Goal: Task Accomplishment & Management: Manage account settings

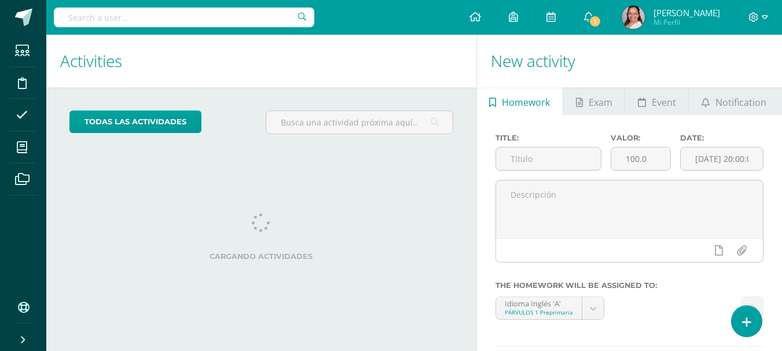
click at [601, 23] on span "1" at bounding box center [595, 21] width 13 height 13
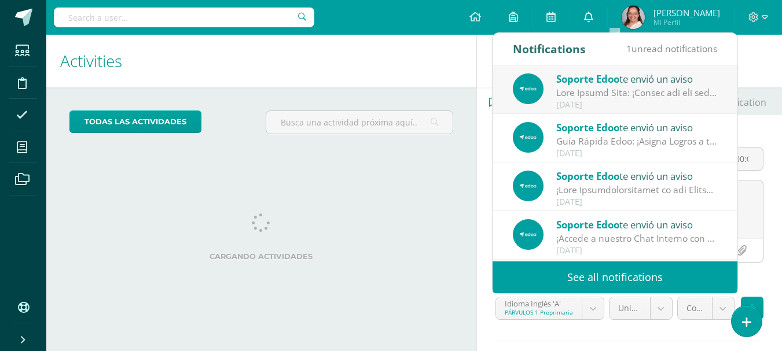
drag, startPoint x: 0, startPoint y: 0, endPoint x: 618, endPoint y: 23, distance: 618.0
click at [593, 23] on span at bounding box center [588, 17] width 9 height 13
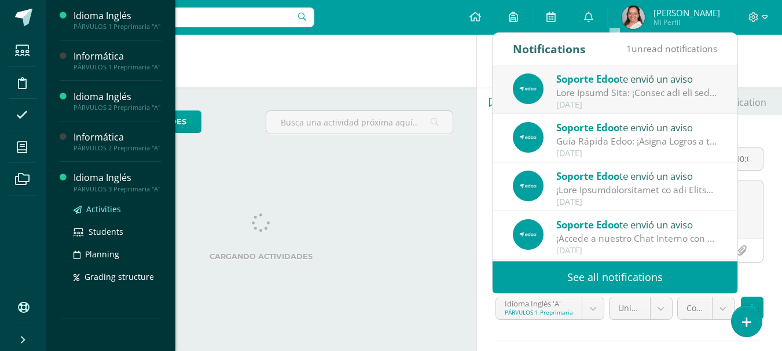
click at [107, 208] on span "Activities" at bounding box center [103, 209] width 35 height 11
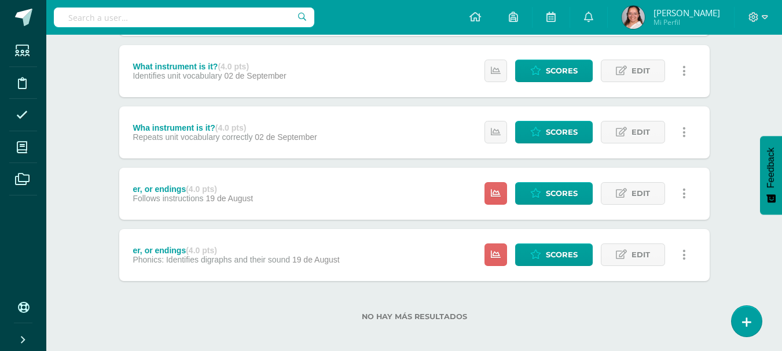
scroll to position [707, 0]
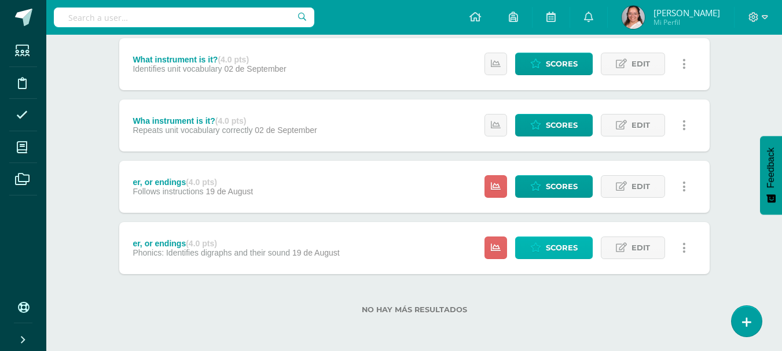
click at [563, 247] on span "Scores" at bounding box center [562, 247] width 32 height 21
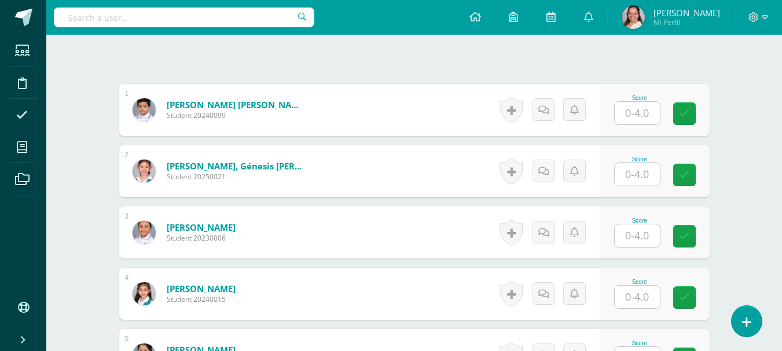
scroll to position [343, 0]
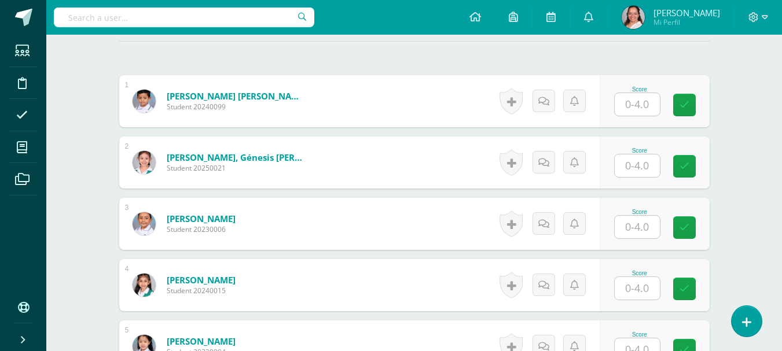
click at [625, 224] on input "text" at bounding box center [637, 227] width 45 height 23
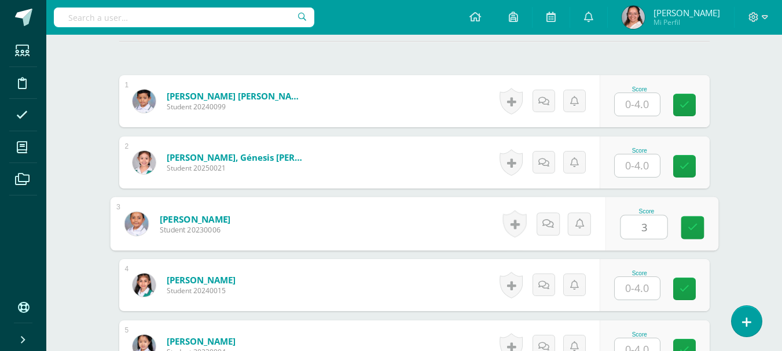
type input "3"
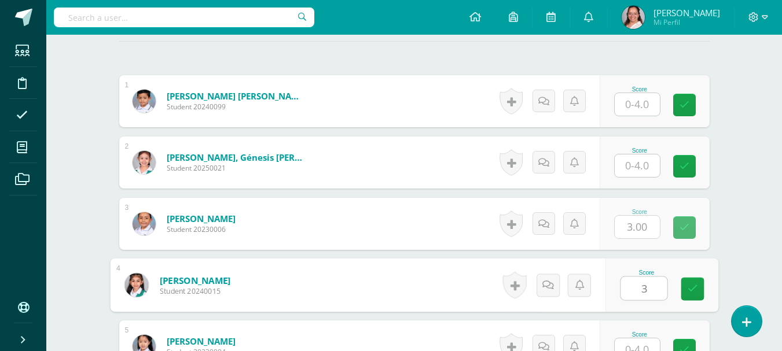
type input "3"
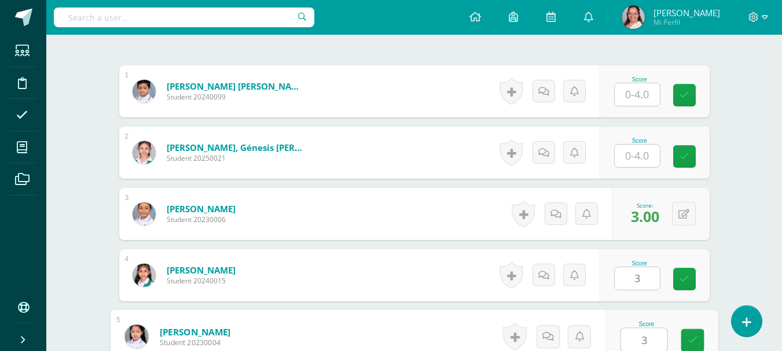
type input "3"
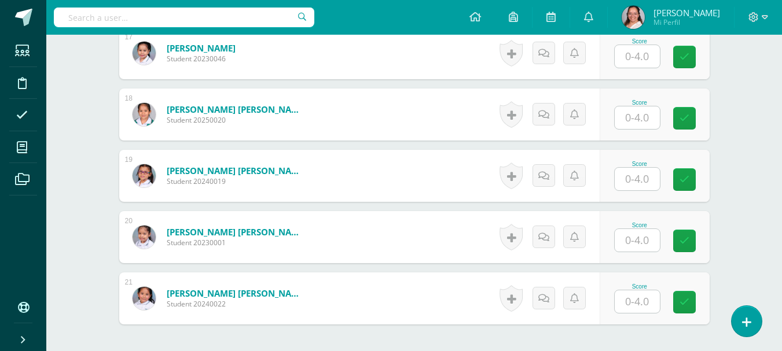
scroll to position [1462, 0]
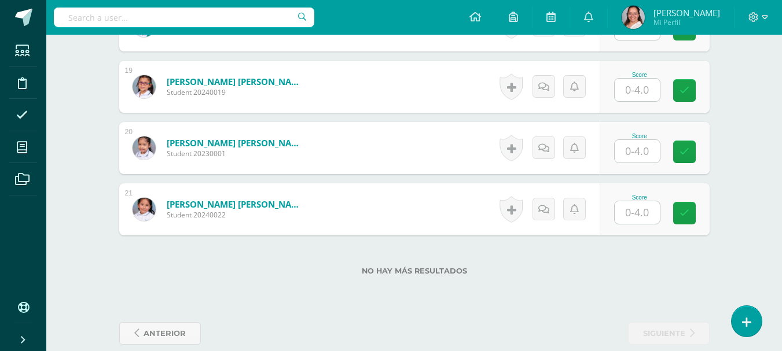
click at [645, 97] on input "text" at bounding box center [637, 90] width 45 height 23
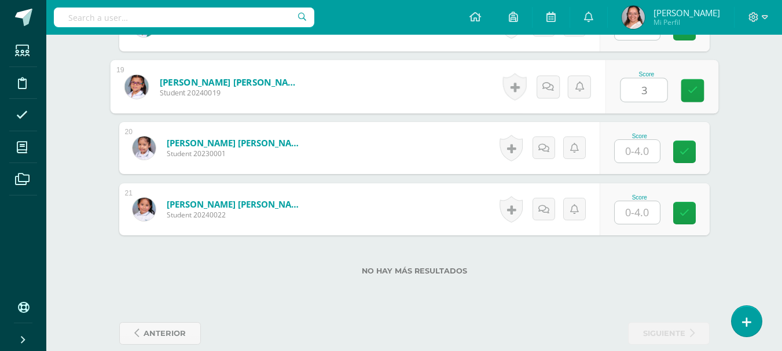
type input "3"
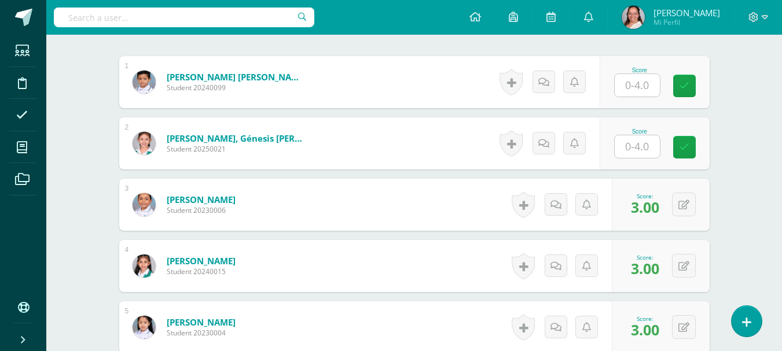
scroll to position [246, 0]
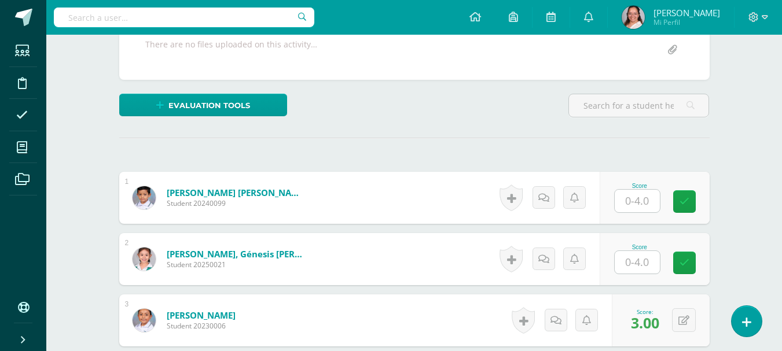
click at [634, 204] on input "text" at bounding box center [637, 201] width 45 height 23
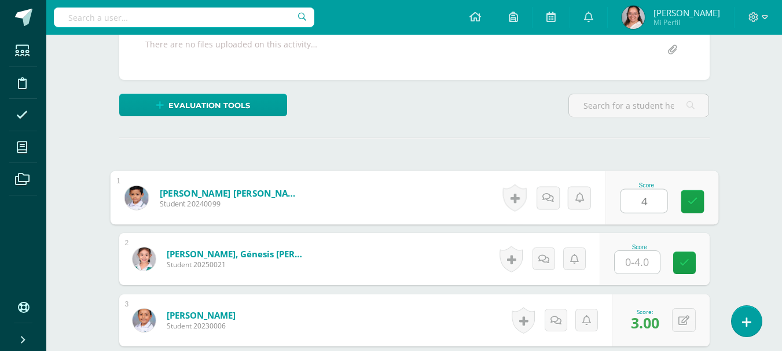
type input "4"
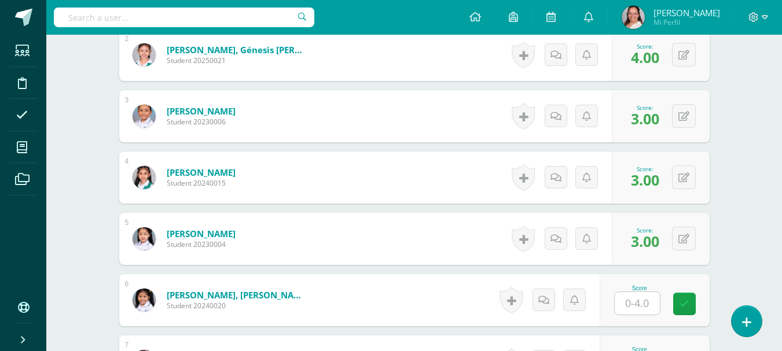
scroll to position [478, 0]
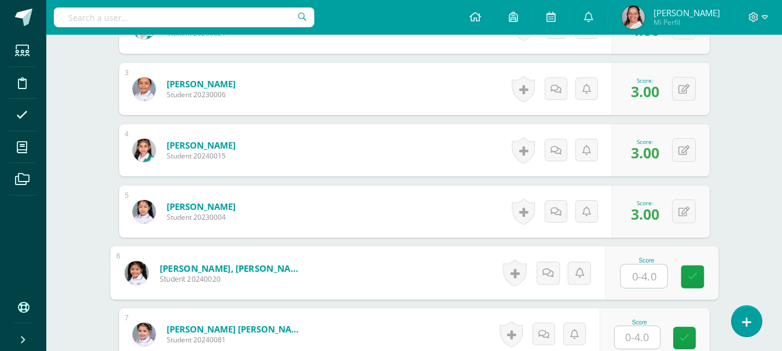
click at [647, 285] on input "text" at bounding box center [644, 276] width 46 height 23
type input "4"
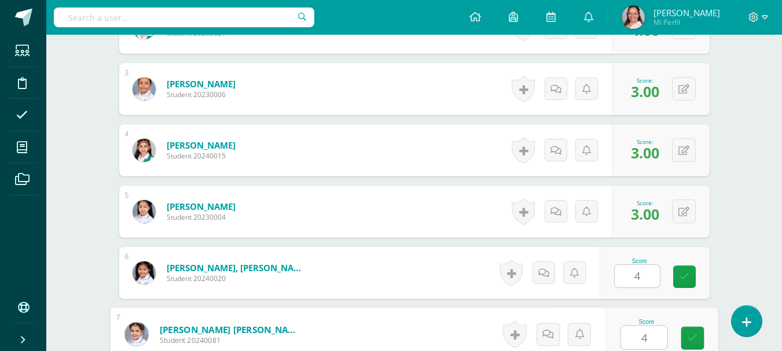
type input "4"
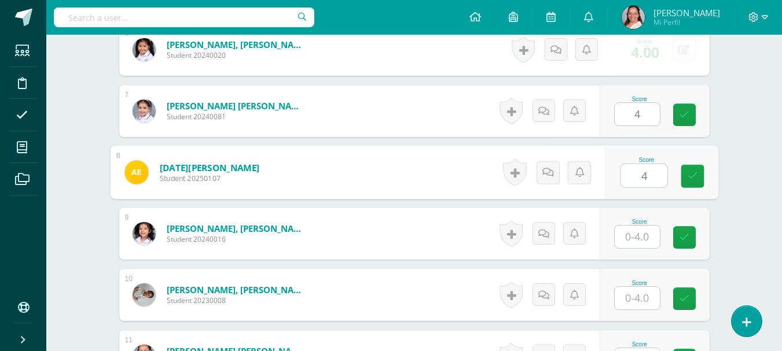
type input "4"
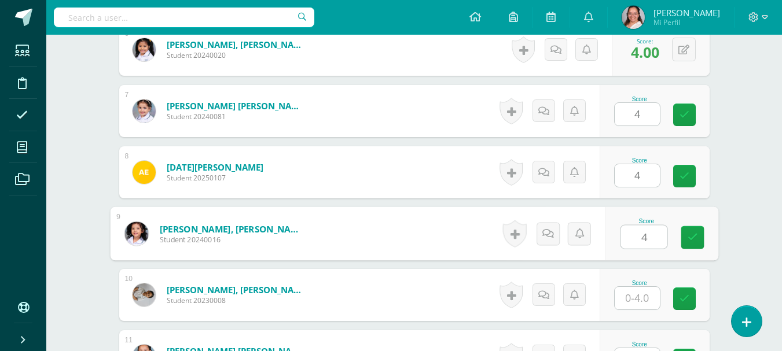
type input "4"
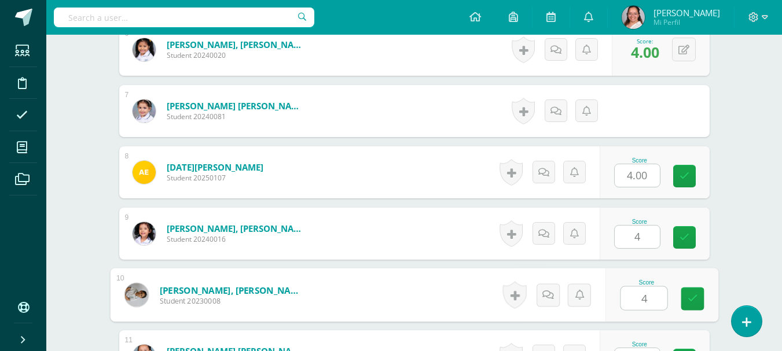
type input "4"
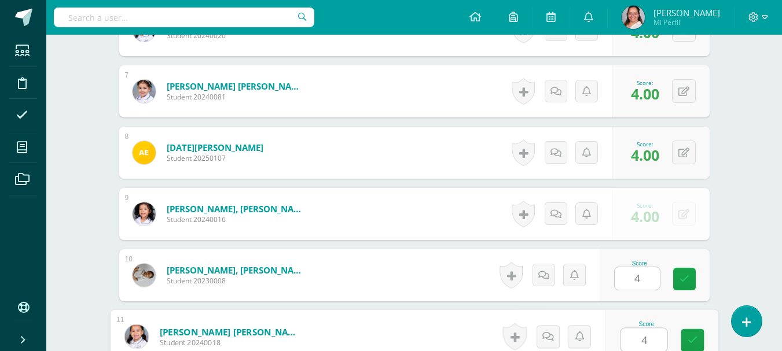
type input "4"
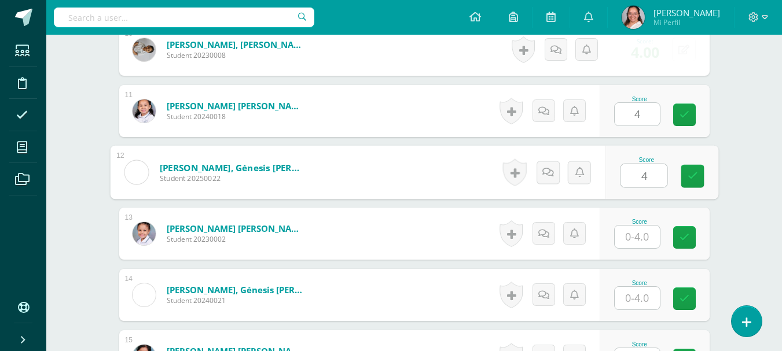
type input "4"
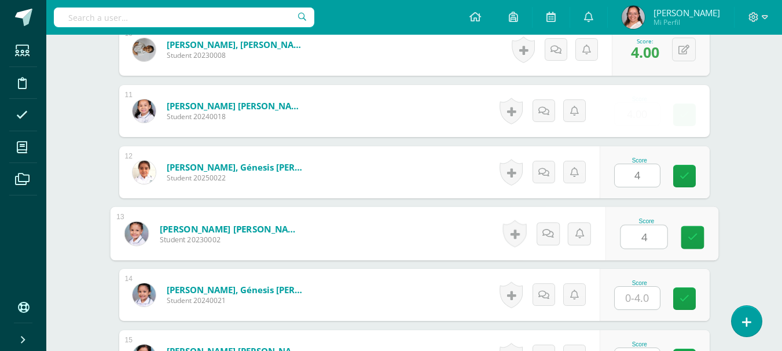
type input "4"
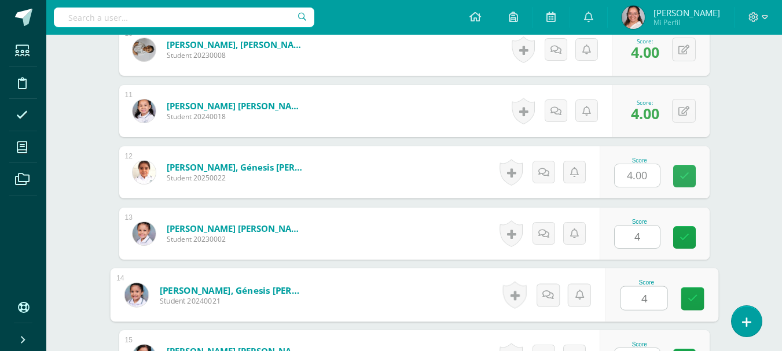
type input "4"
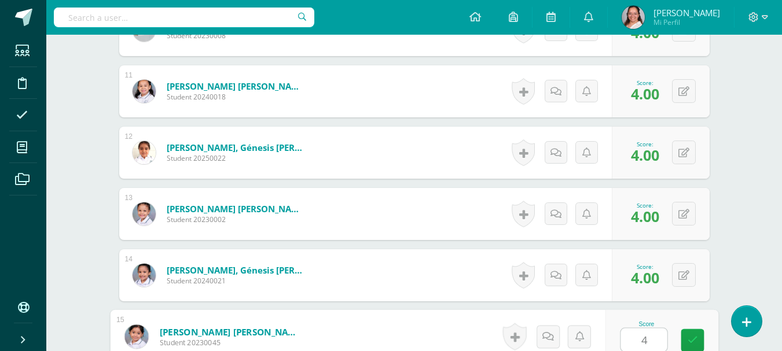
type input "4"
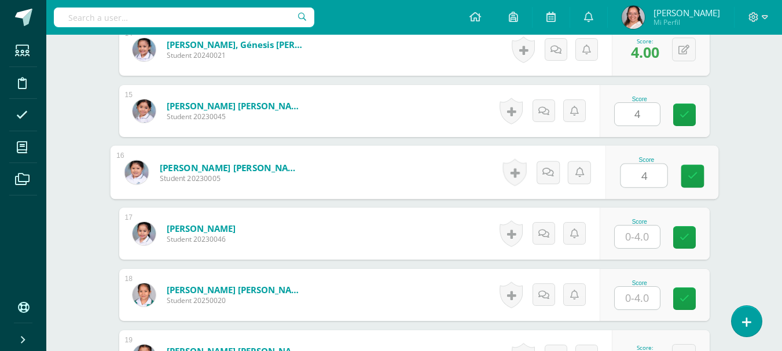
type input "4"
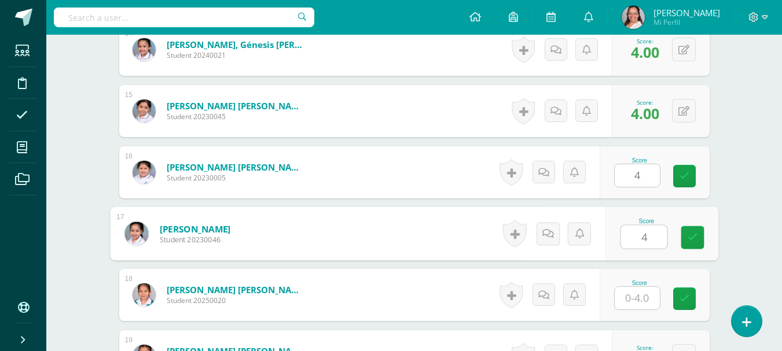
type input "4"
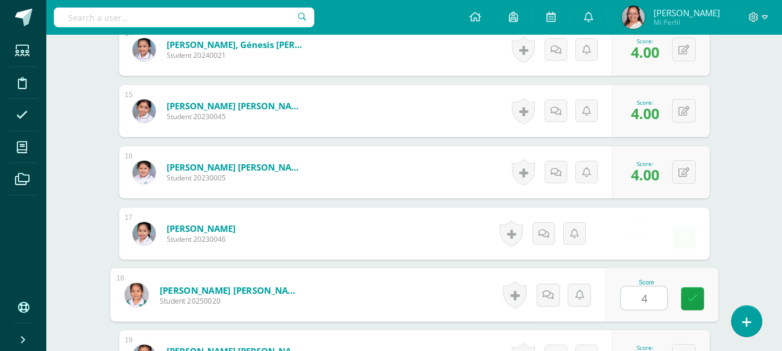
type input "44"
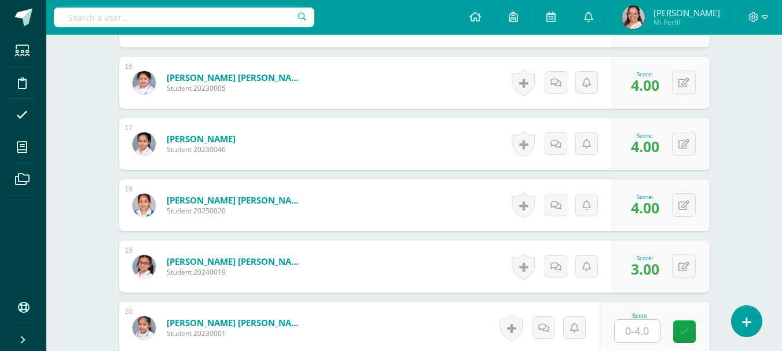
scroll to position [1365, 0]
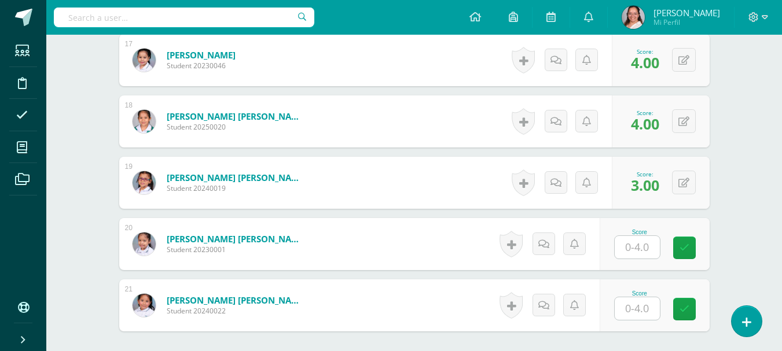
click at [641, 252] on input "text" at bounding box center [637, 247] width 45 height 23
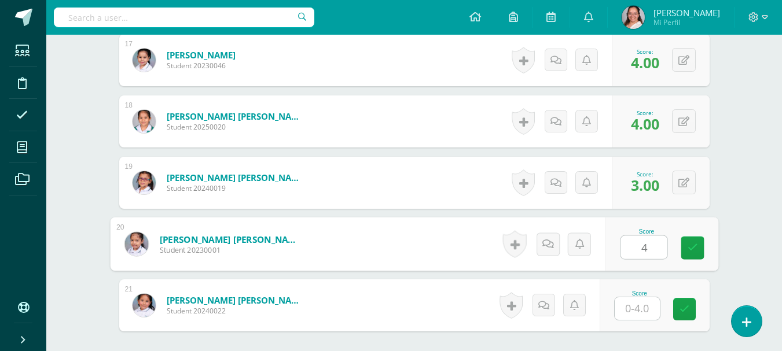
type input "4"
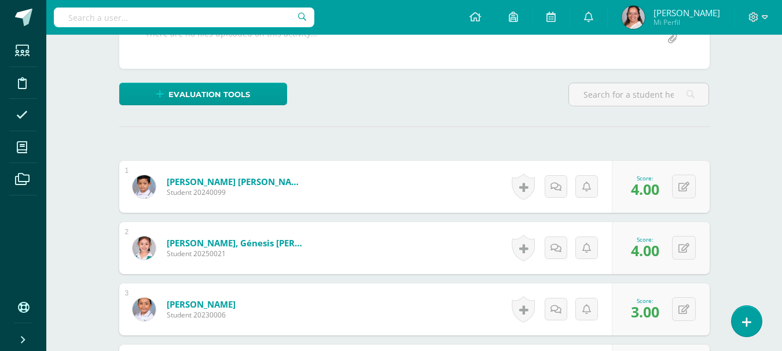
scroll to position [0, 0]
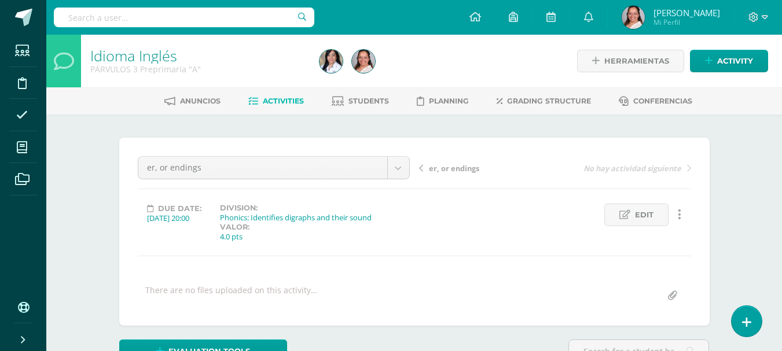
click at [458, 164] on span "er, or endings" at bounding box center [454, 168] width 50 height 10
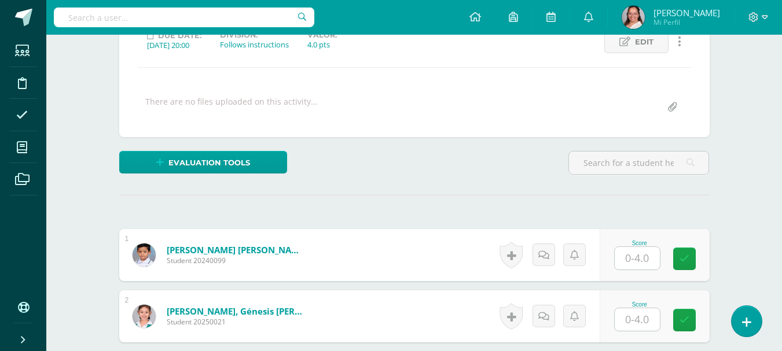
click at [649, 257] on input "text" at bounding box center [637, 258] width 45 height 23
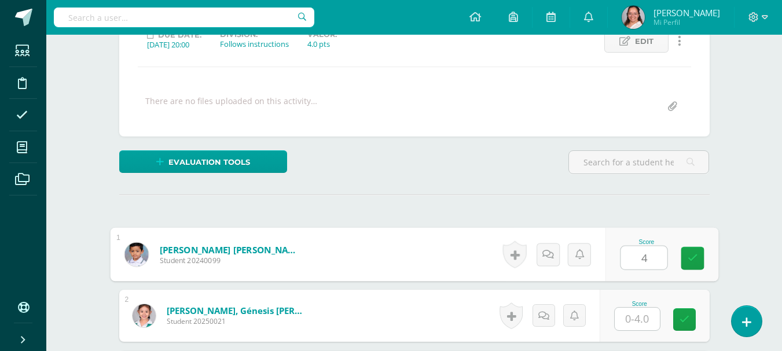
type input "4"
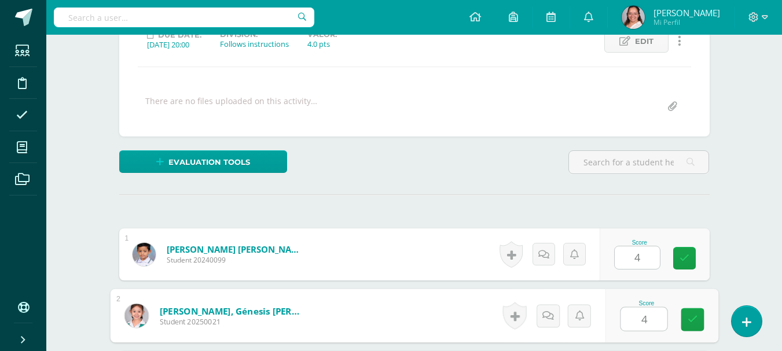
type input "4"
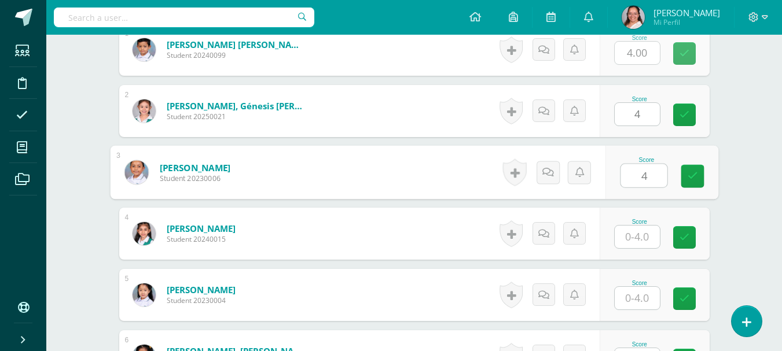
type input "4"
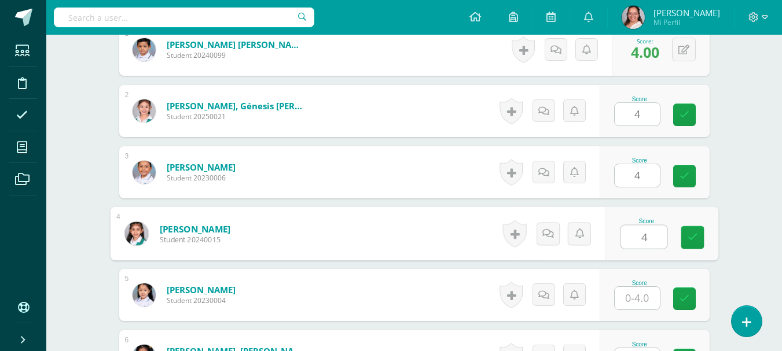
type input "4"
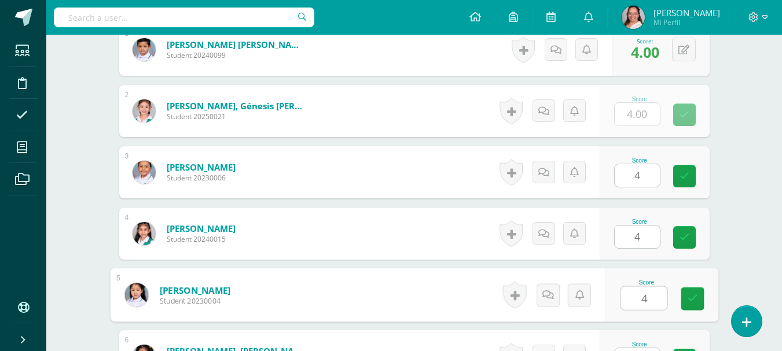
type input "4"
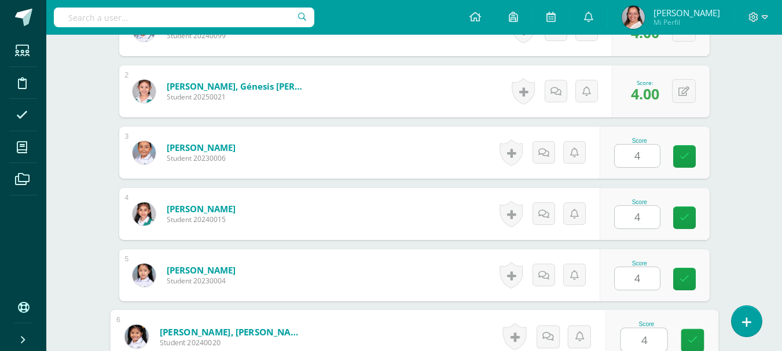
type input "4"
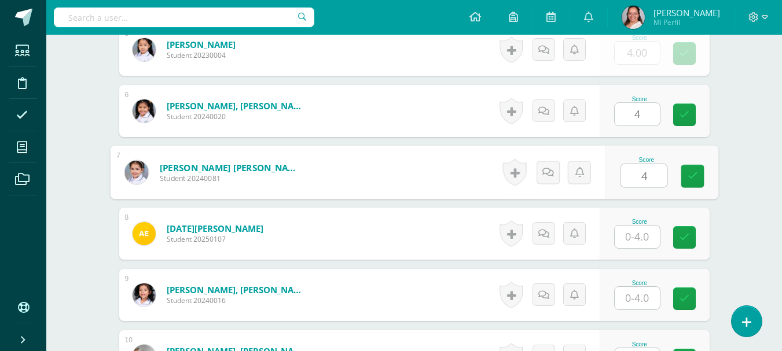
type input "4"
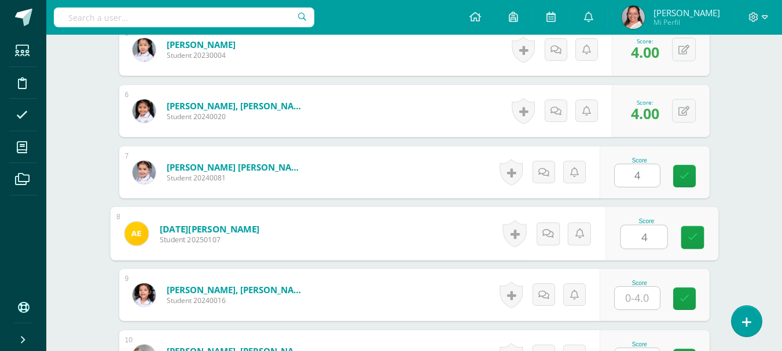
type input "4"
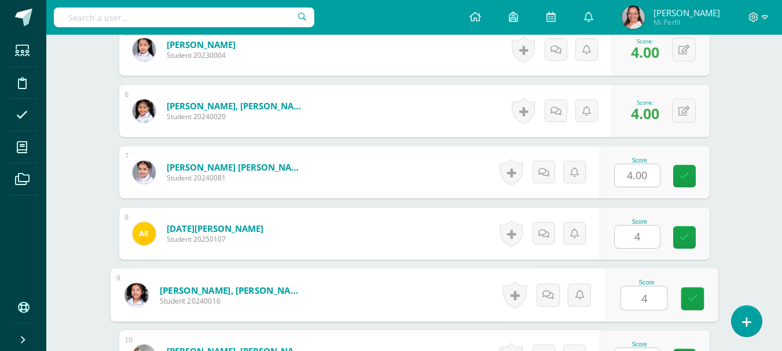
type input "4"
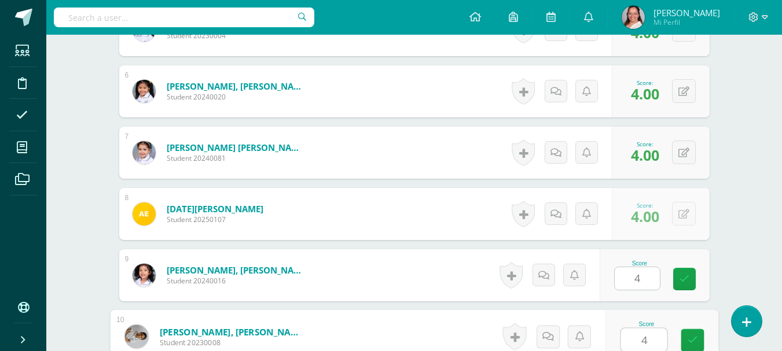
type input "4"
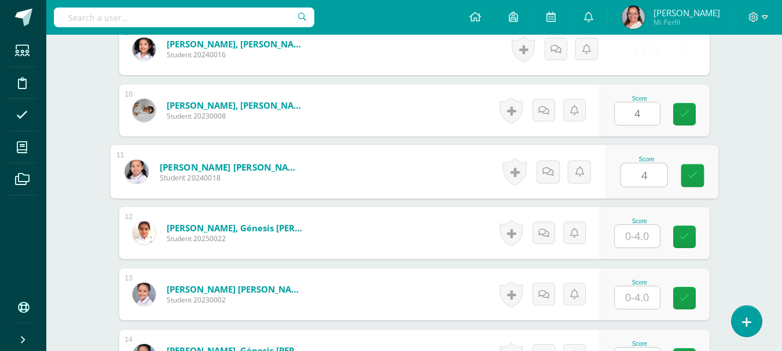
type input "4"
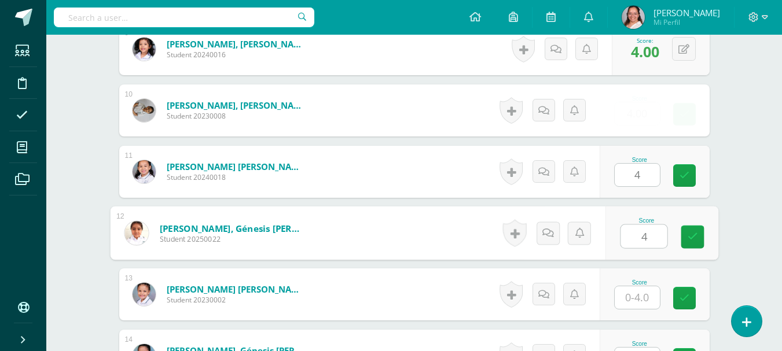
type input "4"
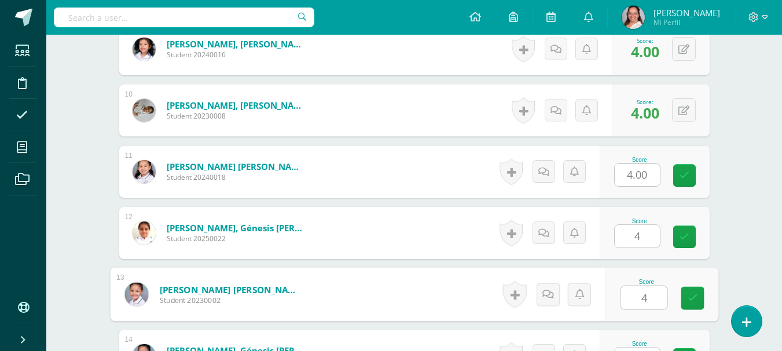
type input "4"
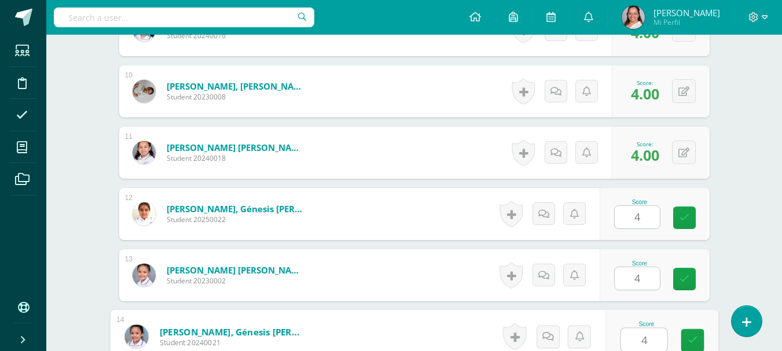
type input "4"
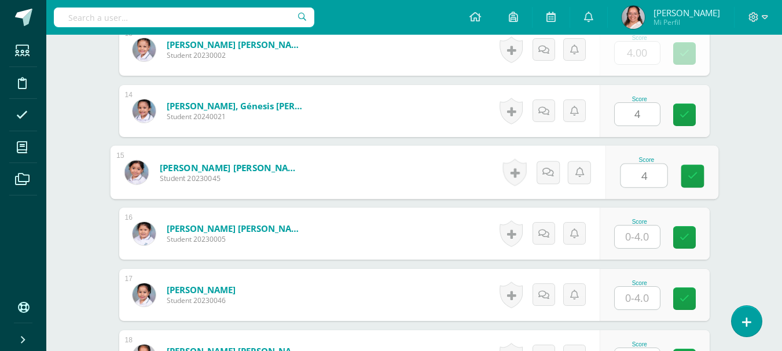
type input "4"
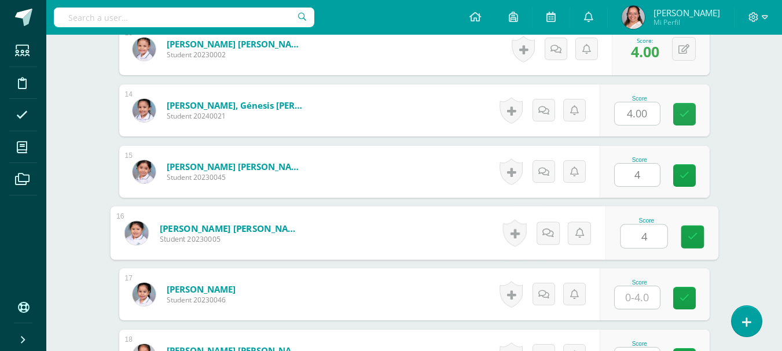
type input "4"
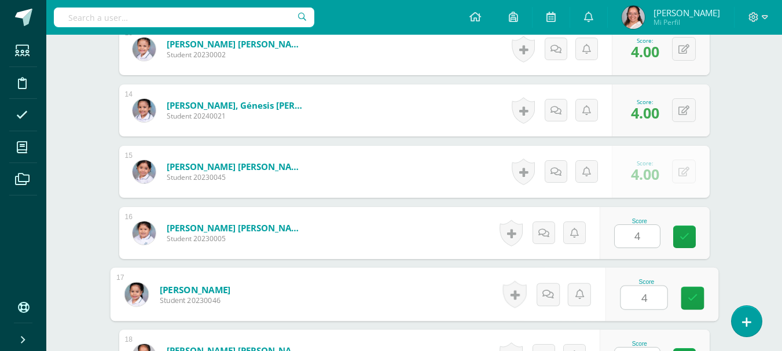
type input "4"
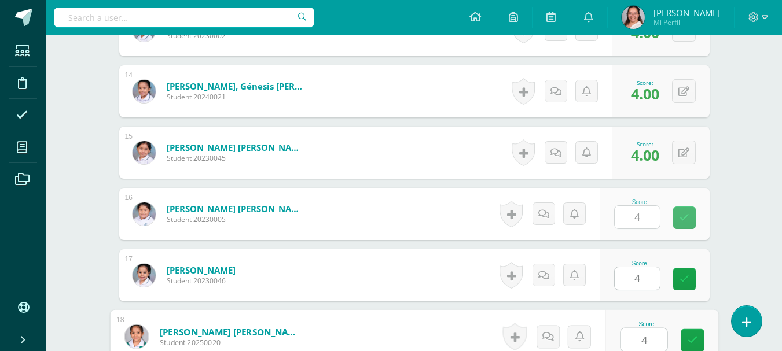
type input "4"
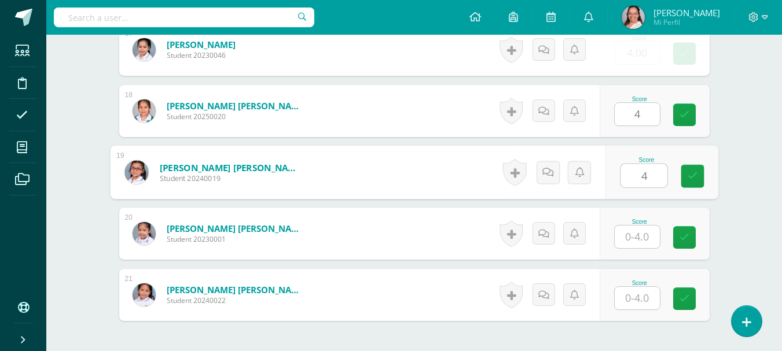
type input "4"
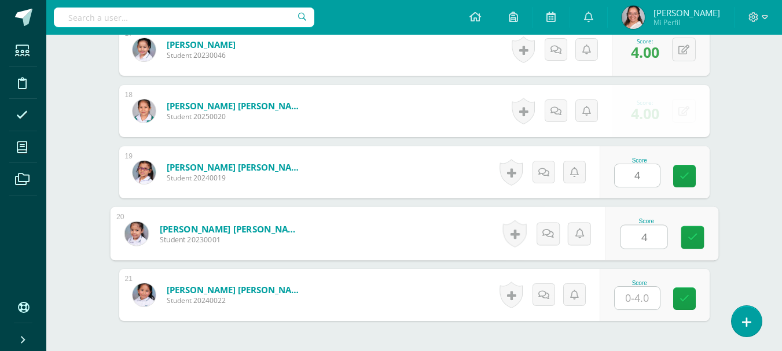
type input "4"
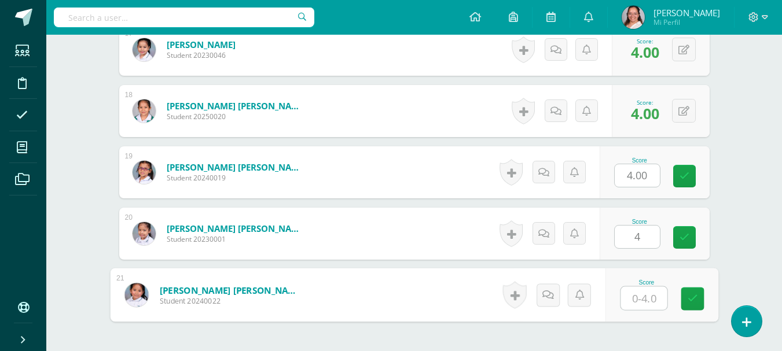
type input "4"
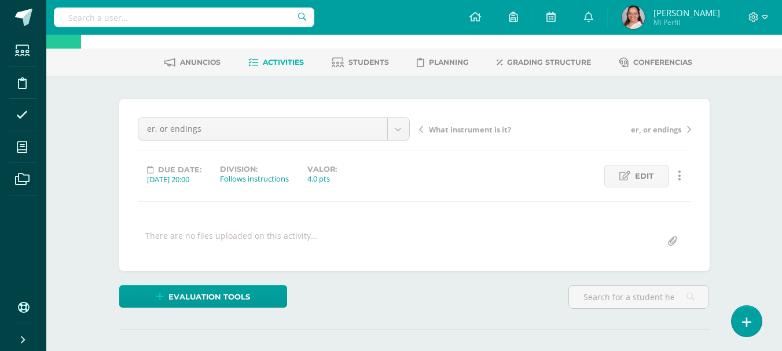
scroll to position [0, 0]
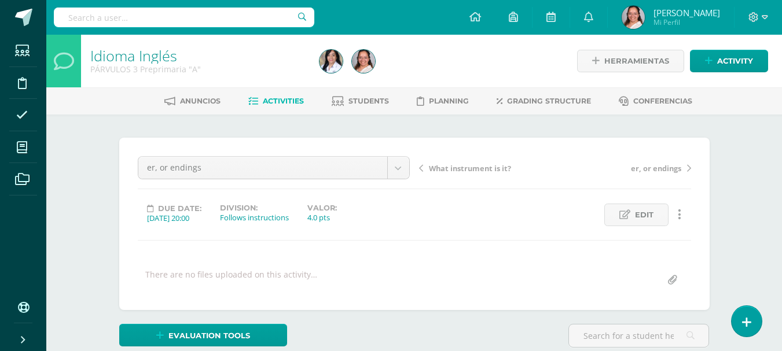
click at [284, 102] on span "Activities" at bounding box center [283, 101] width 41 height 9
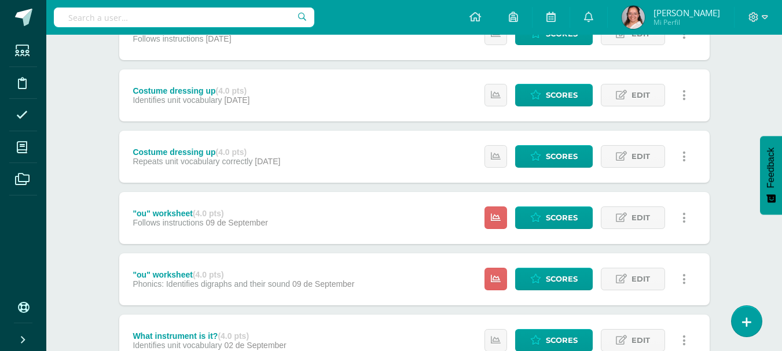
scroll to position [533, 0]
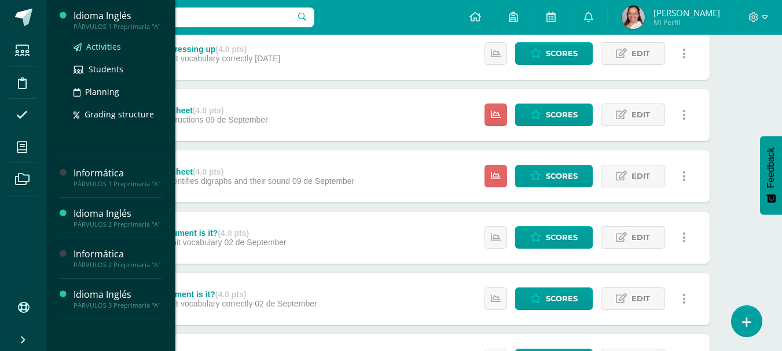
click at [107, 52] on link "Activities" at bounding box center [118, 46] width 88 height 13
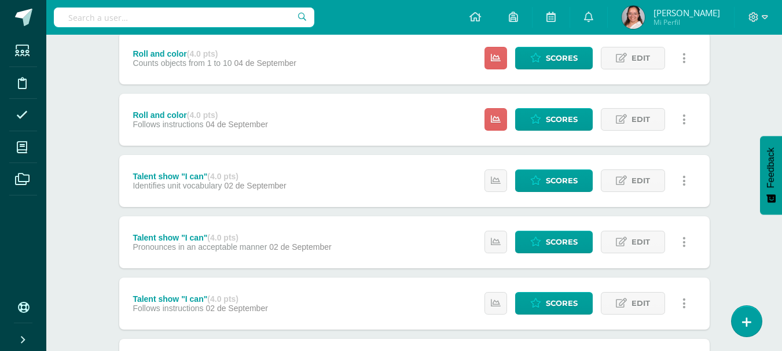
scroll to position [866, 0]
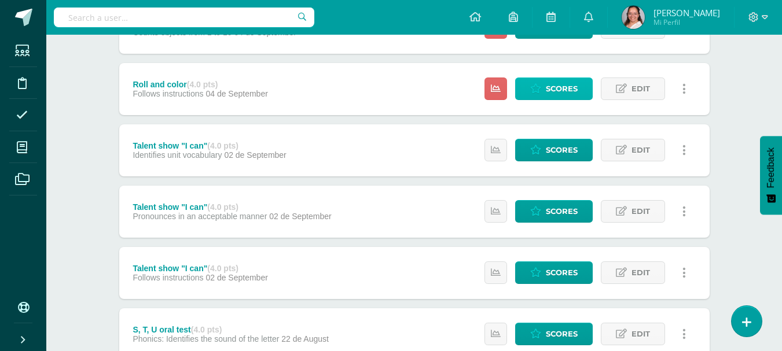
click at [541, 93] on icon at bounding box center [535, 89] width 11 height 10
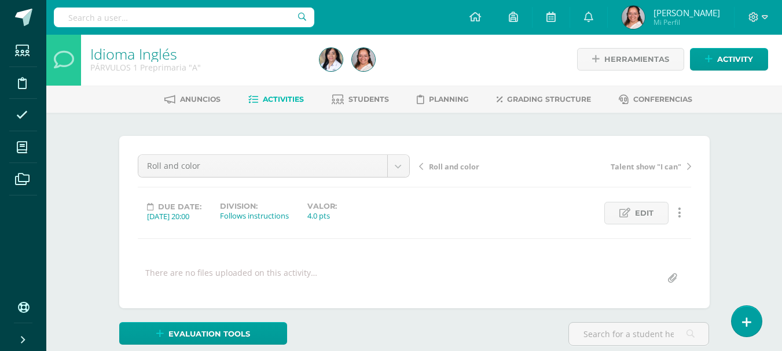
scroll to position [2, 0]
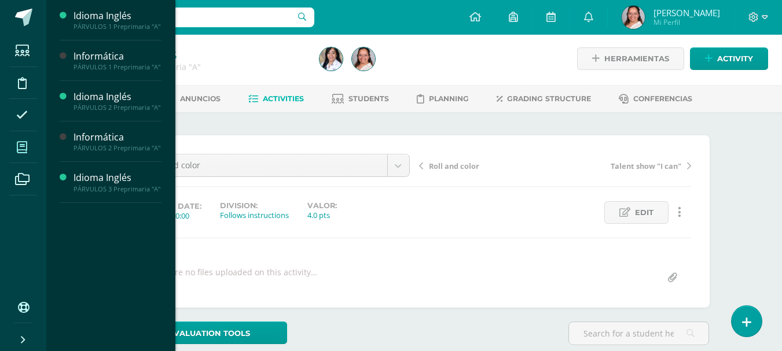
click at [27, 145] on icon at bounding box center [22, 148] width 10 height 12
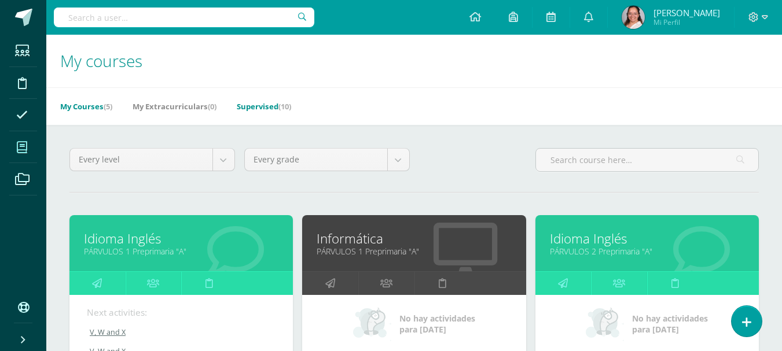
click at [258, 108] on link "Supervised (10)" at bounding box center [264, 106] width 54 height 19
click at [87, 108] on link "My Courses (5)" at bounding box center [86, 106] width 52 height 19
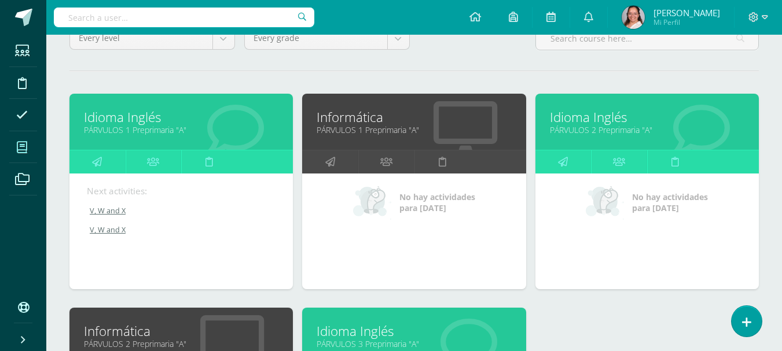
scroll to position [232, 0]
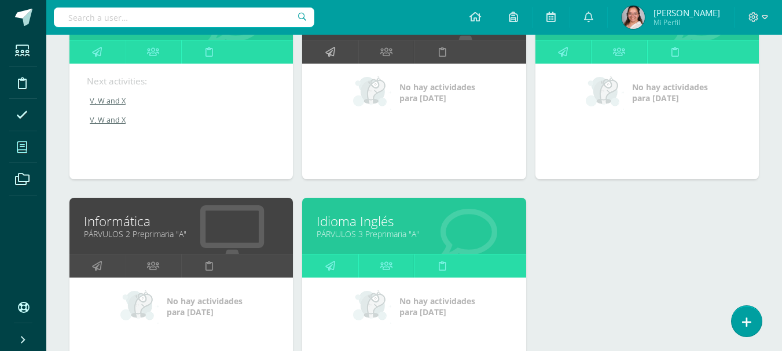
click at [327, 49] on icon at bounding box center [330, 52] width 10 height 23
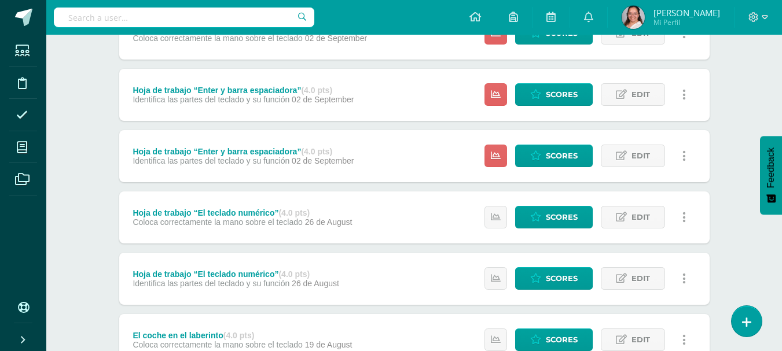
scroll to position [417, 0]
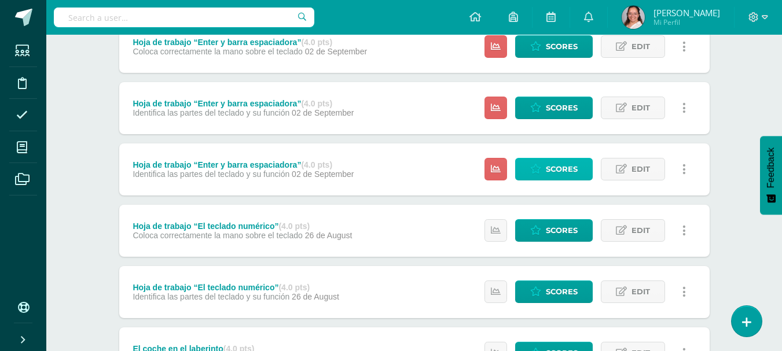
click at [535, 164] on icon at bounding box center [535, 169] width 11 height 10
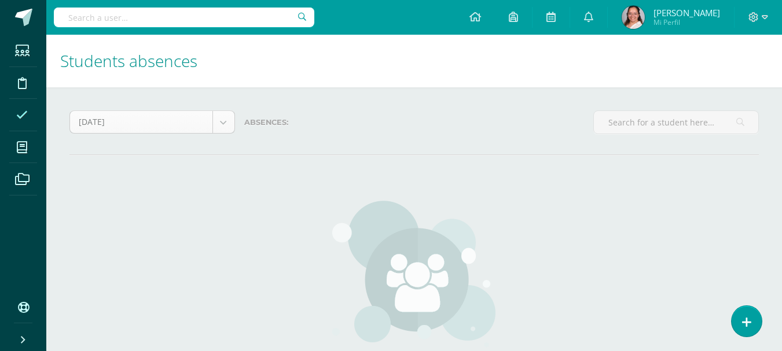
click at [226, 127] on body "Students Discipline Attendance My courses Archivos Soporte Help Reportar un pro…" at bounding box center [391, 235] width 782 height 470
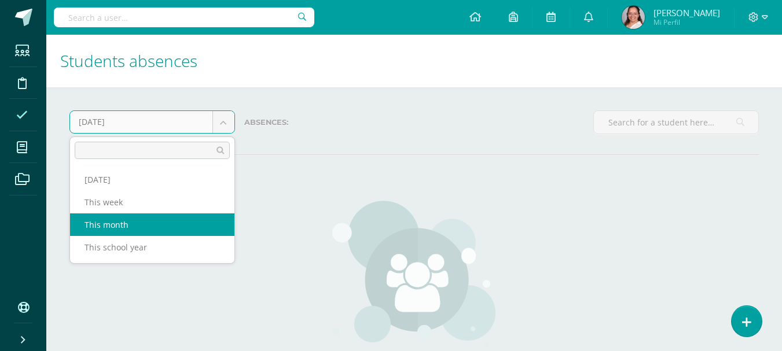
select select "month"
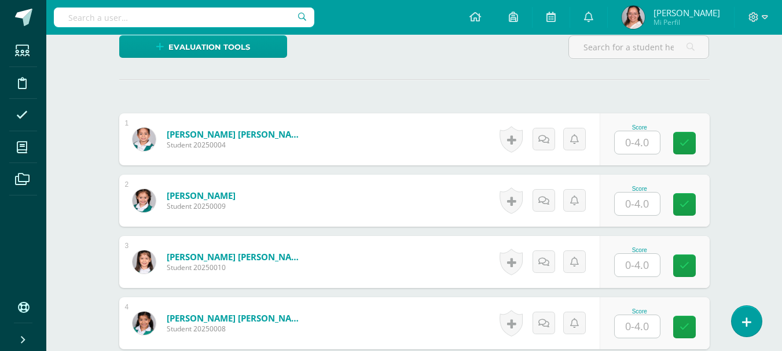
scroll to position [305, 0]
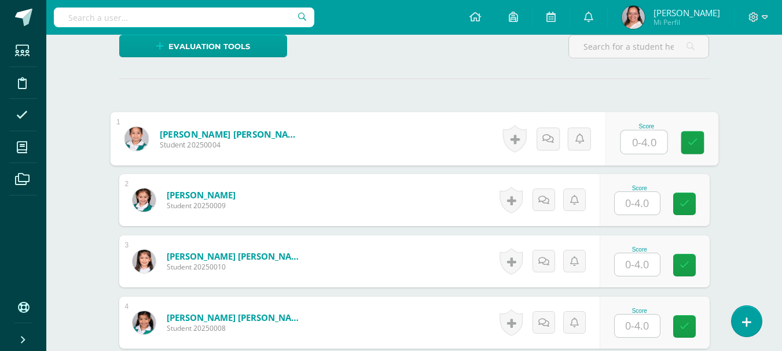
click at [643, 141] on input "text" at bounding box center [644, 142] width 46 height 23
type input "4"
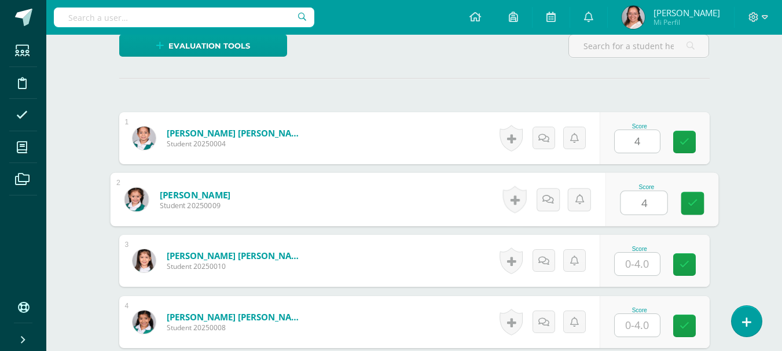
type input "4"
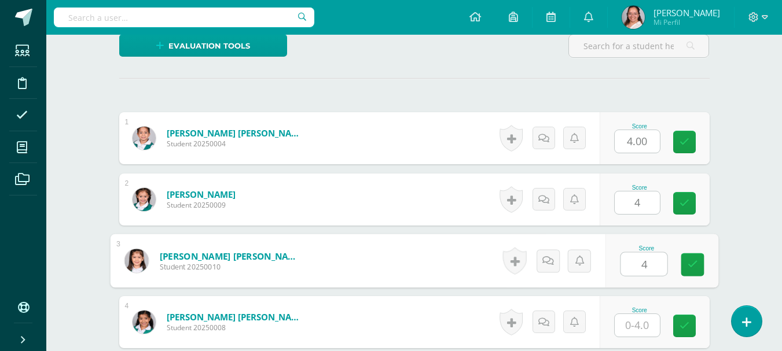
type input "4"
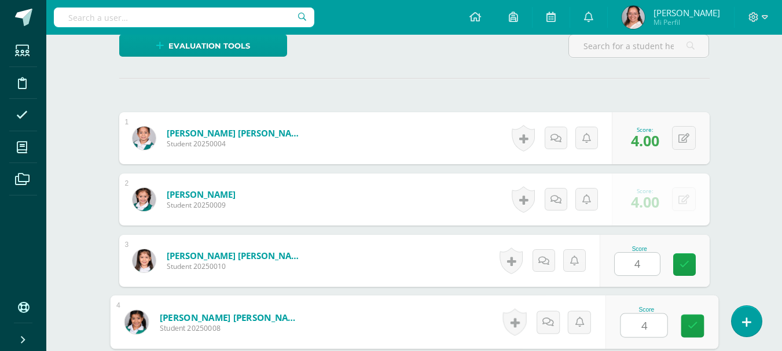
type input "4"
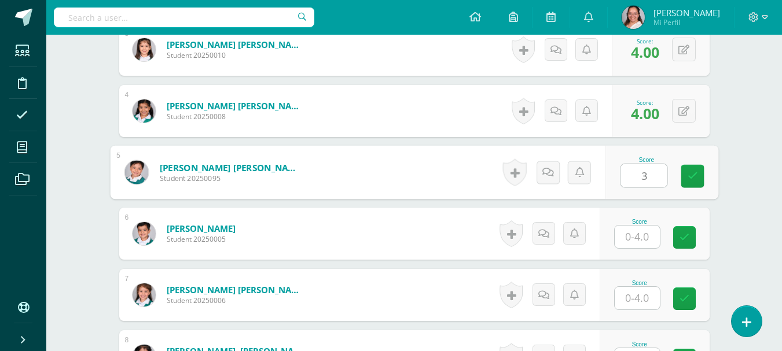
type input "3"
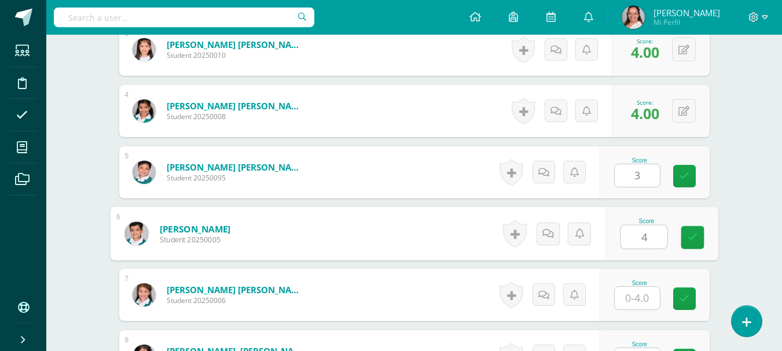
type input "4"
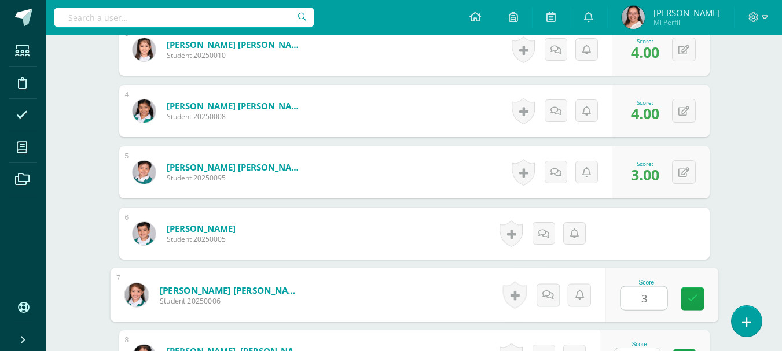
type input "3"
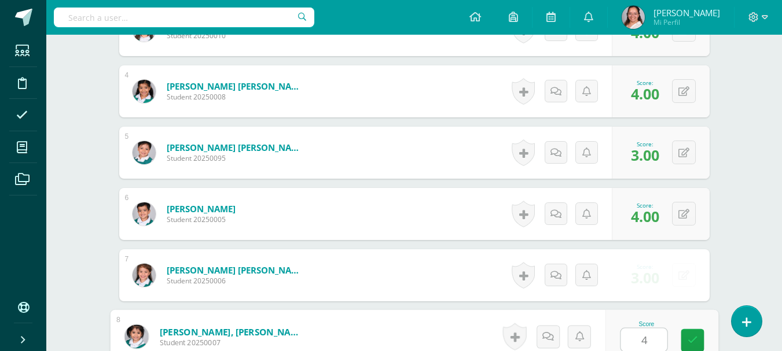
type input "4"
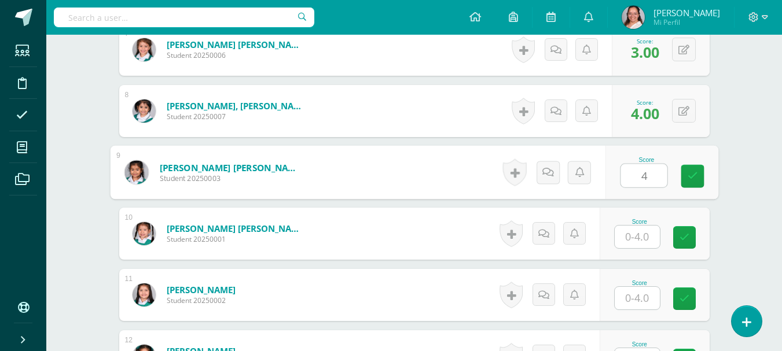
type input "4"
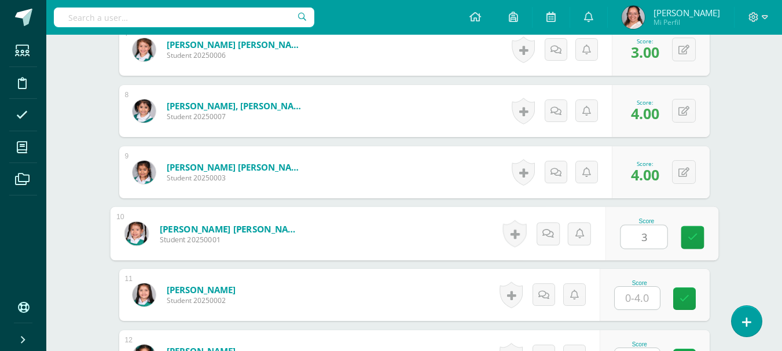
type input "3"
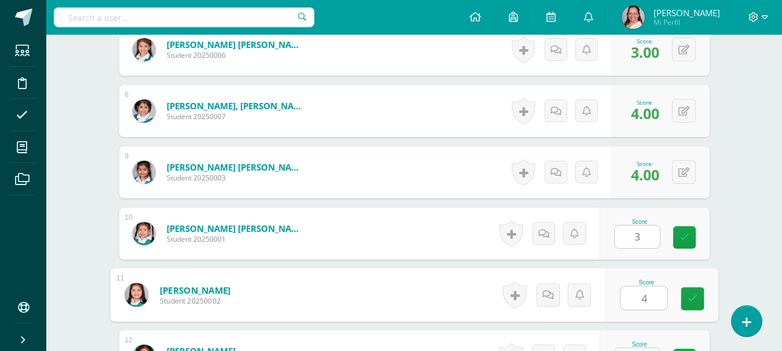
type input "4"
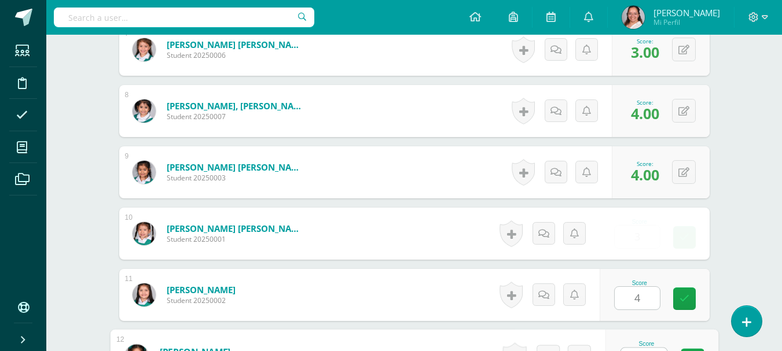
scroll to position [782, 0]
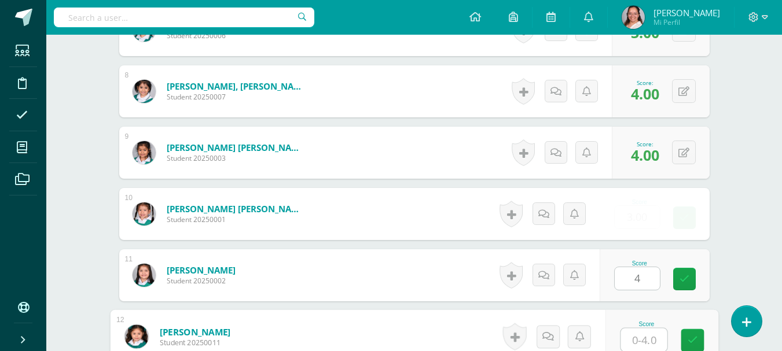
type input "4"
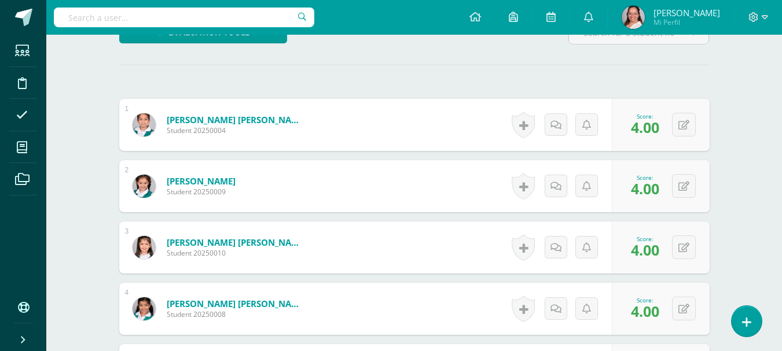
scroll to position [0, 0]
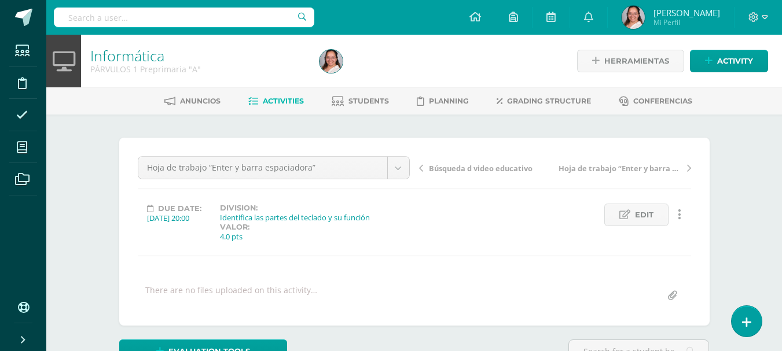
click at [632, 170] on span "Hoja de trabajo “Enter y barra espaciadora”" at bounding box center [620, 168] width 123 height 10
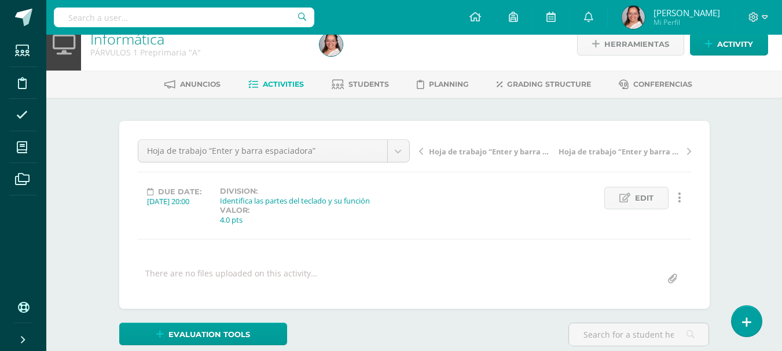
click at [645, 152] on span "Hoja de trabajo “Enter y barra espaciadora”" at bounding box center [620, 151] width 123 height 10
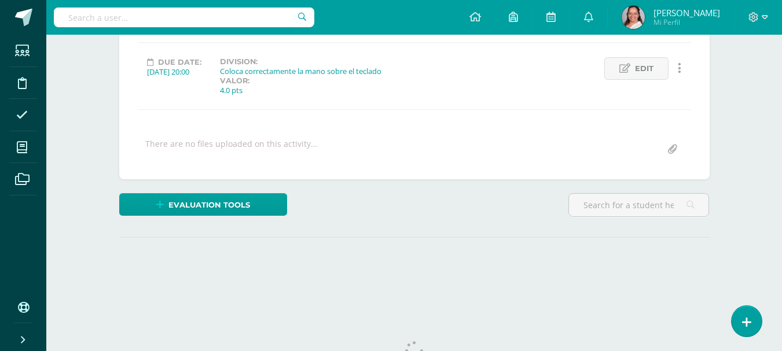
scroll to position [189, 0]
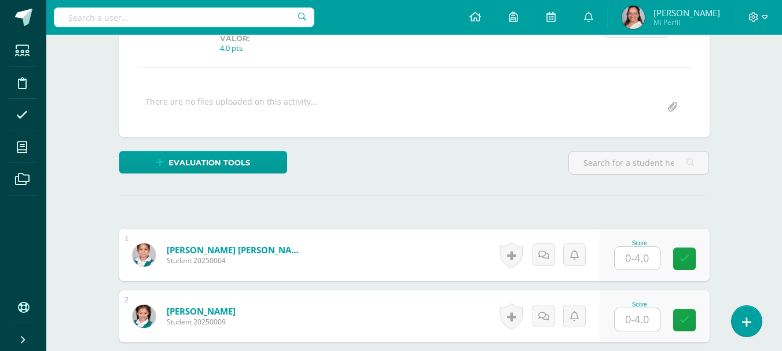
click at [641, 259] on input "text" at bounding box center [637, 258] width 45 height 23
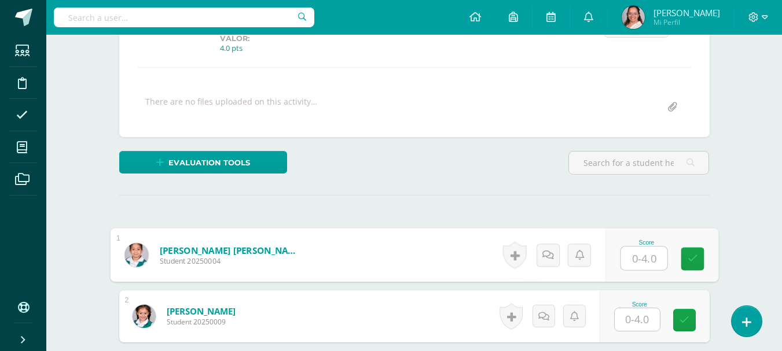
scroll to position [189, 0]
type input "3"
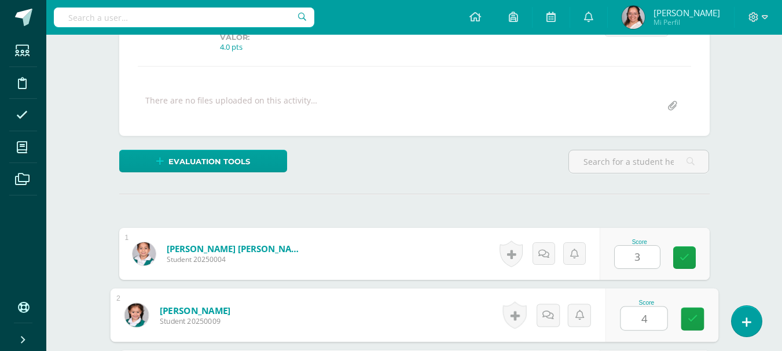
type input "4"
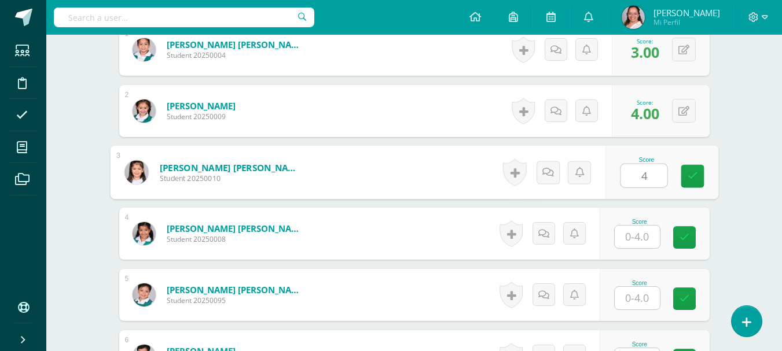
type input "4"
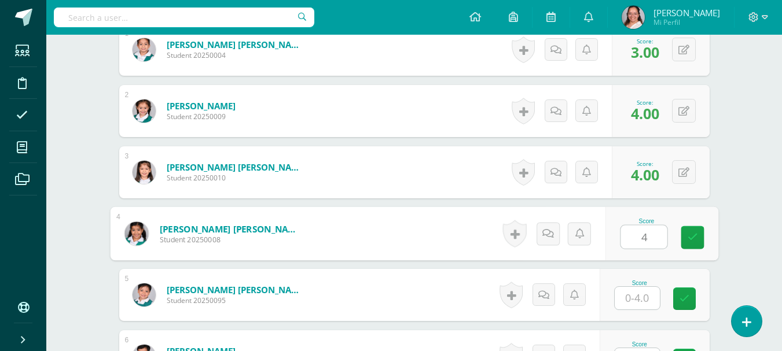
type input "4"
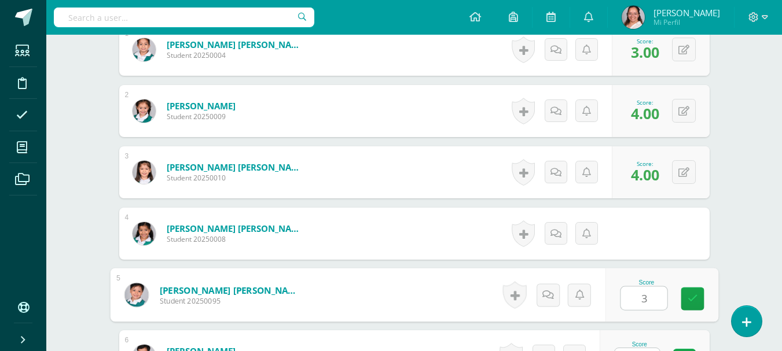
type input "3"
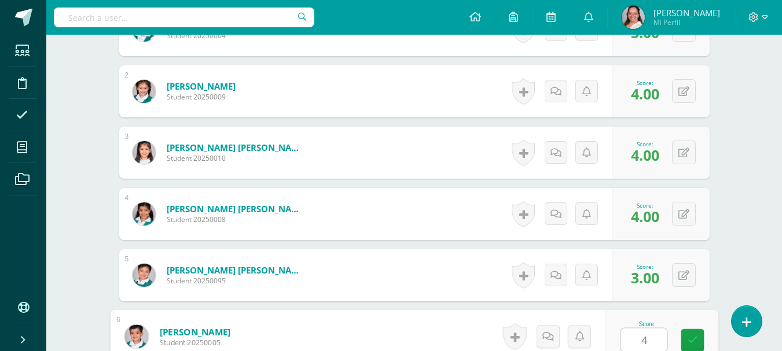
type input "4"
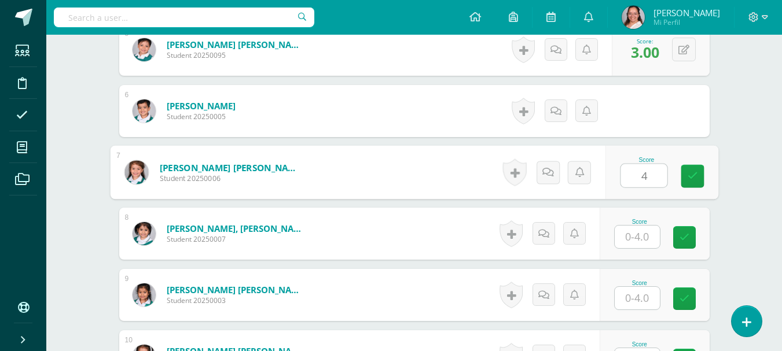
type input "4"
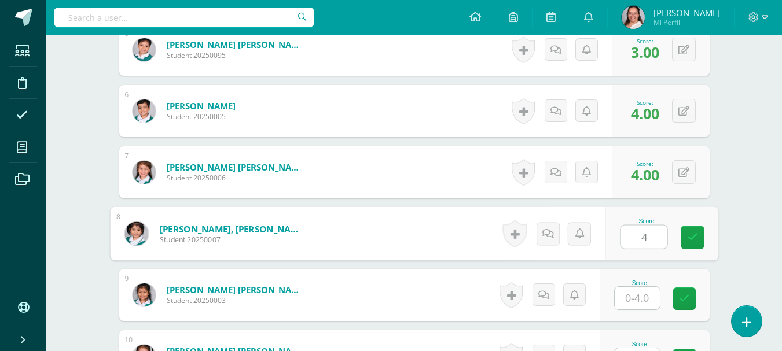
type input "4"
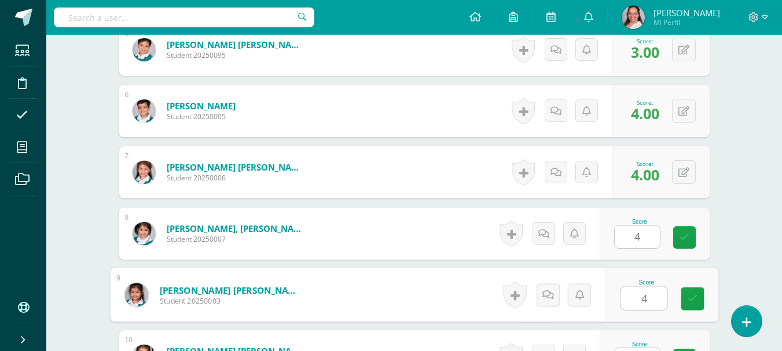
type input "4"
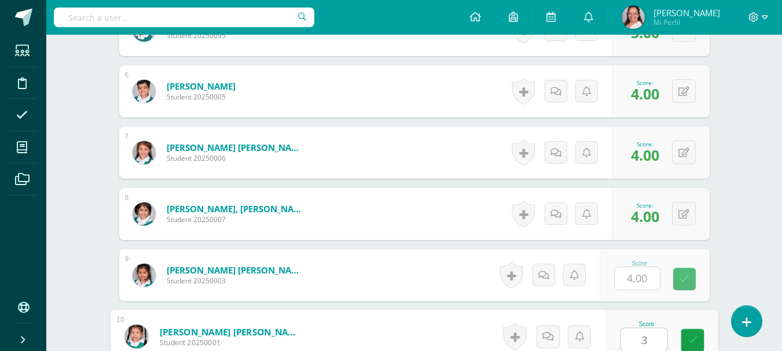
type input "3"
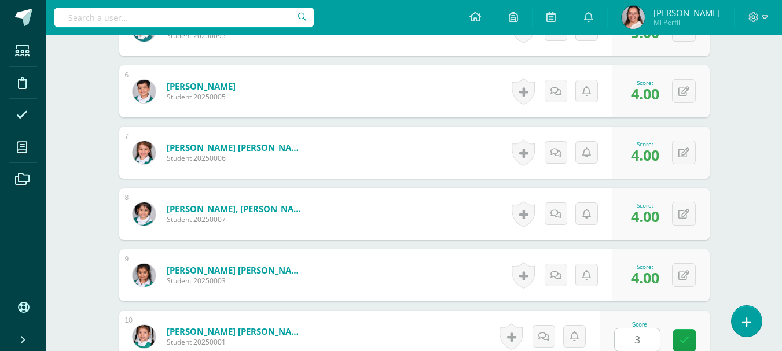
scroll to position [885, 0]
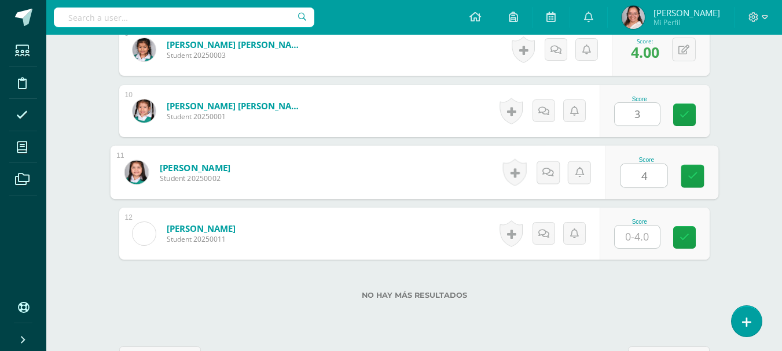
type input "4"
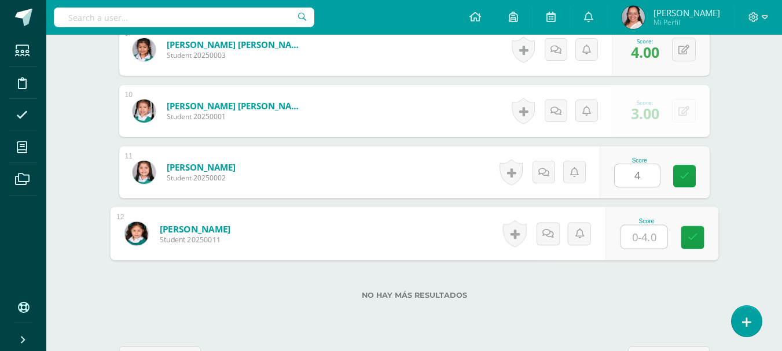
type input "3"
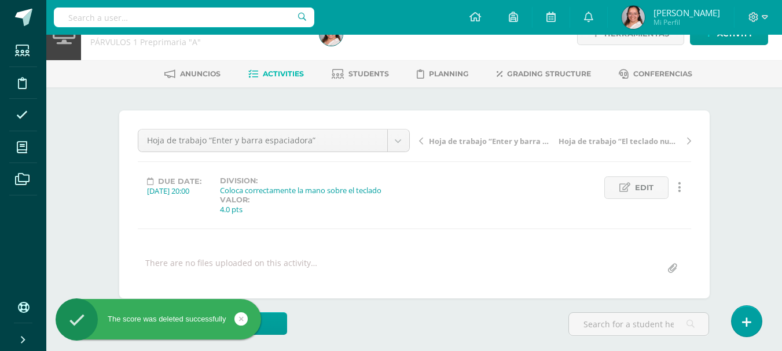
scroll to position [0, 0]
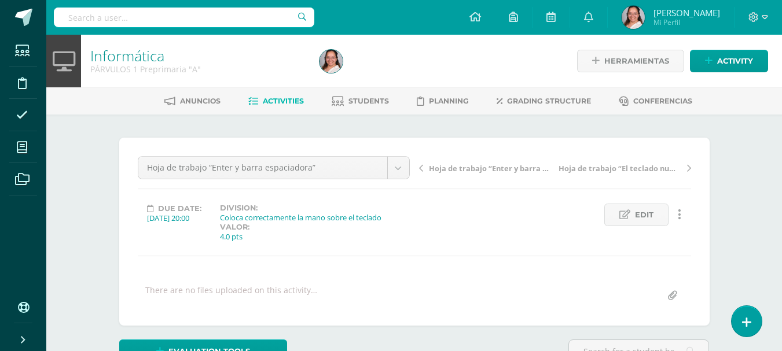
click at [512, 166] on span "Hoja de trabajo “Enter y barra espaciadora”" at bounding box center [490, 168] width 123 height 10
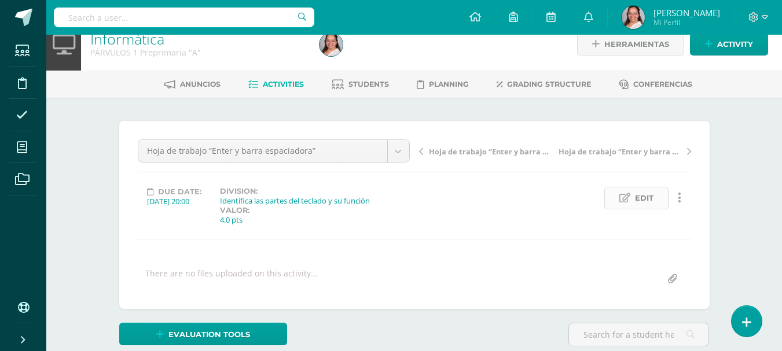
click at [625, 199] on icon at bounding box center [624, 198] width 11 height 10
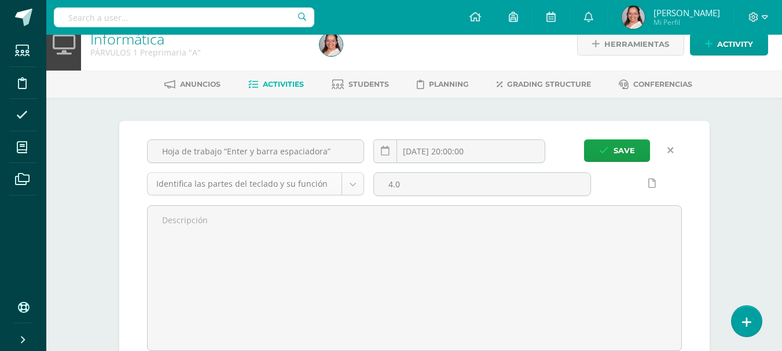
click at [353, 186] on body "Students Discipline Attendance My courses Archivos Soporte Help Reportar un pro…" at bounding box center [391, 250] width 782 height 535
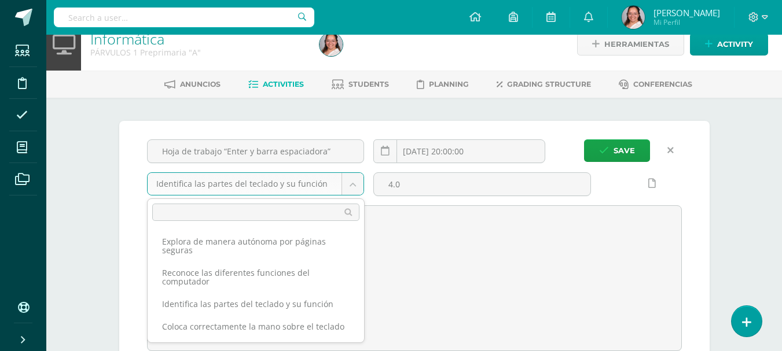
scroll to position [75, 0]
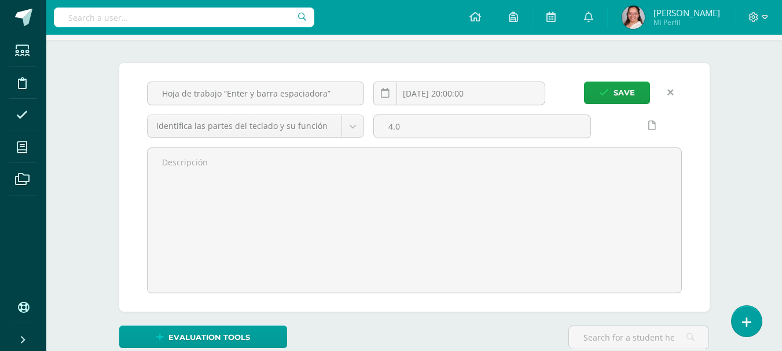
click at [670, 94] on icon at bounding box center [670, 92] width 6 height 10
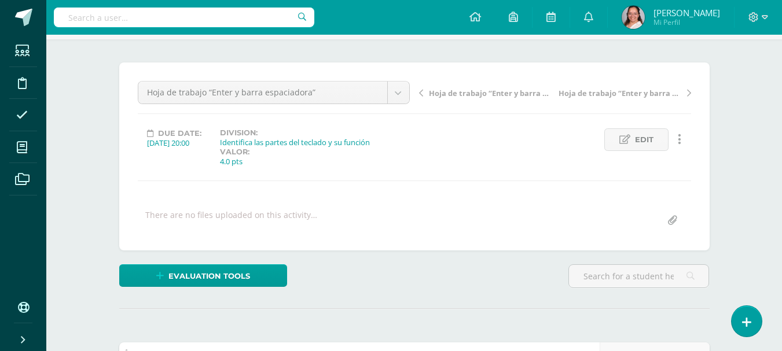
scroll to position [76, 0]
click at [679, 136] on icon at bounding box center [679, 139] width 3 height 13
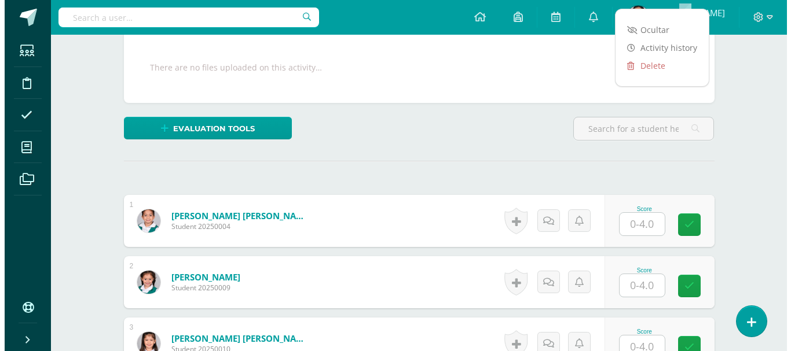
scroll to position [134, 0]
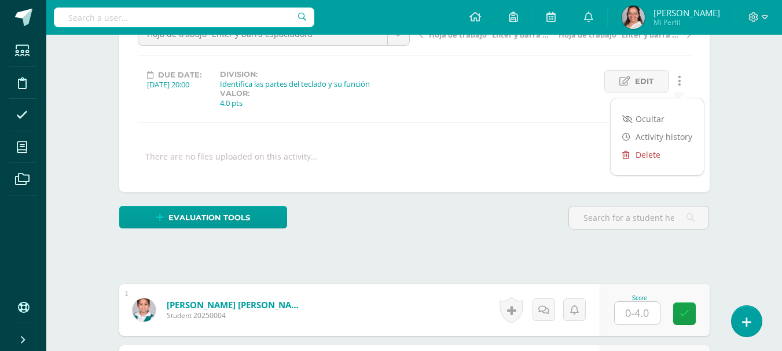
click at [638, 160] on link "Delete" at bounding box center [657, 155] width 93 height 18
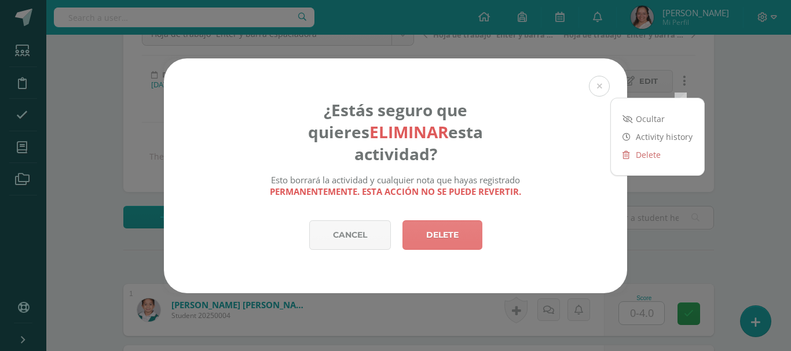
click at [405, 221] on link "Delete" at bounding box center [442, 236] width 80 height 30
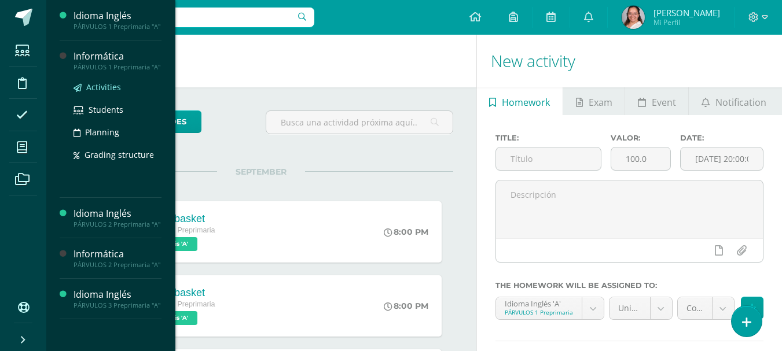
click at [108, 94] on link "Activities" at bounding box center [118, 86] width 88 height 13
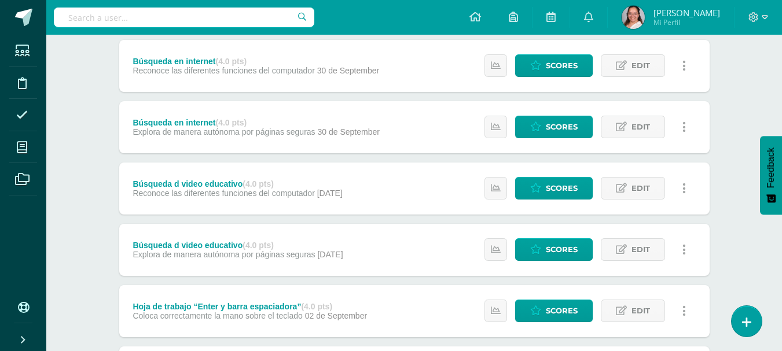
scroll to position [124, 0]
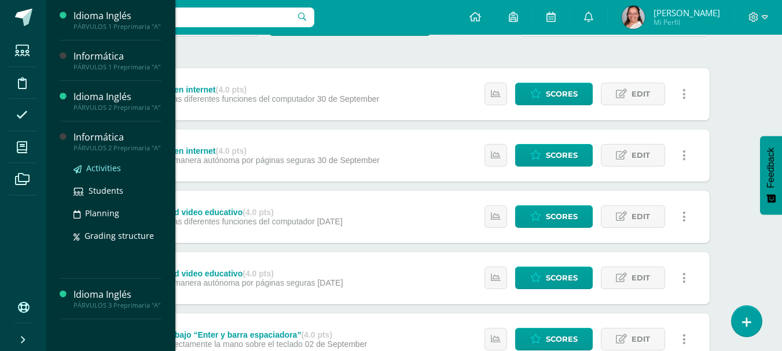
click at [108, 168] on span "Activities" at bounding box center [103, 168] width 35 height 11
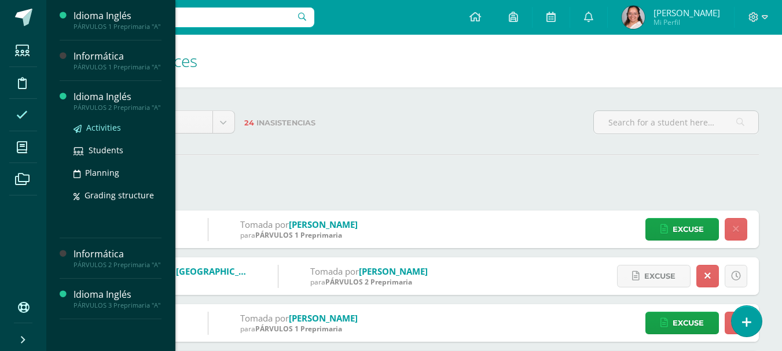
click at [97, 126] on span "Activities" at bounding box center [103, 127] width 35 height 11
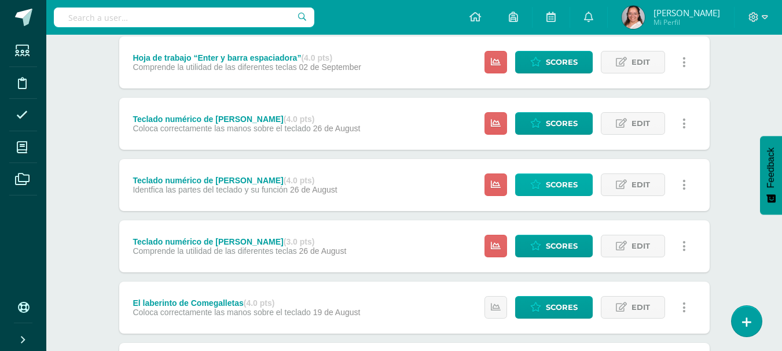
scroll to position [521, 0]
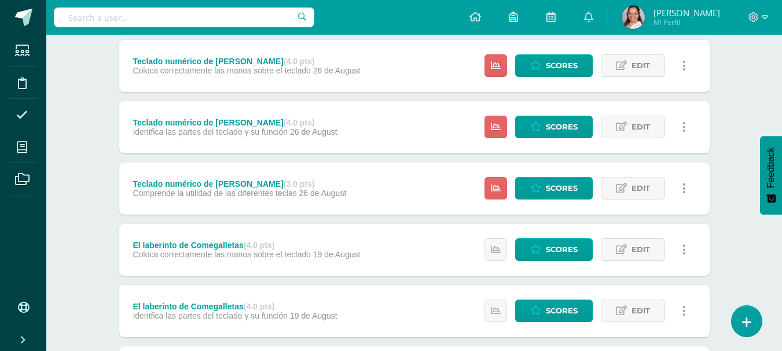
click at [545, 202] on div "Estatus de Actividad: 19 Estudiantes sin calificar 0 Estudiantes con cero Media…" at bounding box center [588, 189] width 243 height 52
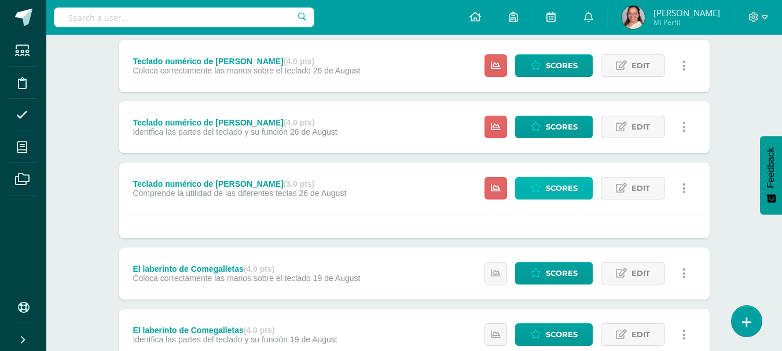
click at [568, 190] on span "Scores" at bounding box center [562, 188] width 32 height 21
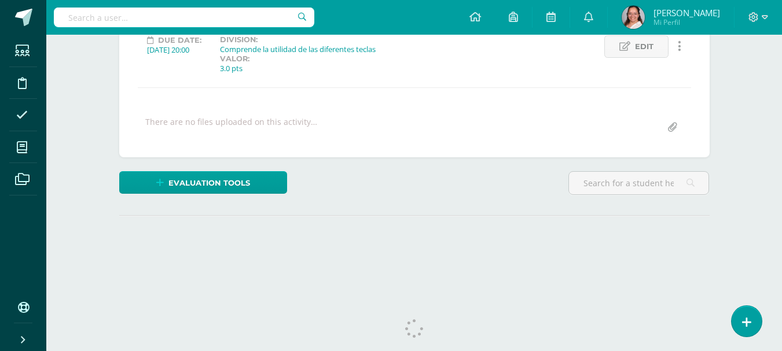
scroll to position [189, 0]
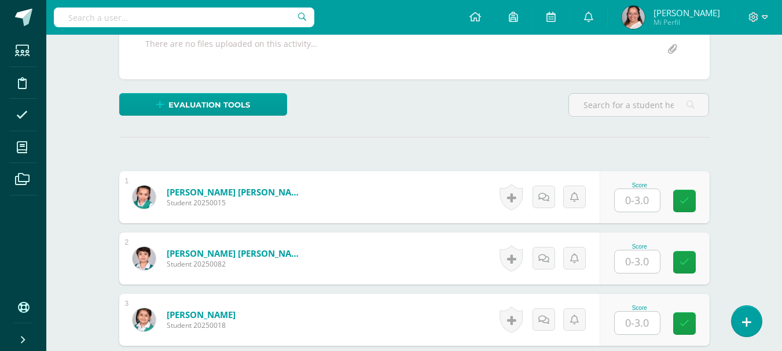
click at [629, 203] on input "text" at bounding box center [637, 200] width 45 height 23
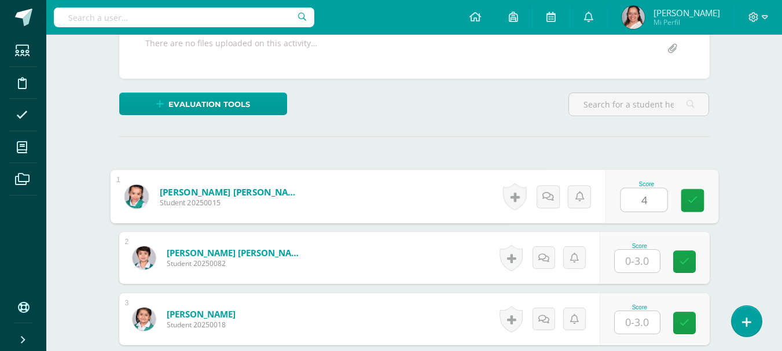
scroll to position [248, 0]
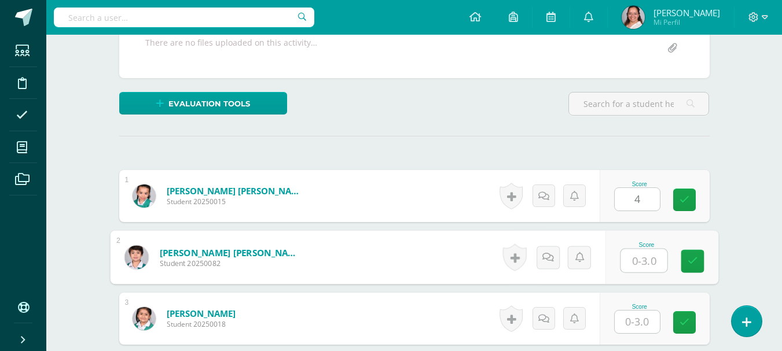
type input "0"
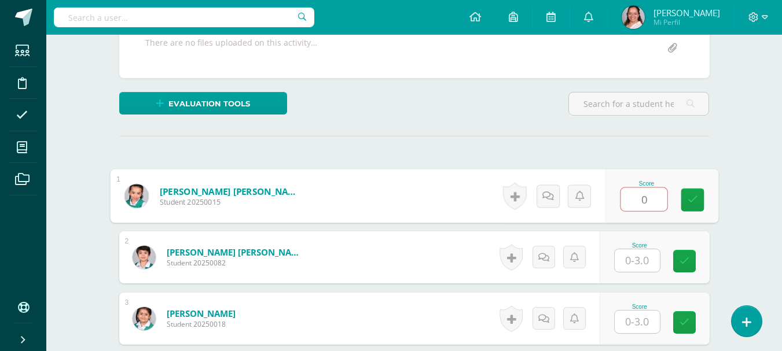
click at [633, 258] on input "text" at bounding box center [637, 260] width 45 height 23
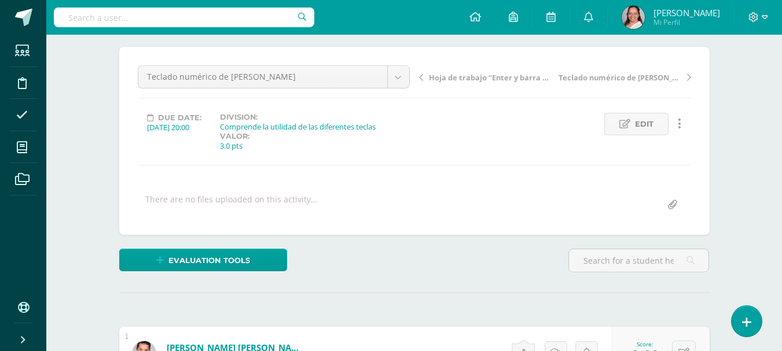
scroll to position [74, 0]
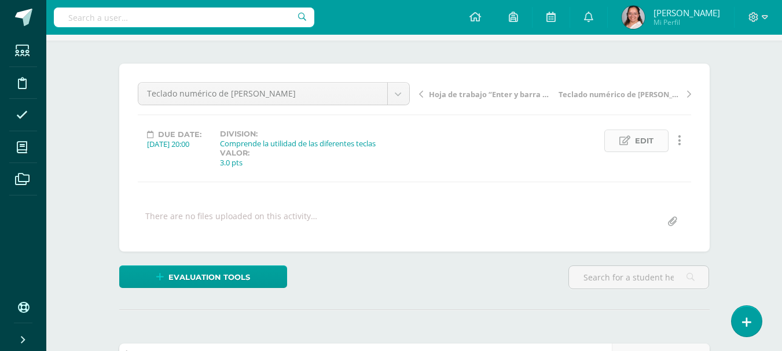
click at [626, 141] on icon at bounding box center [624, 141] width 11 height 10
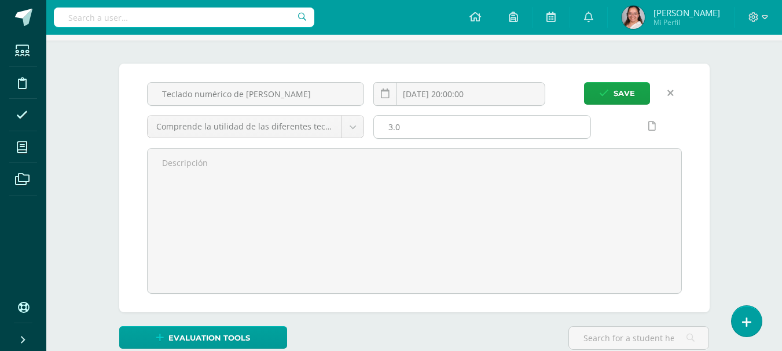
click at [403, 134] on input "3.0" at bounding box center [482, 127] width 216 height 23
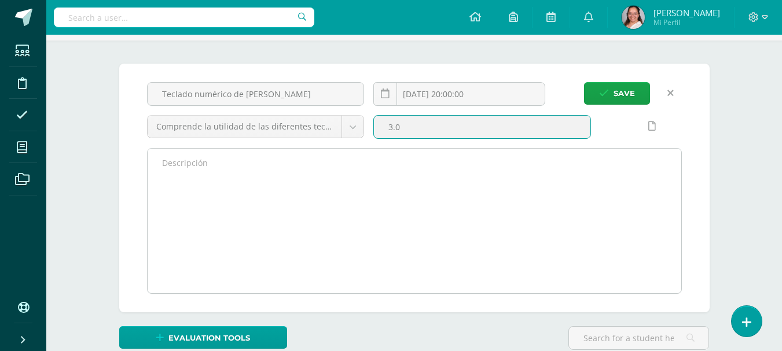
type input "3"
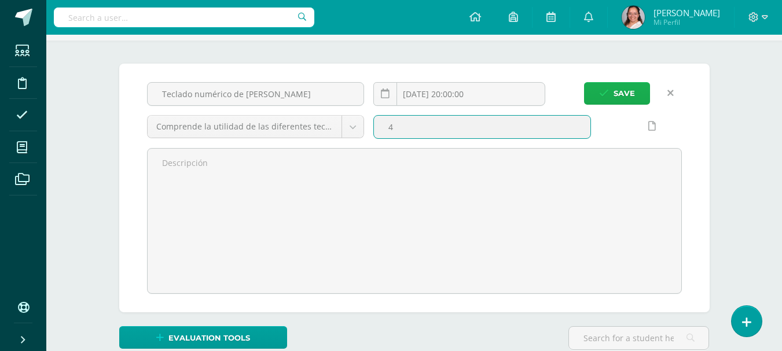
type input "4"
click at [637, 100] on button "Save" at bounding box center [617, 93] width 66 height 23
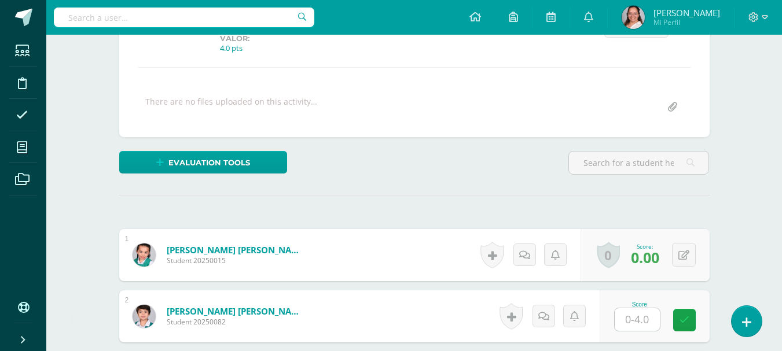
click at [696, 253] on div "0 Badges Badges obtained Aún no hay logros agregados Score: 0.00" at bounding box center [645, 255] width 129 height 52
click at [690, 255] on button at bounding box center [684, 255] width 24 height 24
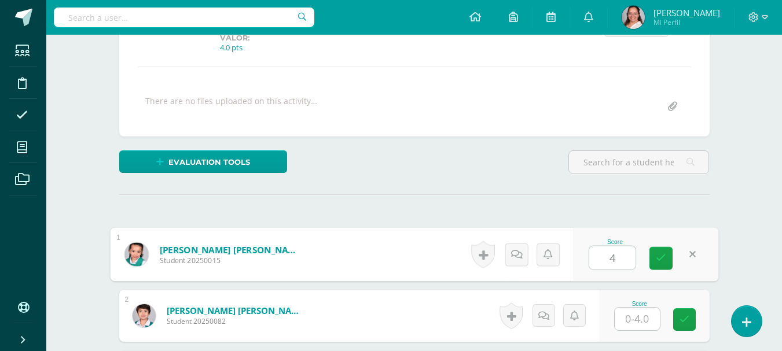
type input "4"
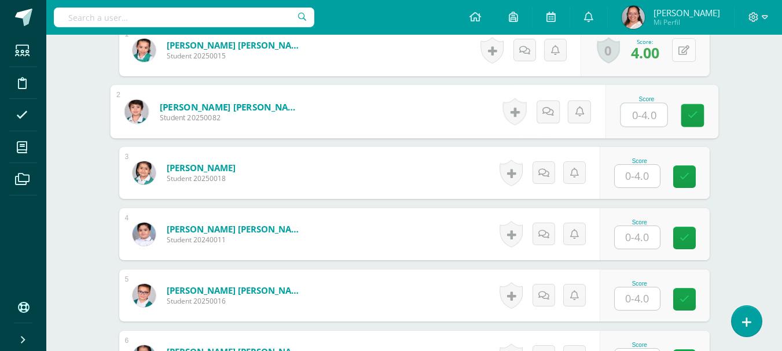
scroll to position [421, 0]
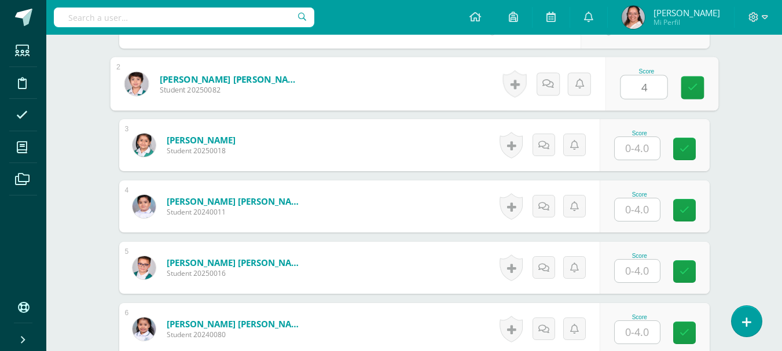
type input "4"
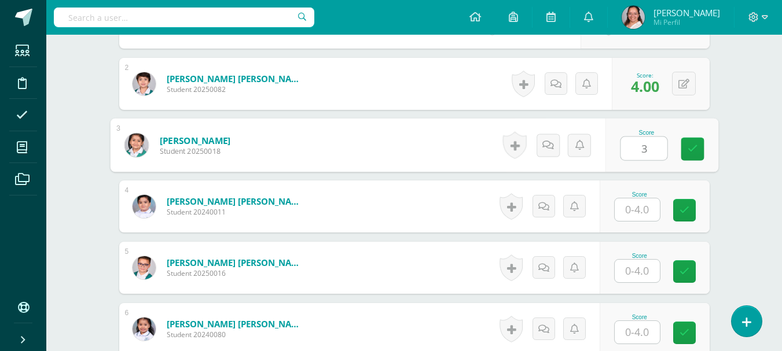
type input "3"
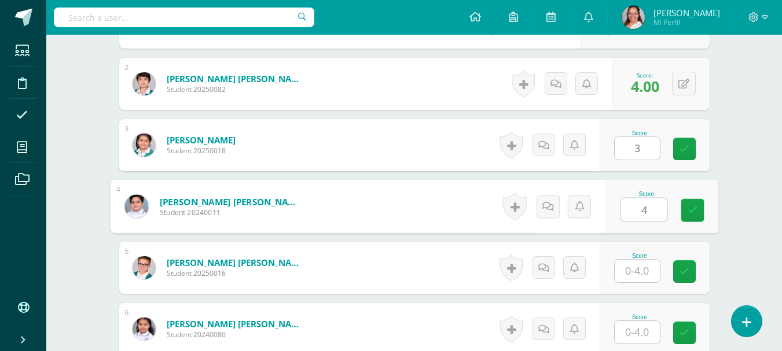
type input "4"
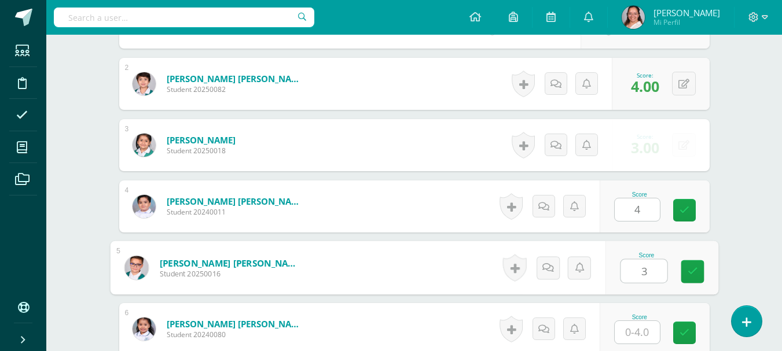
type input "3"
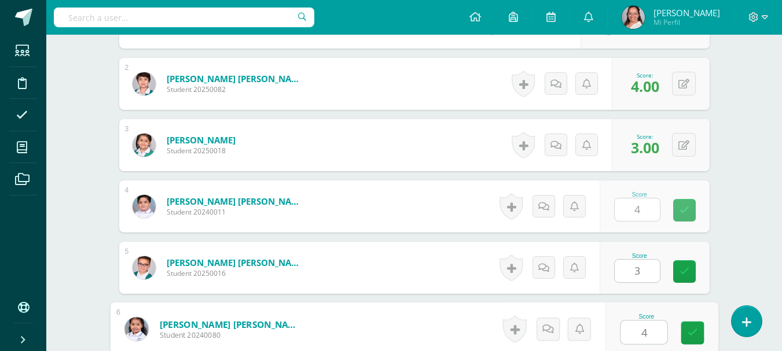
type input "4"
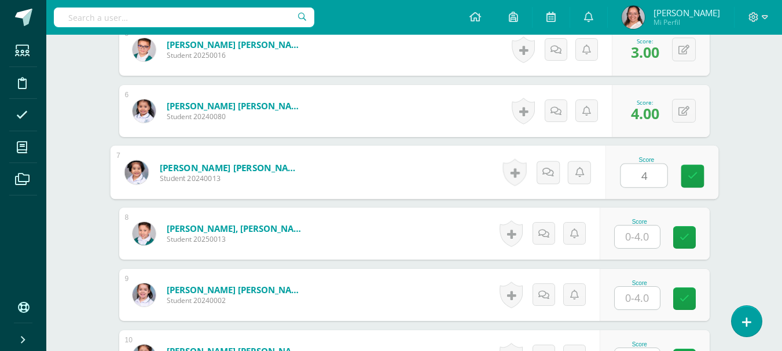
type input "4"
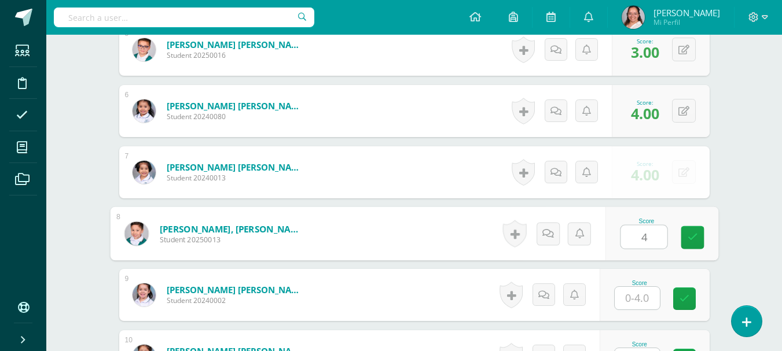
type input "4"
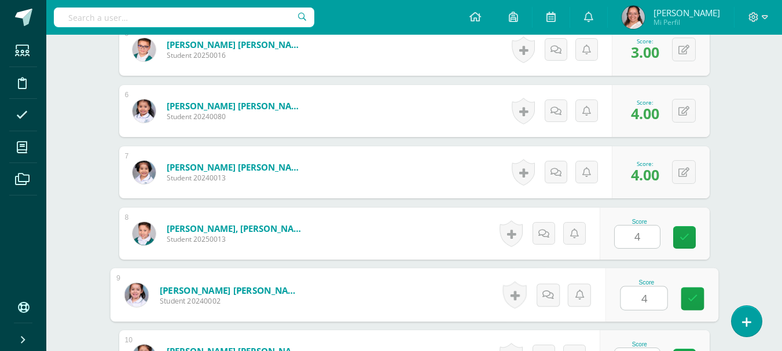
type input "4"
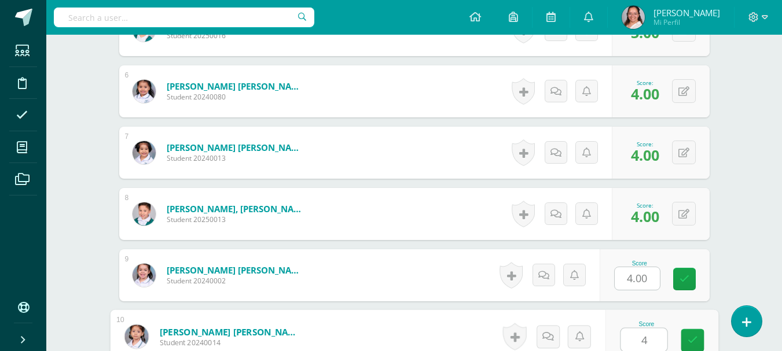
type input "4"
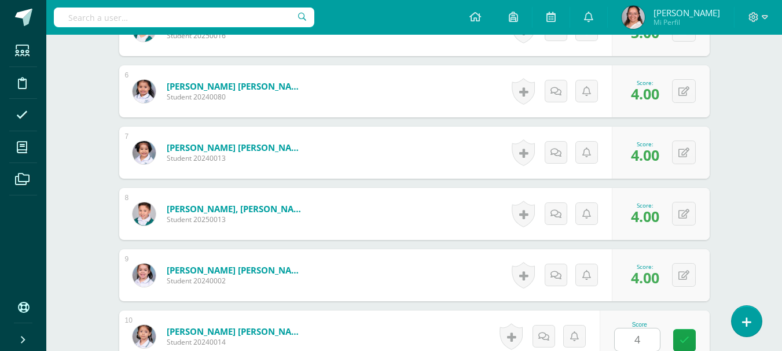
scroll to position [885, 0]
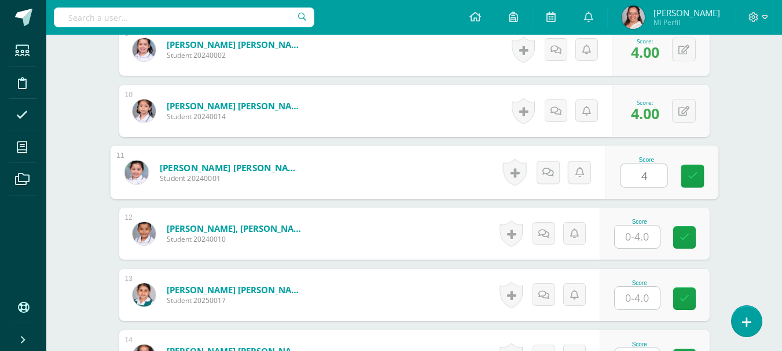
type input "4"
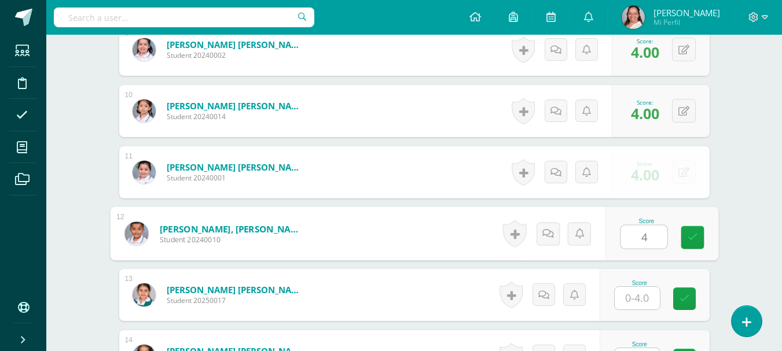
type input "4"
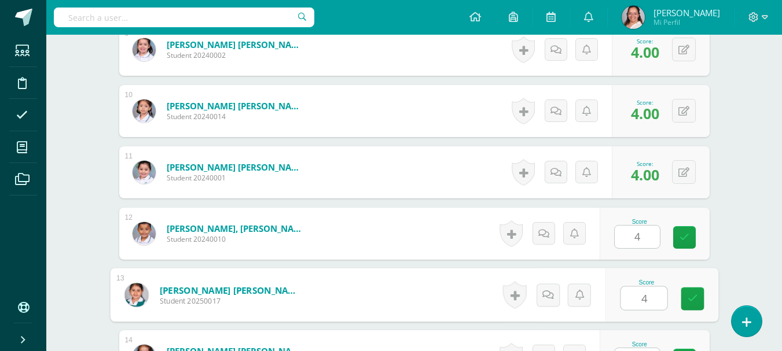
type input "4"
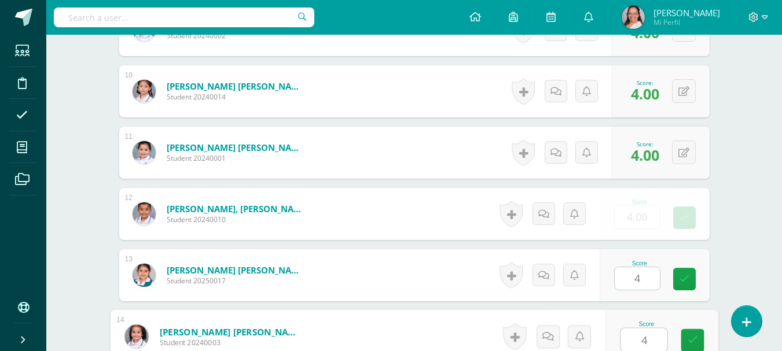
type input "4"
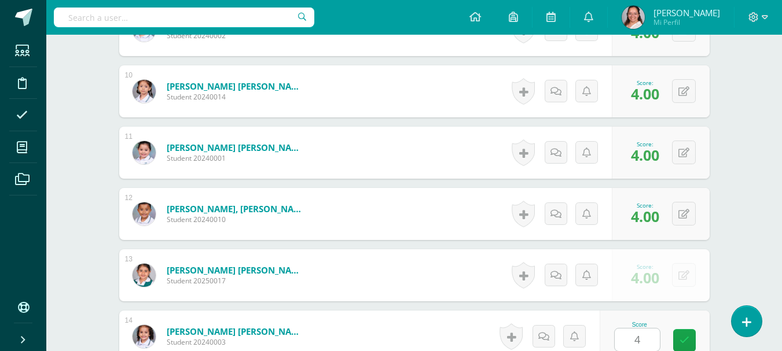
scroll to position [1130, 0]
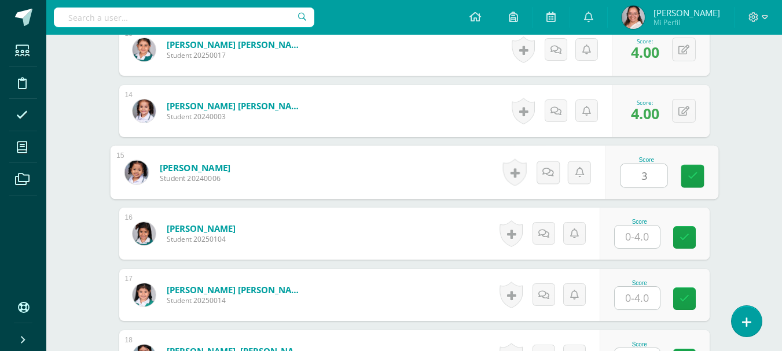
type input "3"
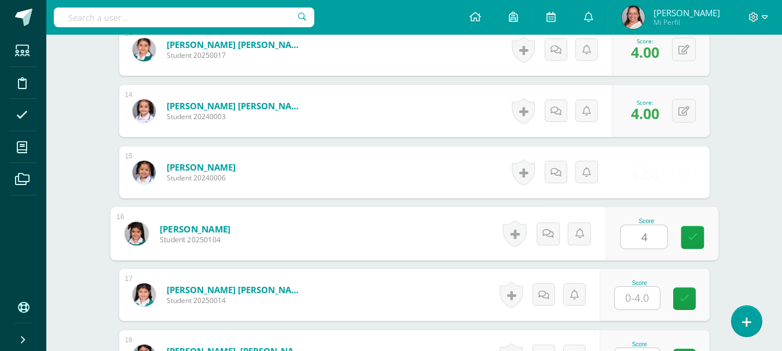
type input "4"
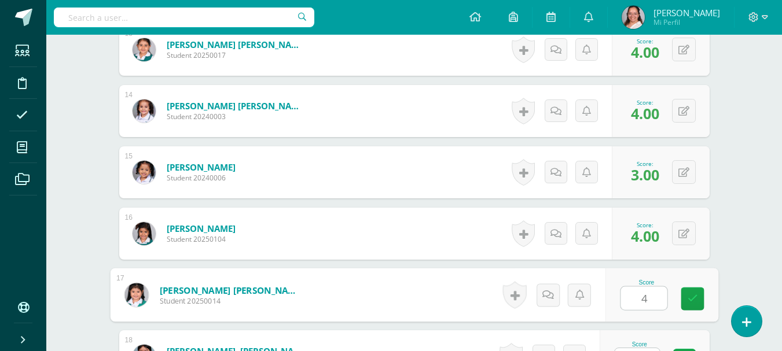
type input "4"
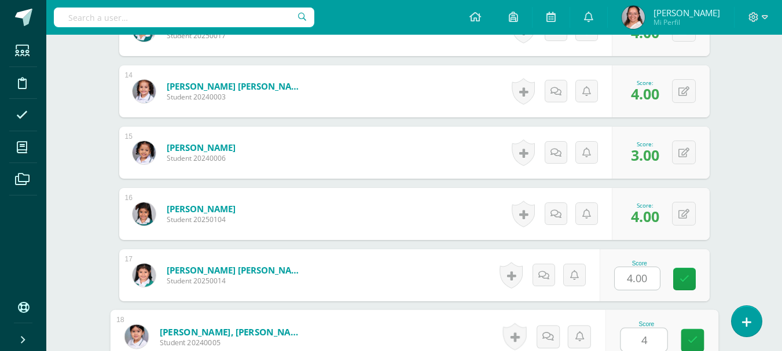
type input "4"
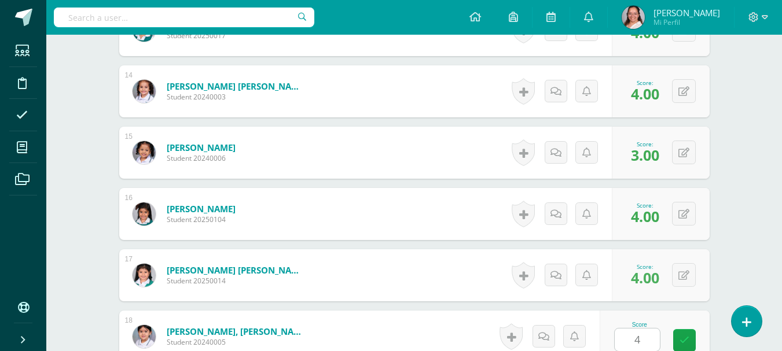
scroll to position [1356, 0]
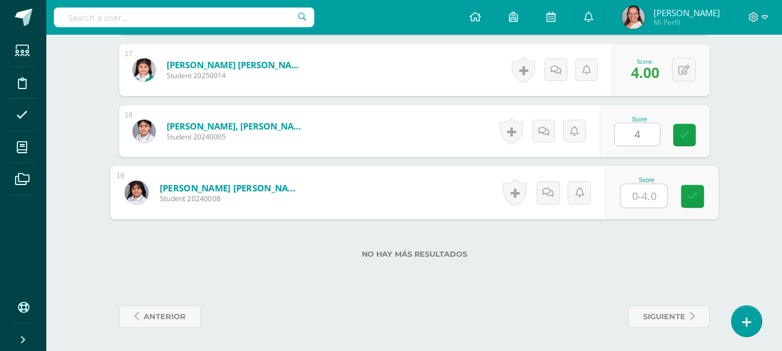
type input "4"
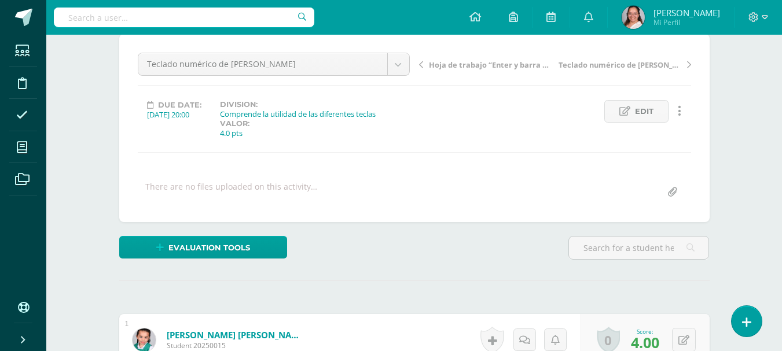
scroll to position [0, 0]
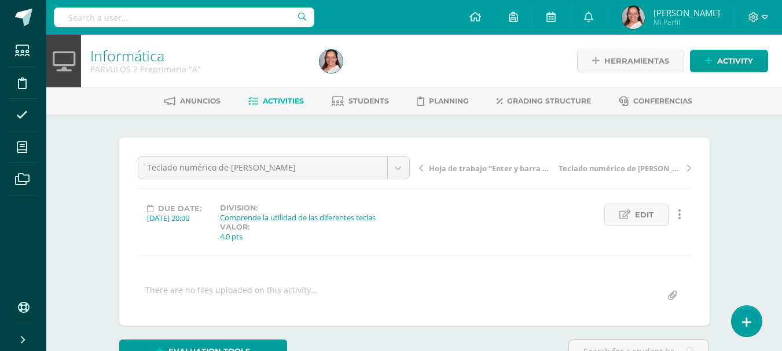
click at [509, 171] on span "Hoja de trabajo “Enter y barra espaciadora”" at bounding box center [490, 168] width 123 height 10
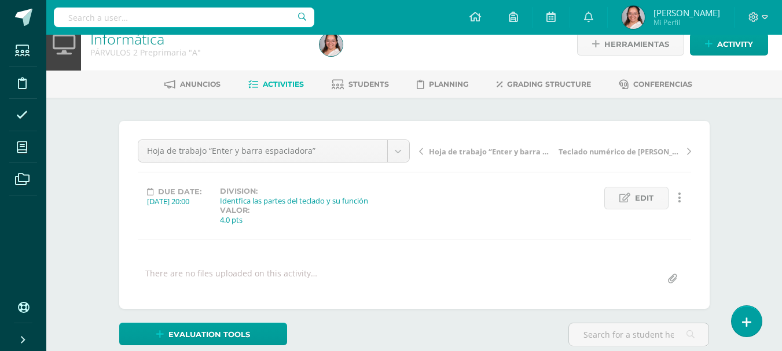
scroll to position [17, 0]
click at [384, 157] on body "Students Discipline Attendance My courses Archivos Soporte Help Reportar un pro…" at bounding box center [391, 220] width 782 height 474
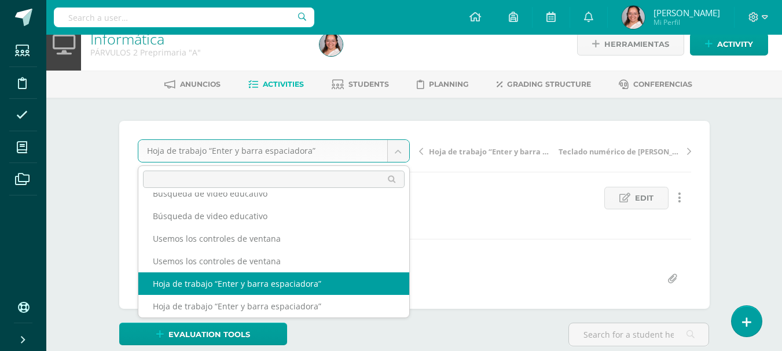
scroll to position [131, 0]
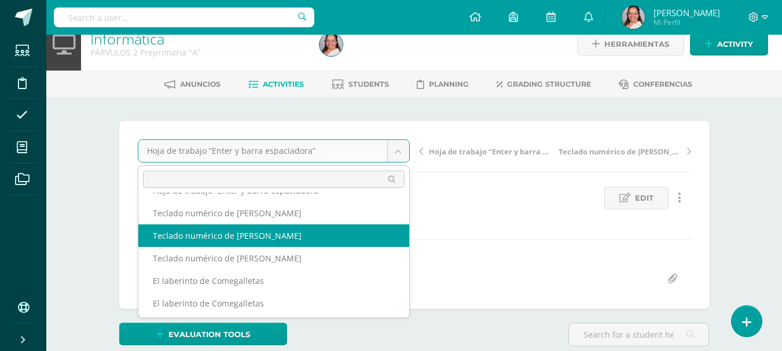
select select "/dashboard/teacher/grade-activity/107274/"
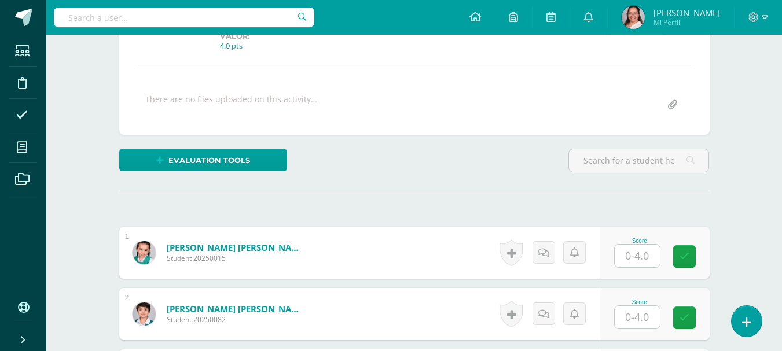
scroll to position [192, 0]
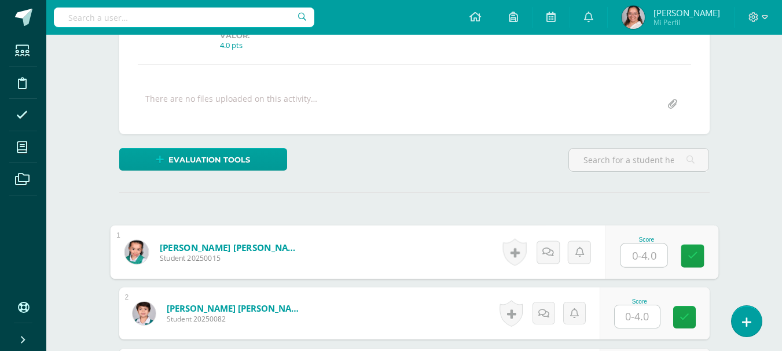
click at [630, 247] on input "text" at bounding box center [644, 255] width 46 height 23
type input "4"
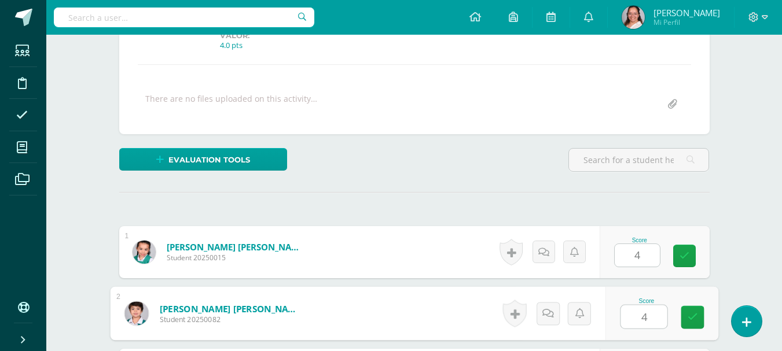
type input "4"
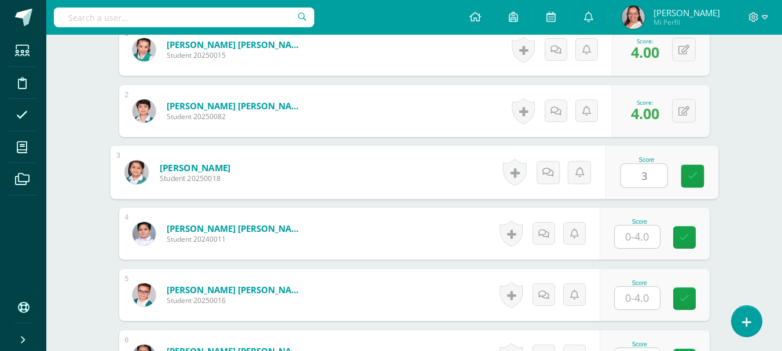
type input "3"
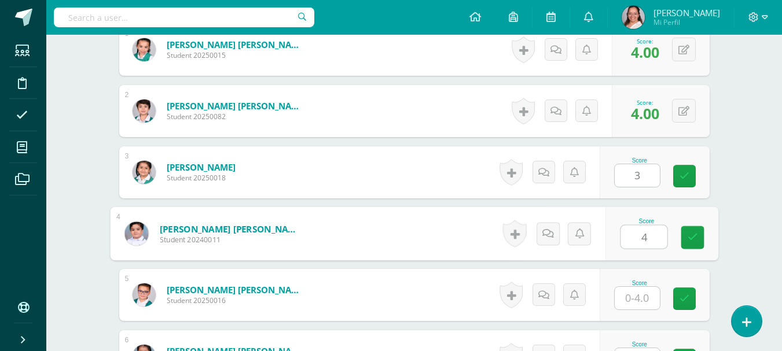
type input "4"
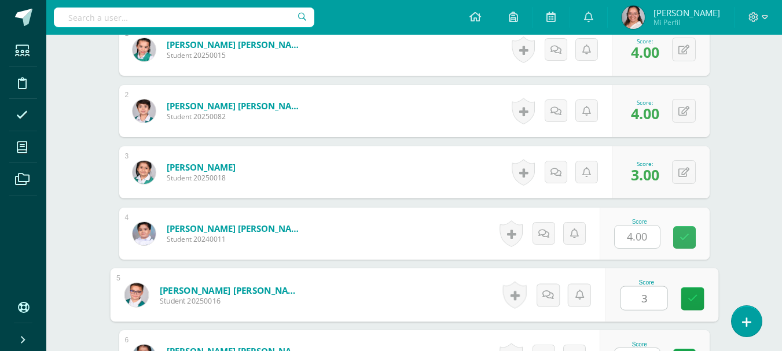
type input "3"
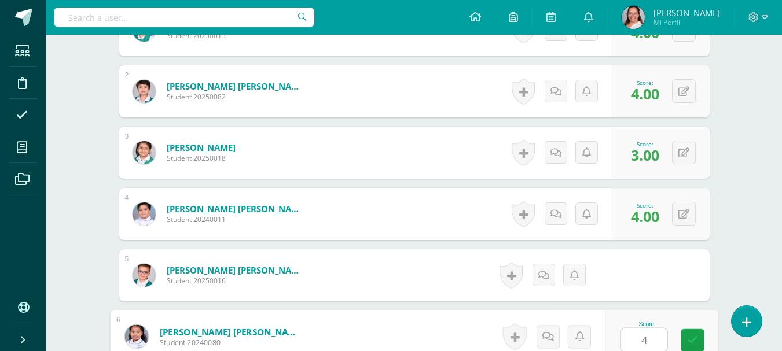
type input "4"
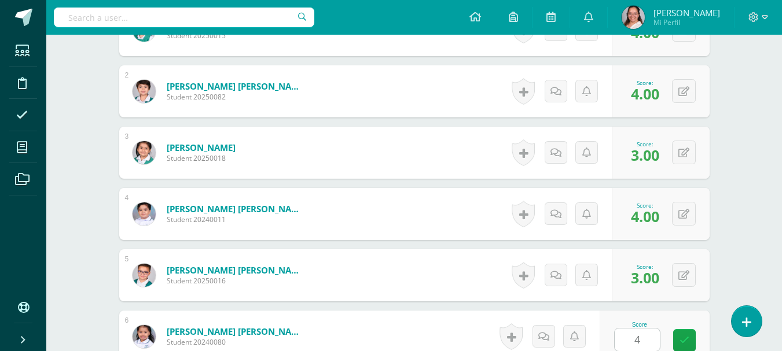
scroll to position [640, 0]
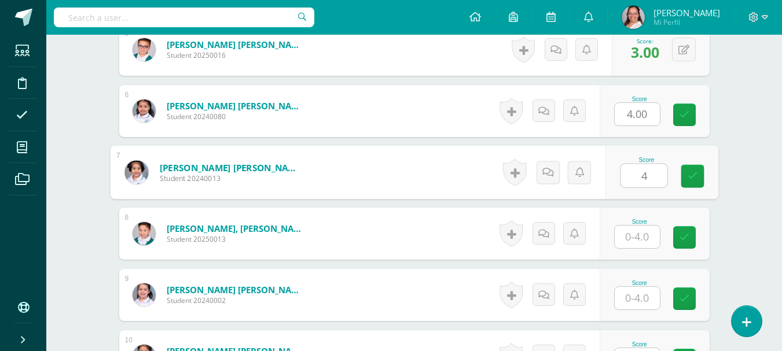
type input "4"
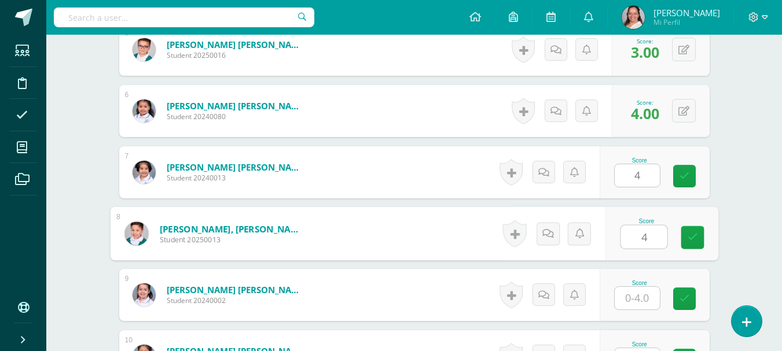
type input "4"
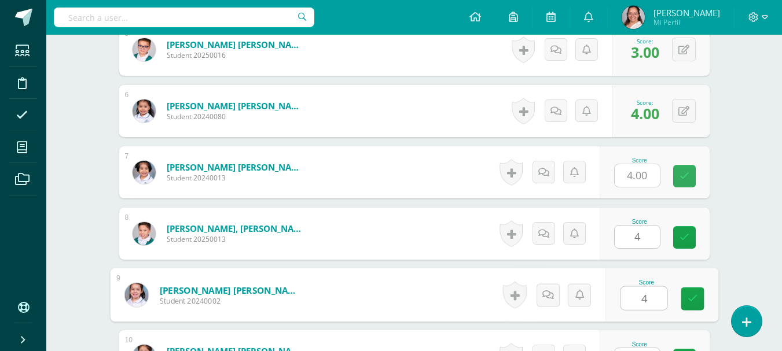
type input "4"
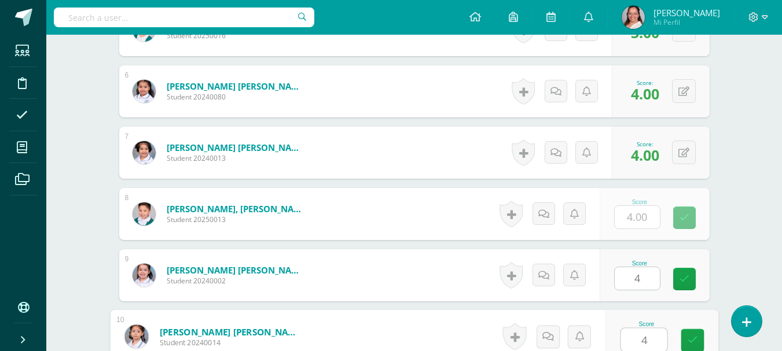
type input "4"
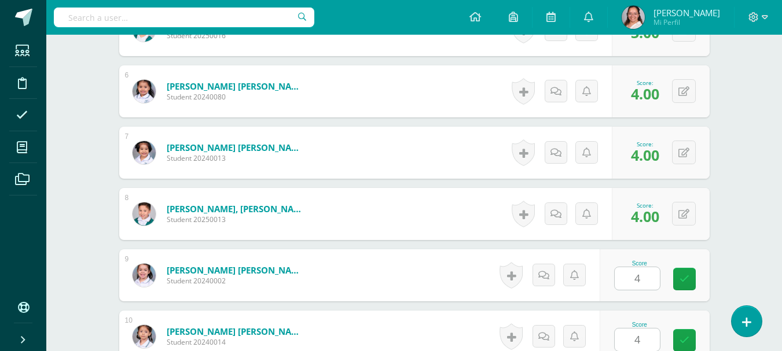
scroll to position [885, 0]
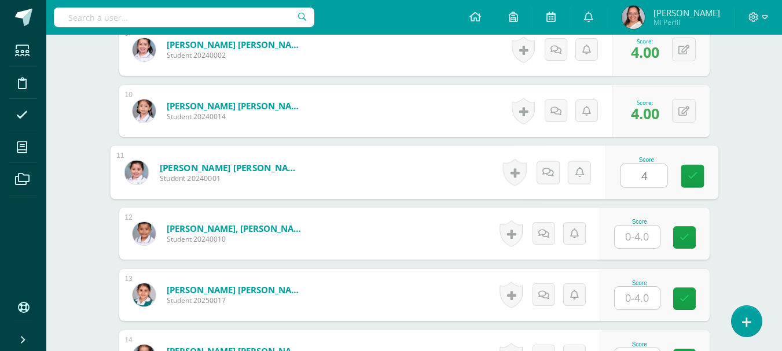
type input "4"
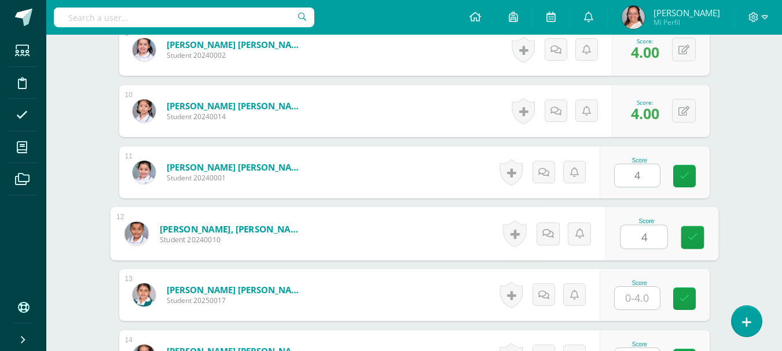
type input "4"
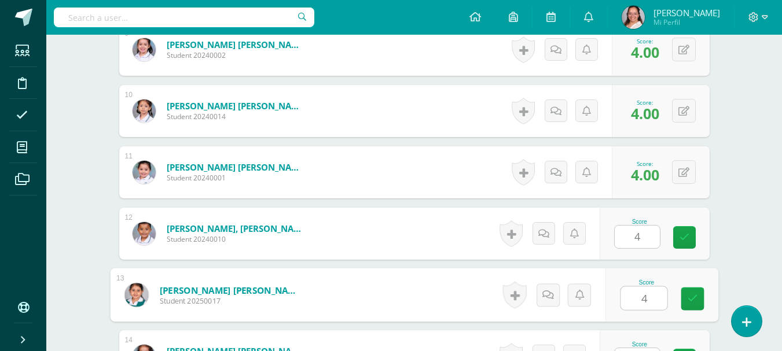
type input "4"
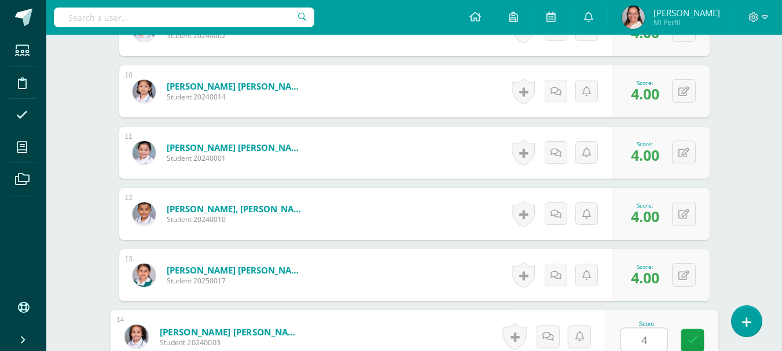
type input "4"
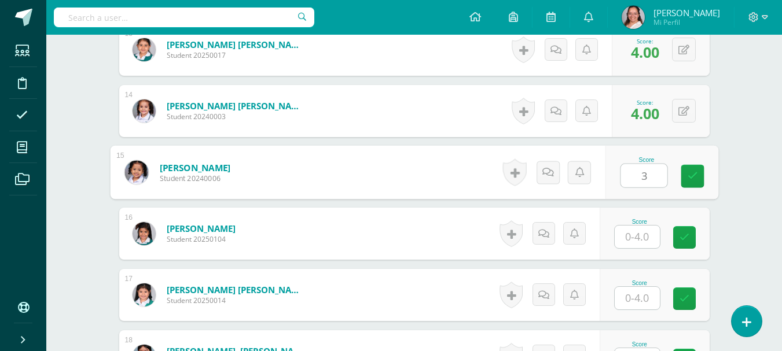
type input "3"
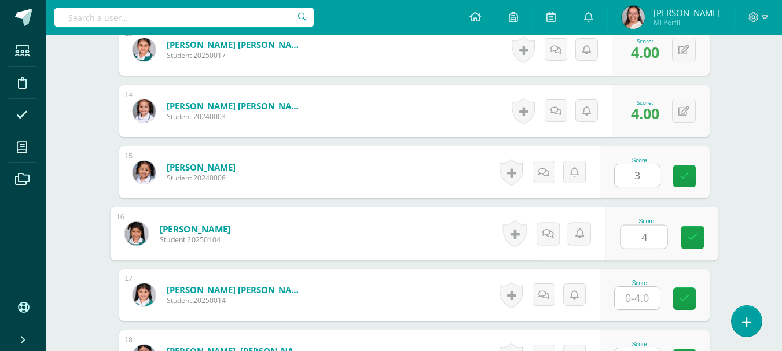
type input "4"
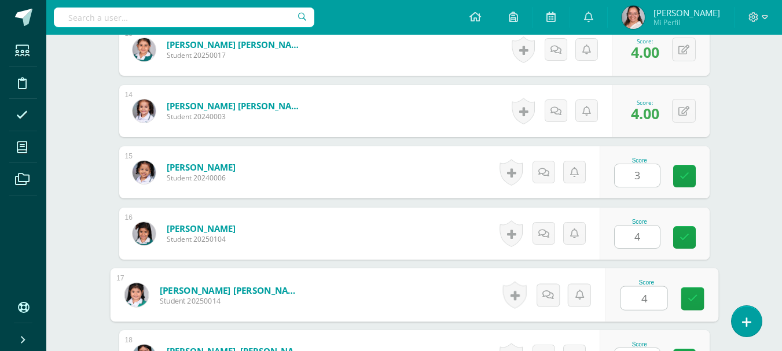
type input "4"
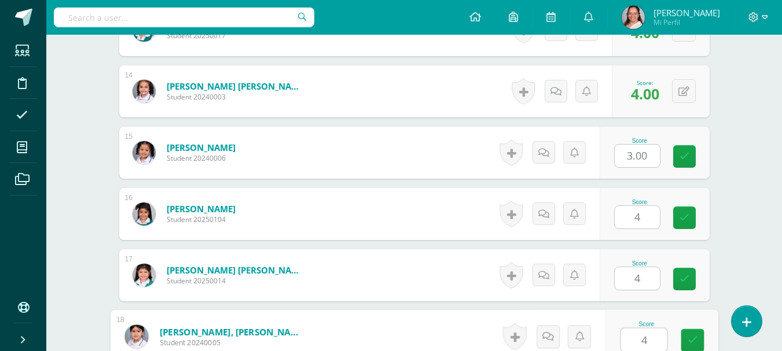
type input "4"
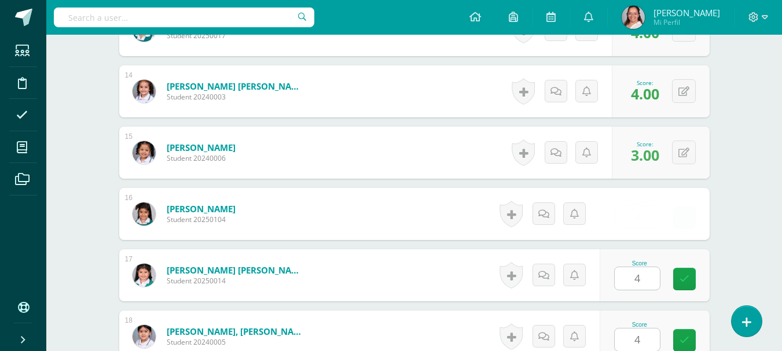
scroll to position [1356, 0]
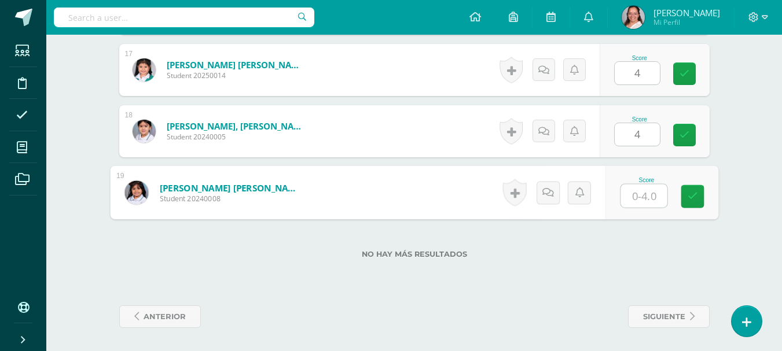
type input "4"
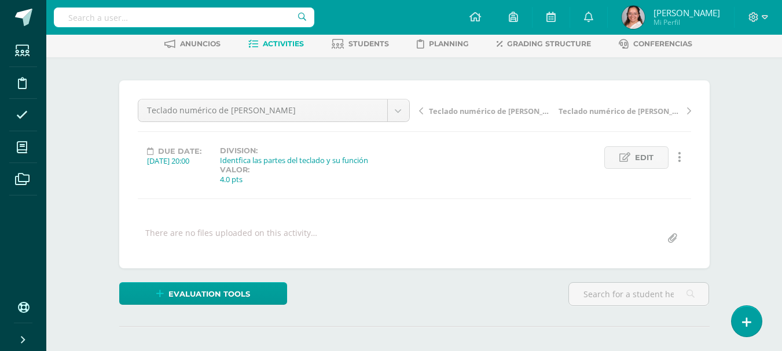
scroll to position [0, 0]
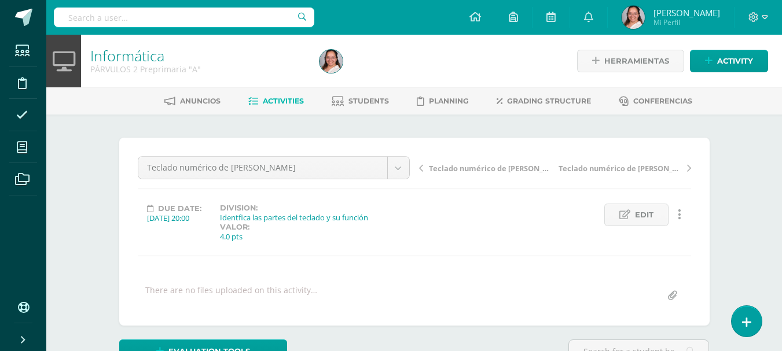
click at [515, 167] on span "Teclado numérico de Pacman" at bounding box center [490, 168] width 123 height 10
click at [635, 182] on div "Hoja de trabajo “Enter y barra espaciadora” Teclado numérico de [PERSON_NAME]" at bounding box center [554, 172] width 281 height 32
click at [635, 170] on span "Teclado numérico de [PERSON_NAME]" at bounding box center [620, 168] width 123 height 10
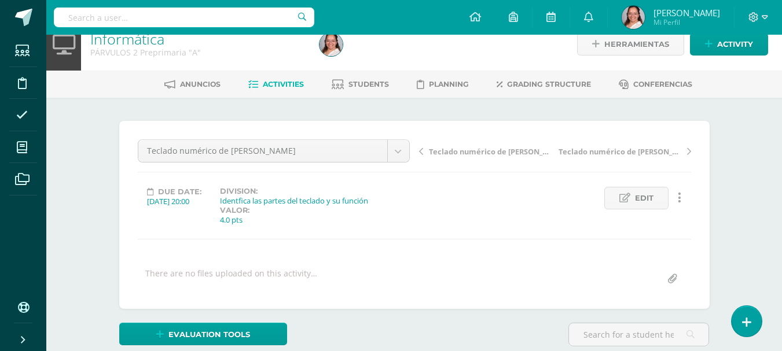
click at [635, 156] on span "Teclado numérico de [PERSON_NAME]" at bounding box center [620, 151] width 123 height 10
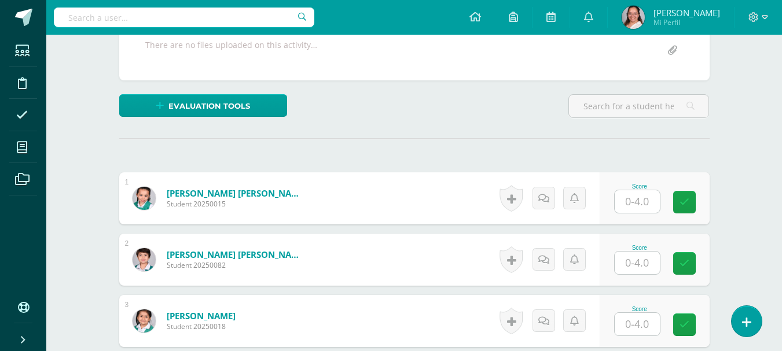
scroll to position [249, 0]
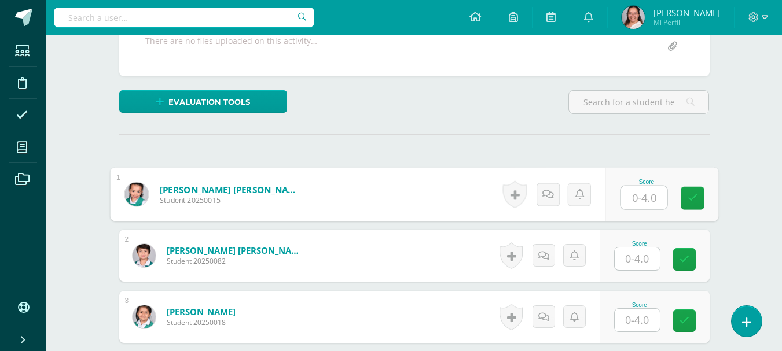
click at [621, 195] on input "text" at bounding box center [644, 197] width 46 height 23
type input "4"
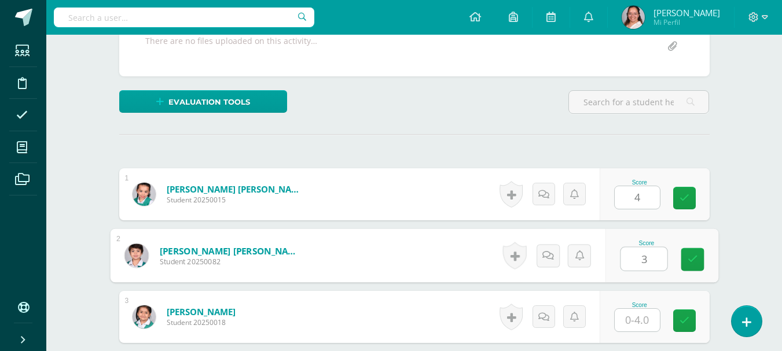
type input "3"
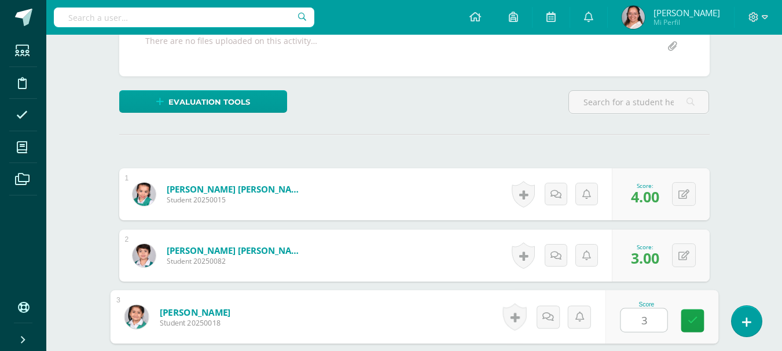
type input "3"
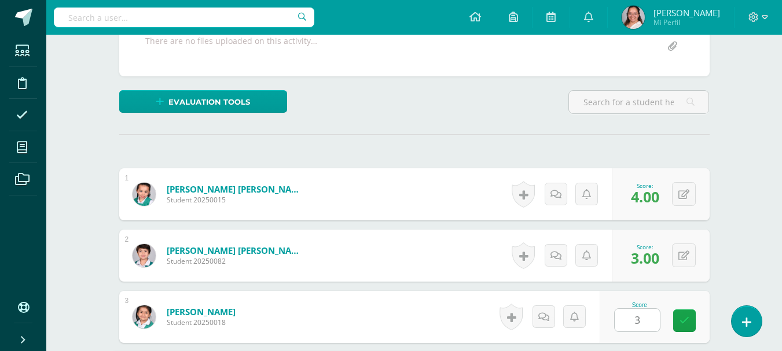
scroll to position [456, 0]
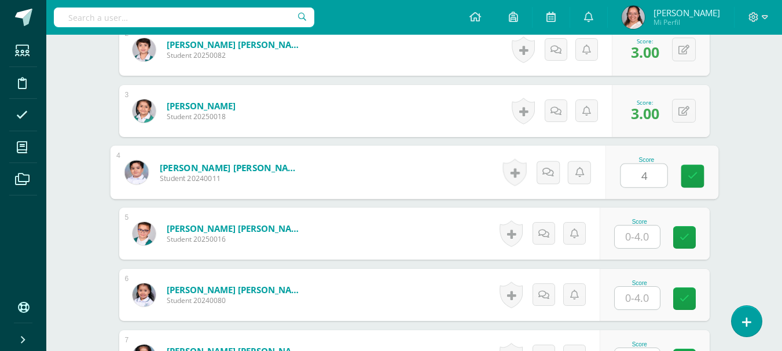
type input "4"
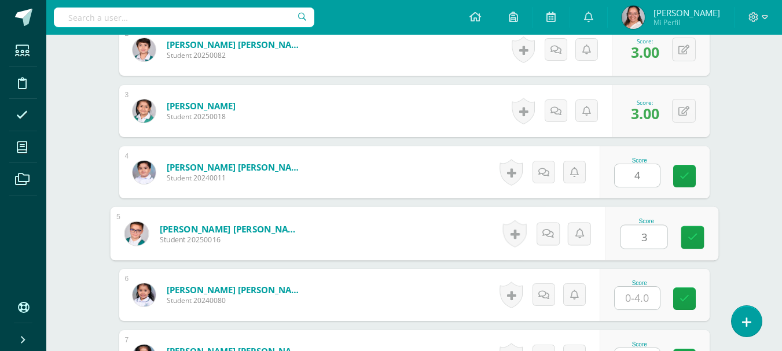
type input "3"
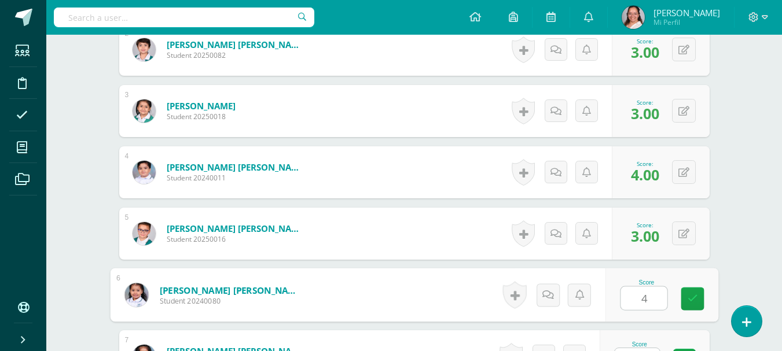
type input "4"
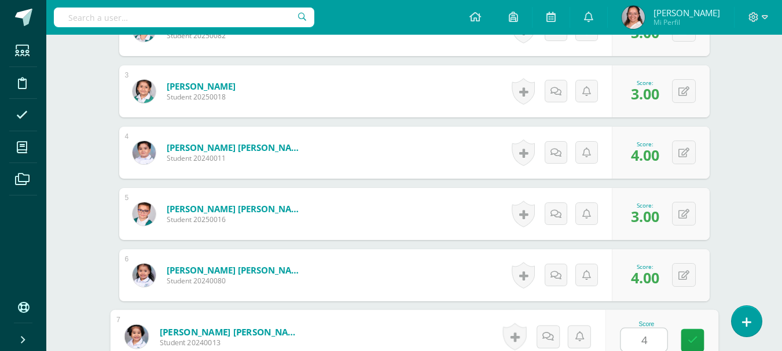
type input "4"
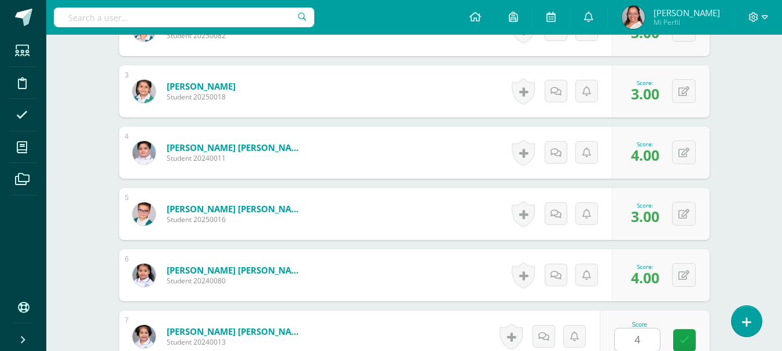
scroll to position [701, 0]
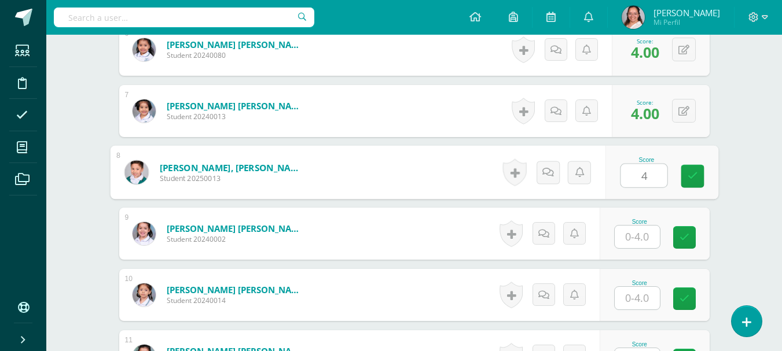
type input "4"
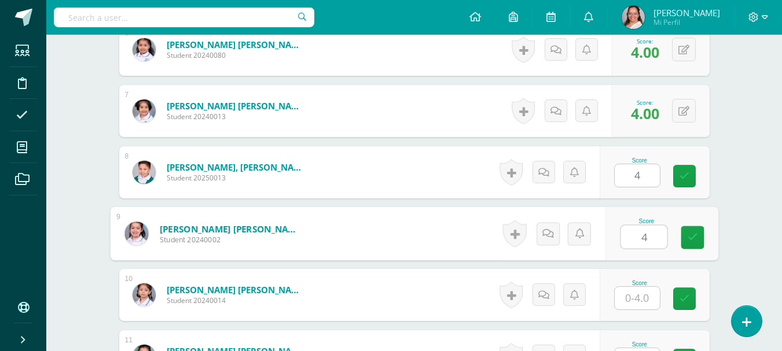
type input "4"
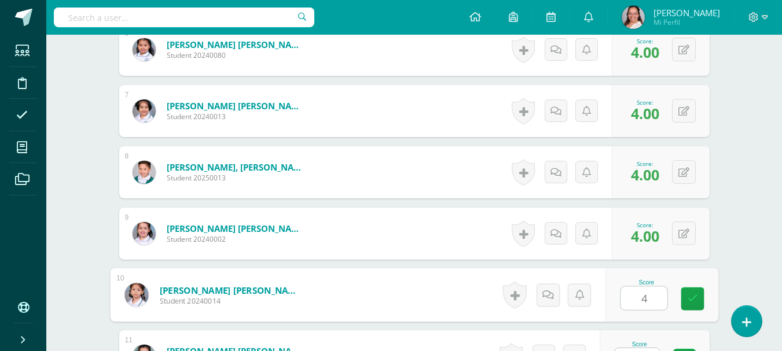
type input "4"
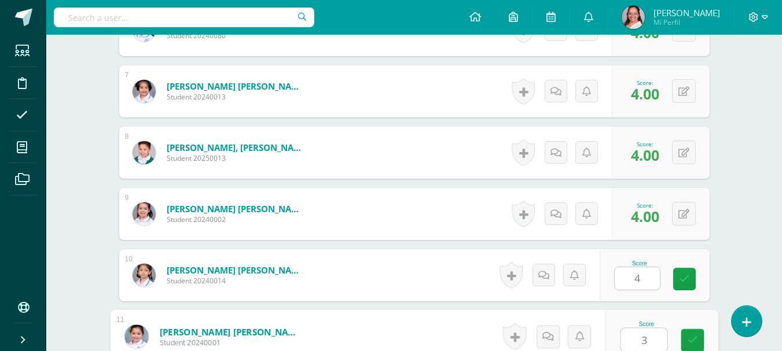
type input "3"
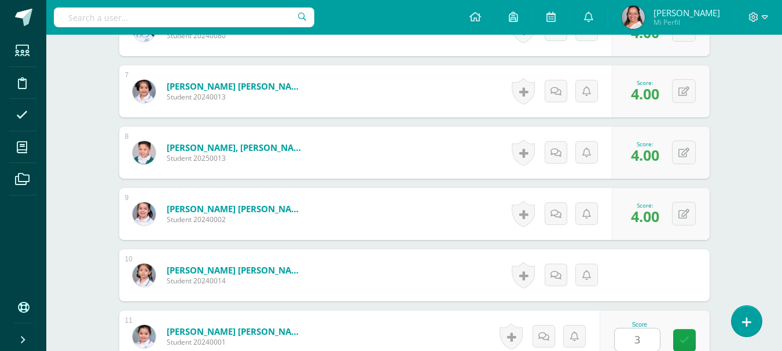
scroll to position [946, 0]
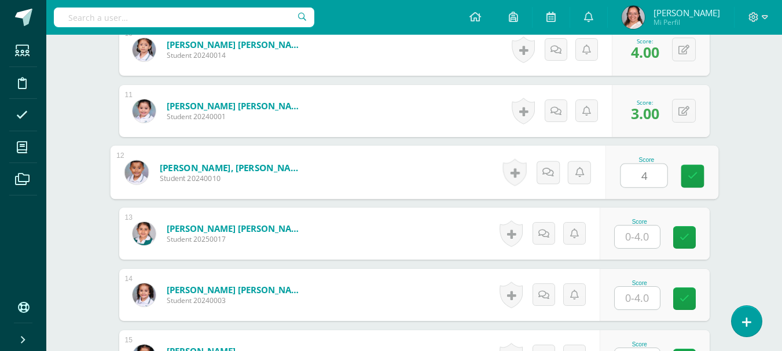
type input "4"
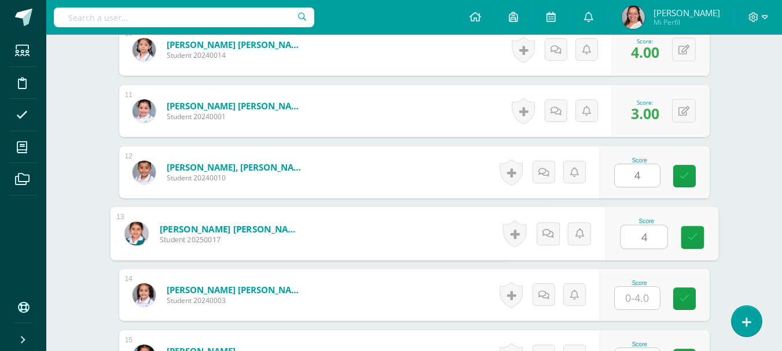
type input "4"
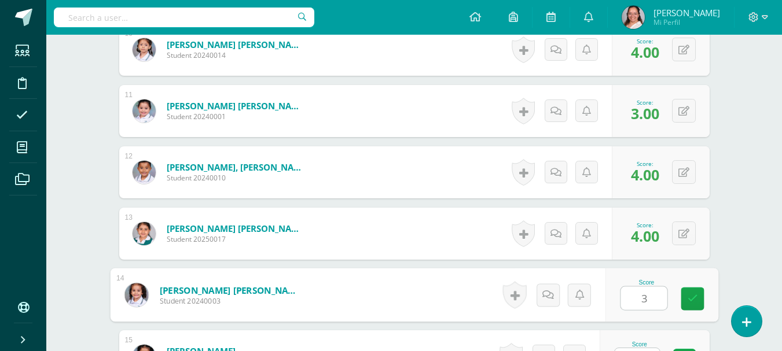
type input "3"
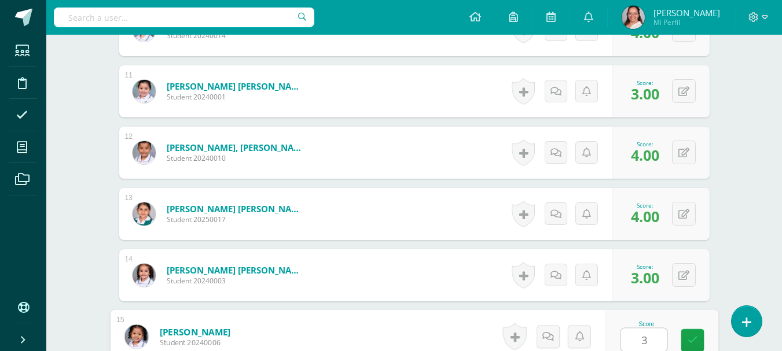
type input "3"
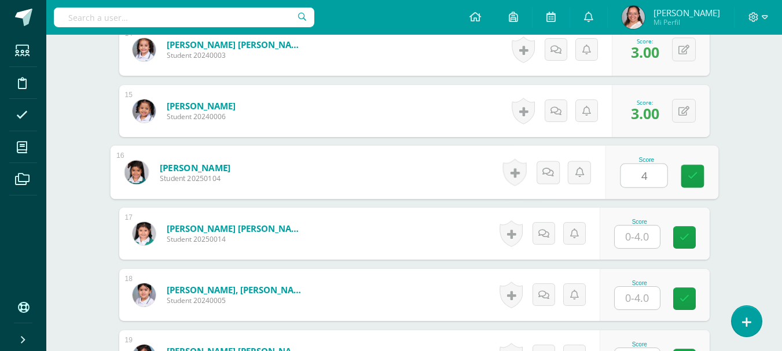
type input "4"
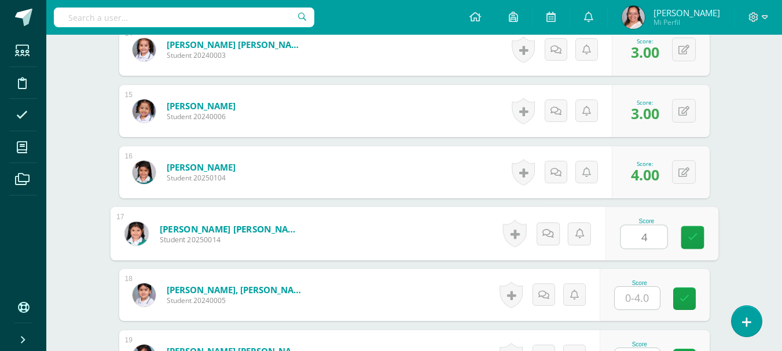
type input "4"
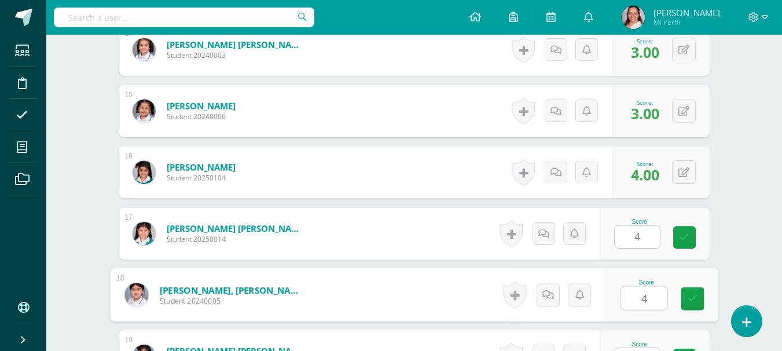
type input "4"
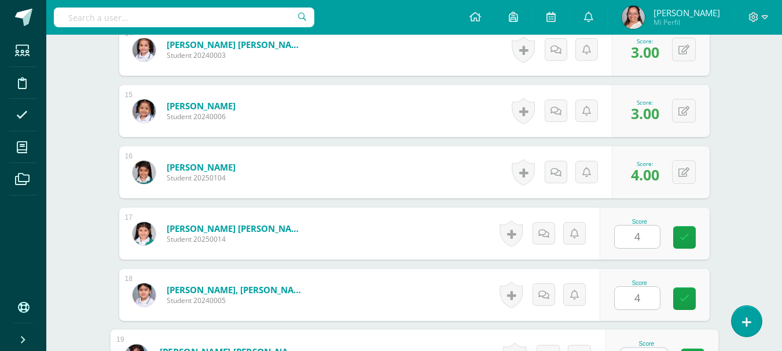
scroll to position [1211, 0]
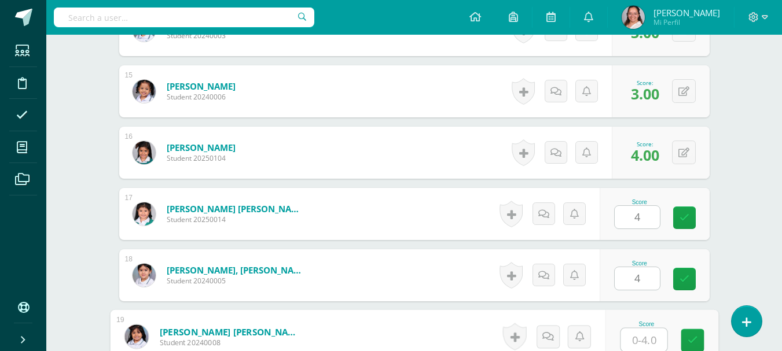
type input "4"
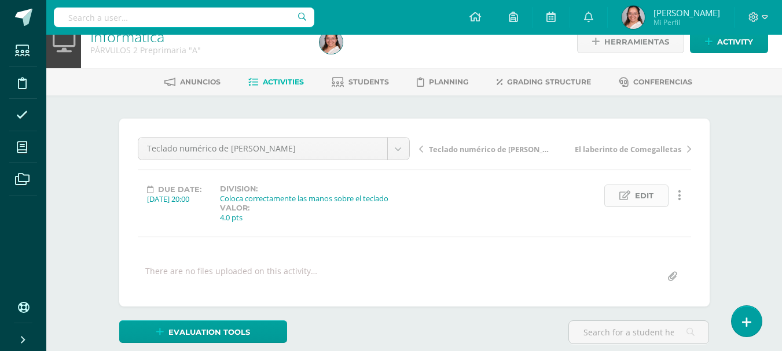
scroll to position [0, 0]
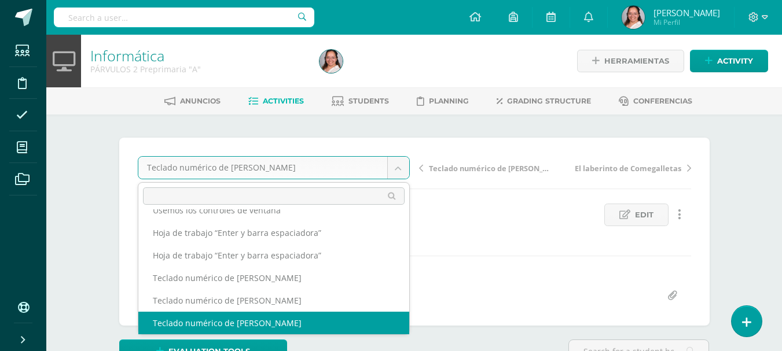
scroll to position [72, 0]
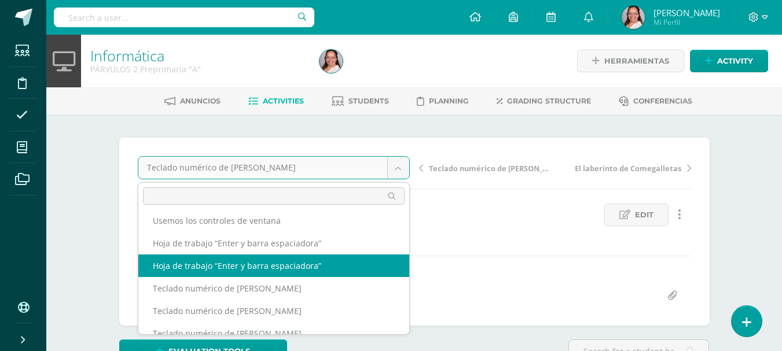
select select "/dashboard/teacher/grade-activity/107277/"
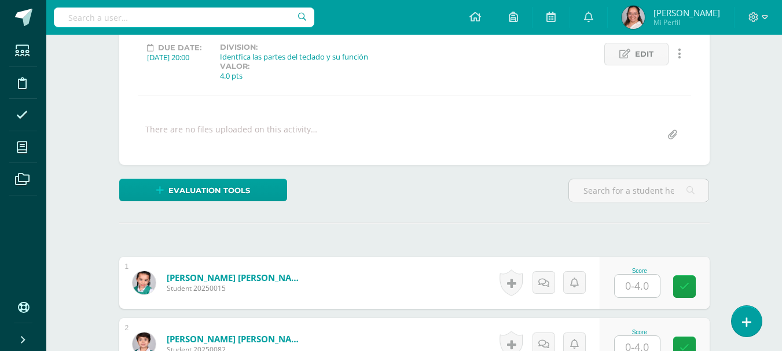
scroll to position [192, 0]
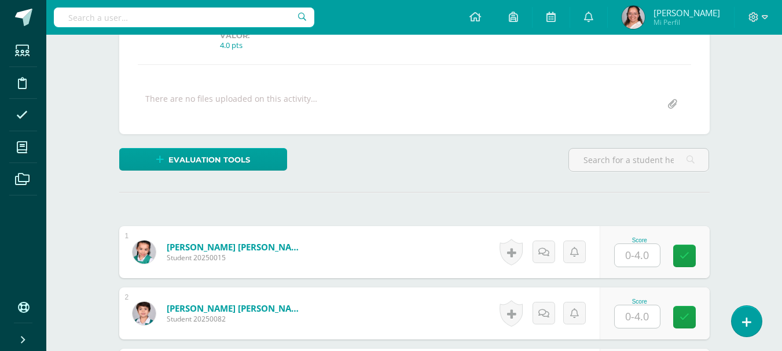
click at [654, 267] on div at bounding box center [637, 256] width 46 height 24
click at [652, 262] on input "text" at bounding box center [637, 255] width 45 height 23
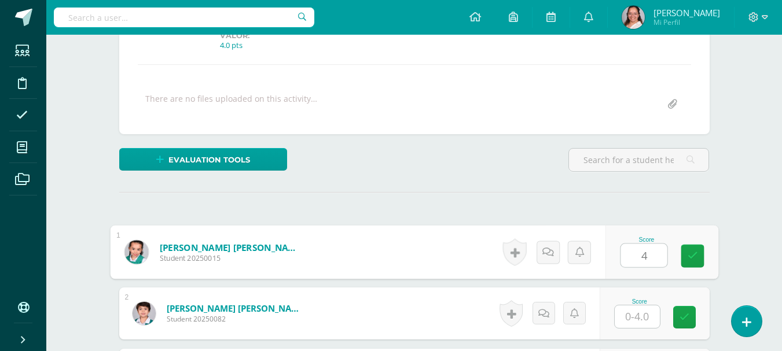
type input "4"
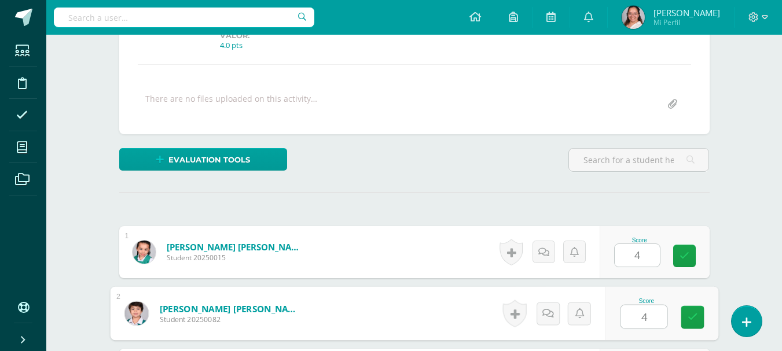
type input "4"
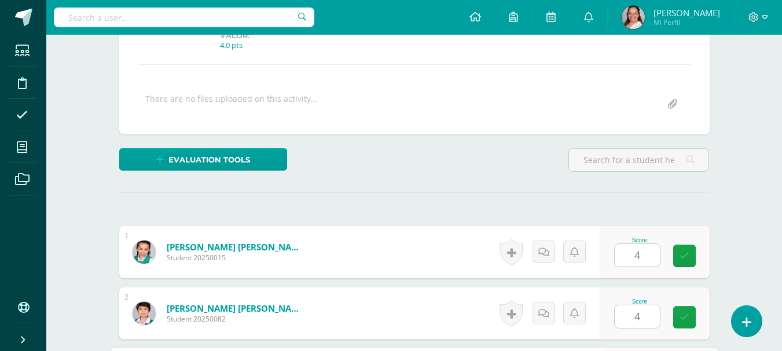
scroll to position [394, 0]
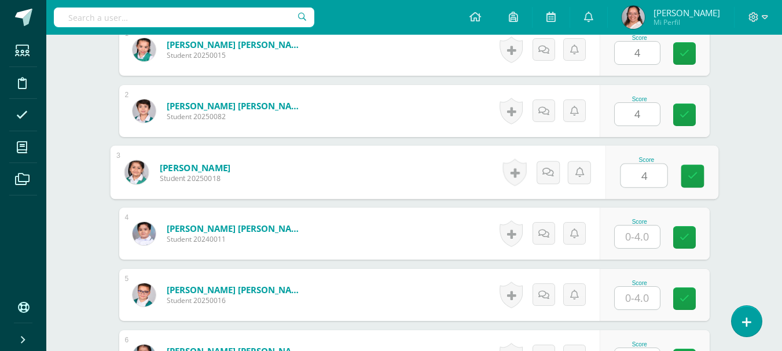
type input "4"
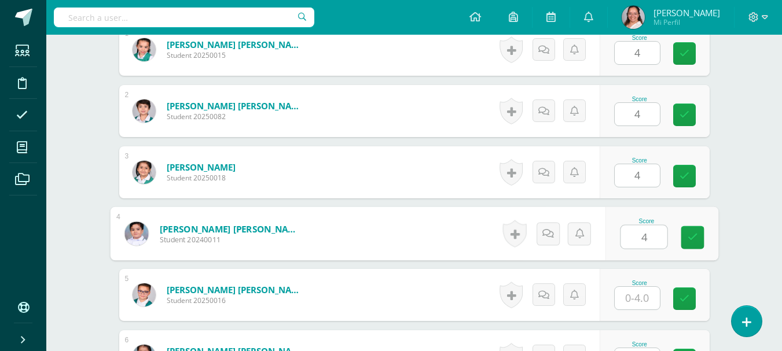
type input "4"
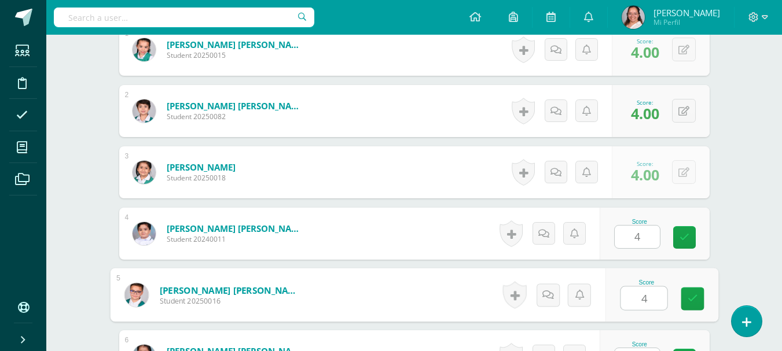
type input "4"
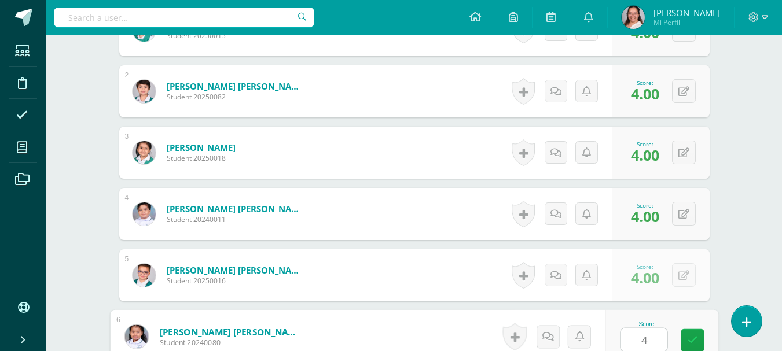
type input "4"
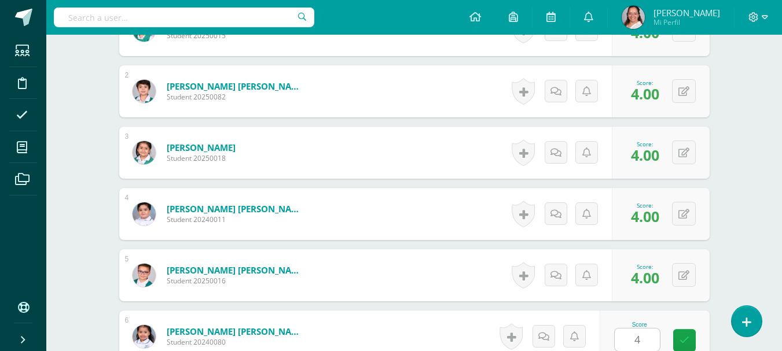
scroll to position [640, 0]
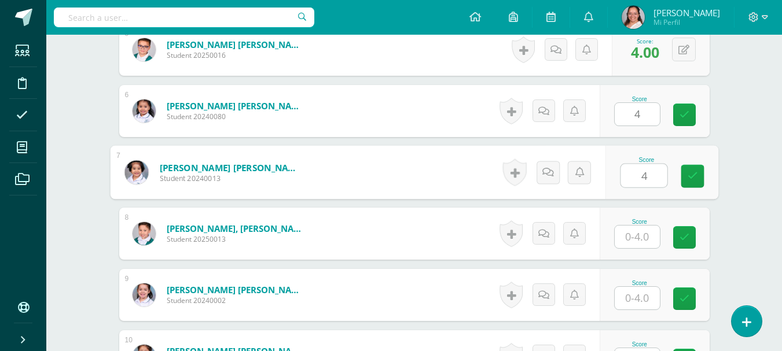
type input "4"
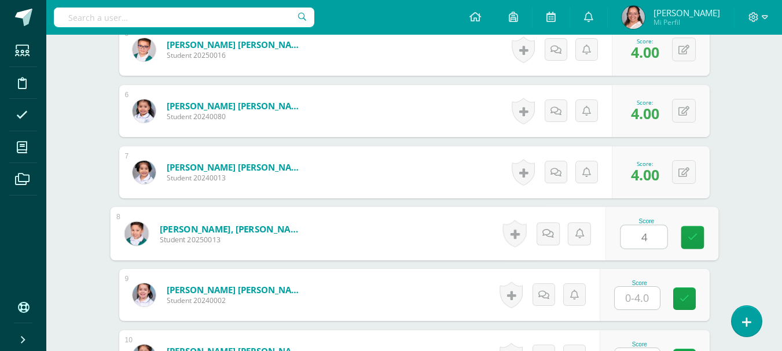
type input "4"
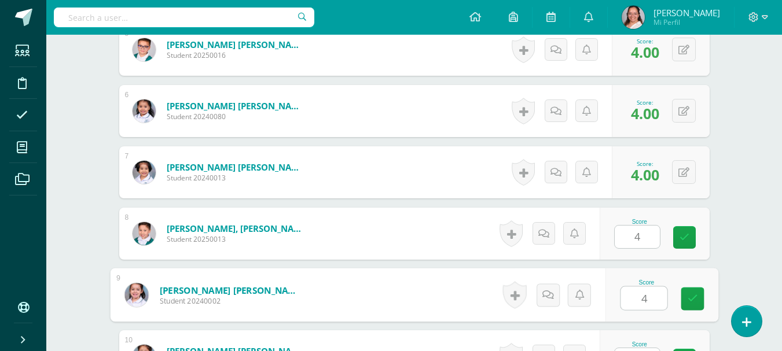
type input "4"
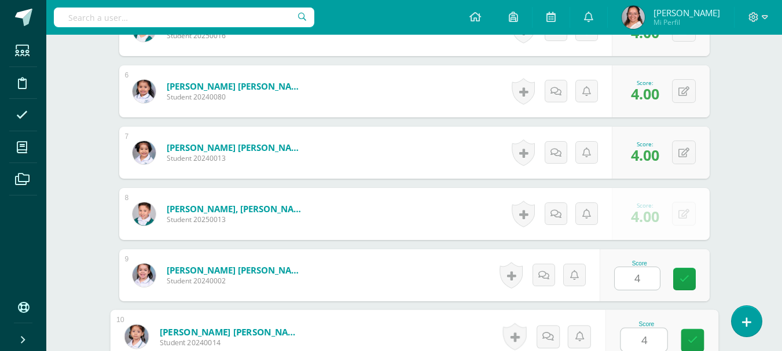
type input "4"
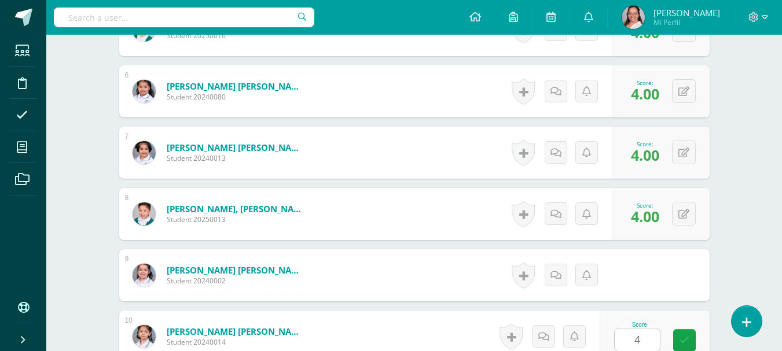
scroll to position [885, 0]
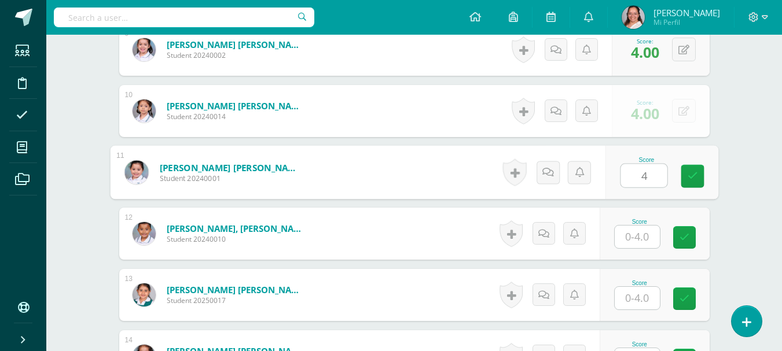
type input "4"
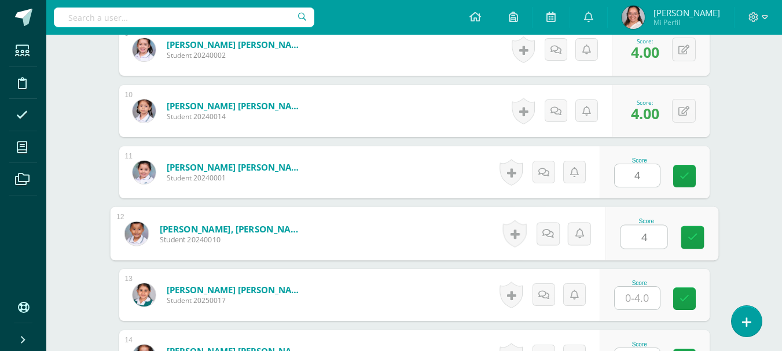
type input "4"
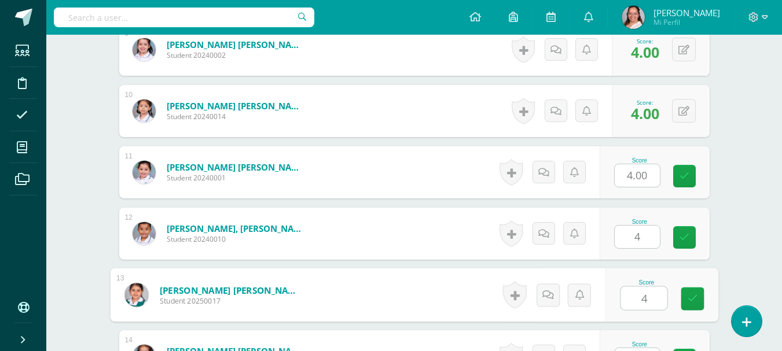
type input "4"
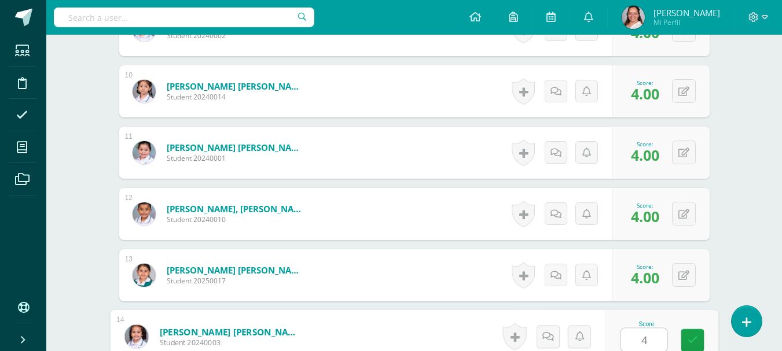
type input "4"
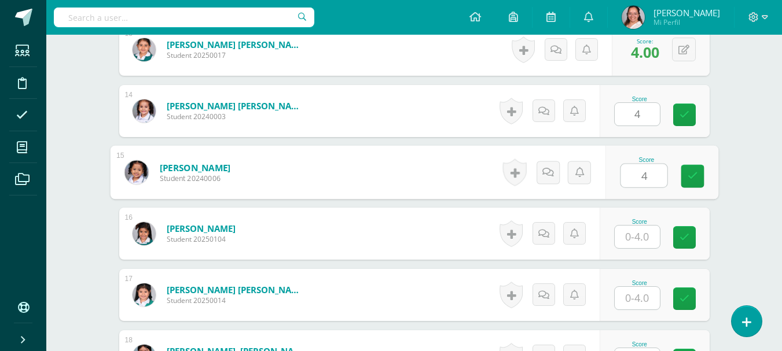
type input "4"
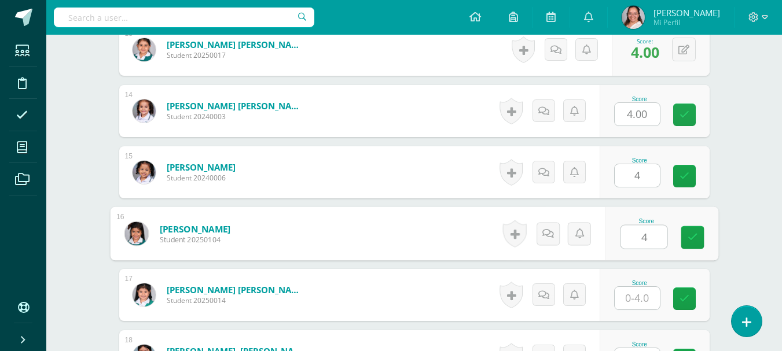
type input "4"
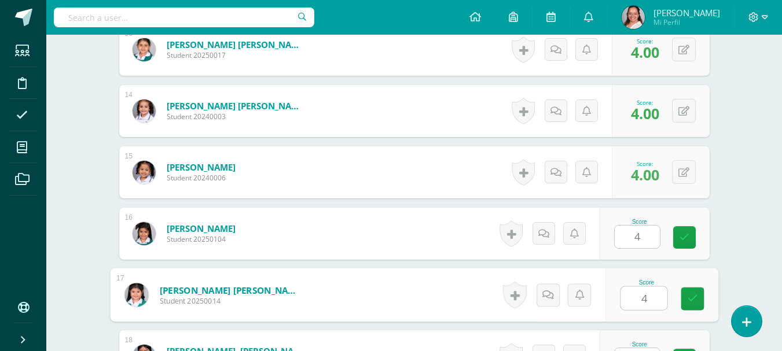
type input "4"
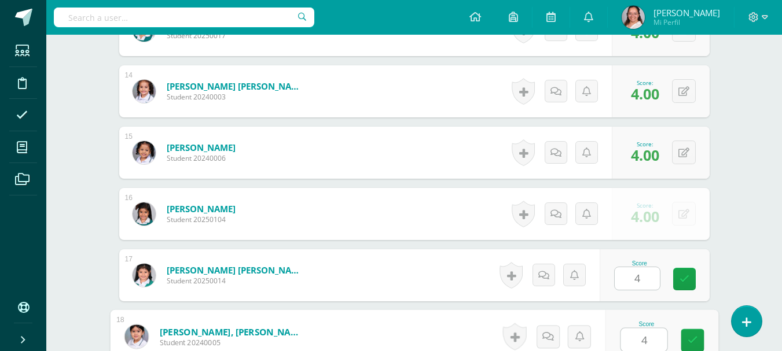
type input "4"
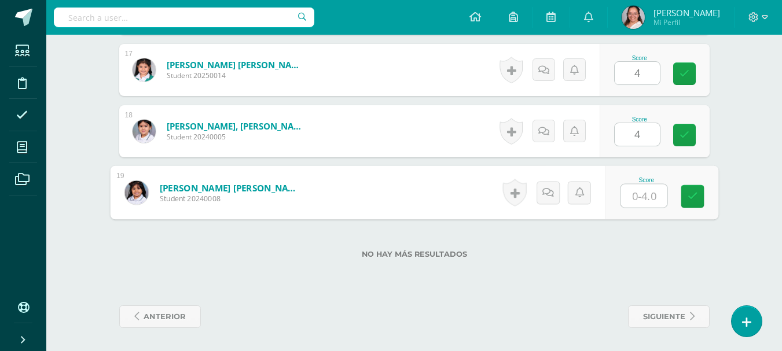
type input "4"
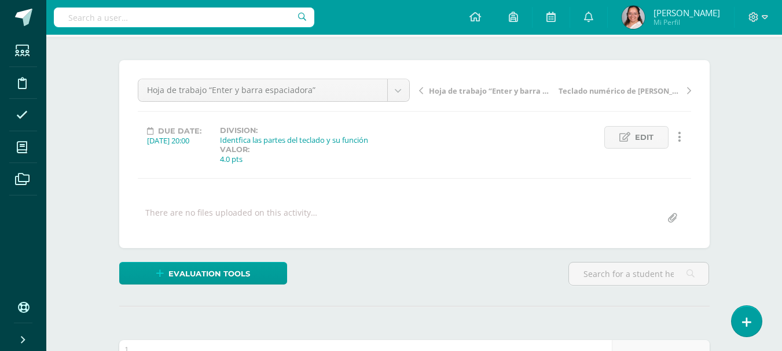
scroll to position [0, 0]
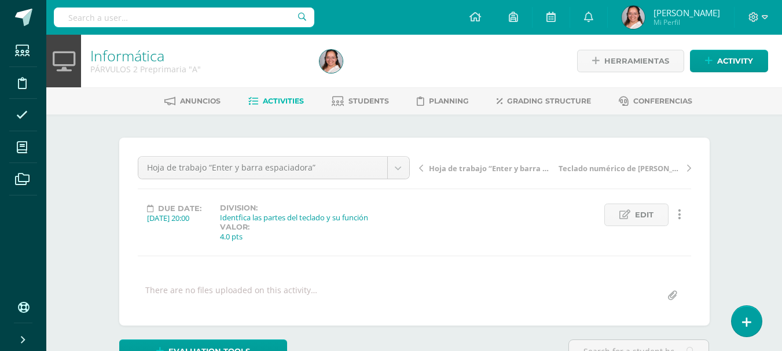
click at [523, 172] on span "Hoja de trabajo “Enter y barra espaciadora”" at bounding box center [490, 168] width 123 height 10
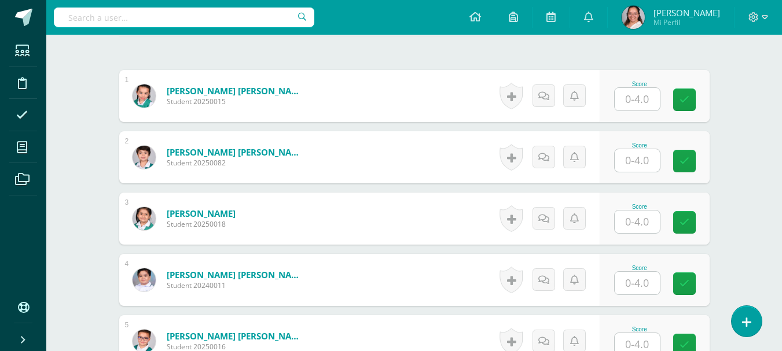
scroll to position [307, 0]
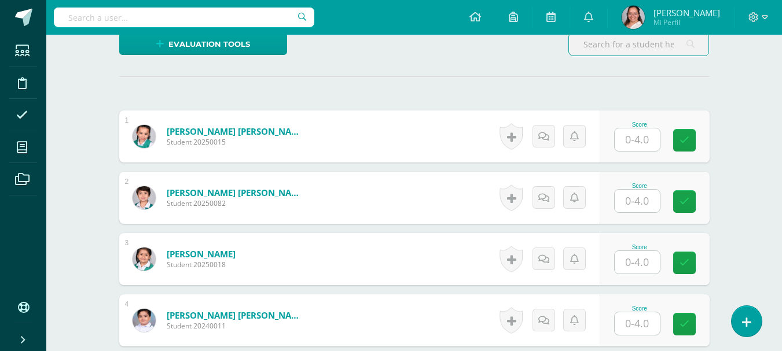
click at [658, 138] on input "text" at bounding box center [637, 140] width 45 height 23
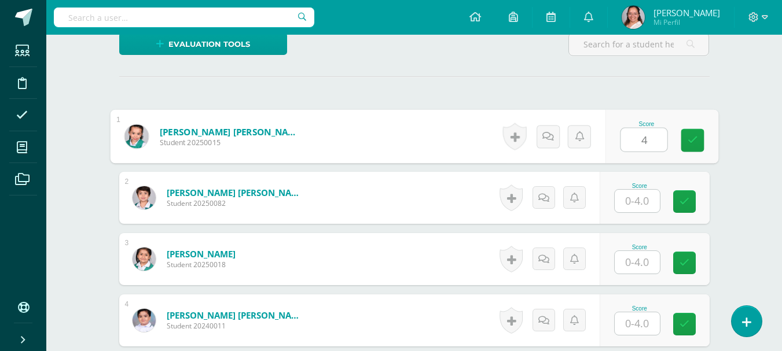
type input "4"
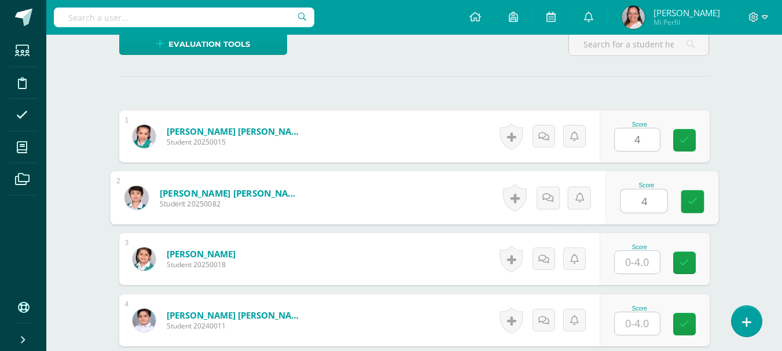
type input "4"
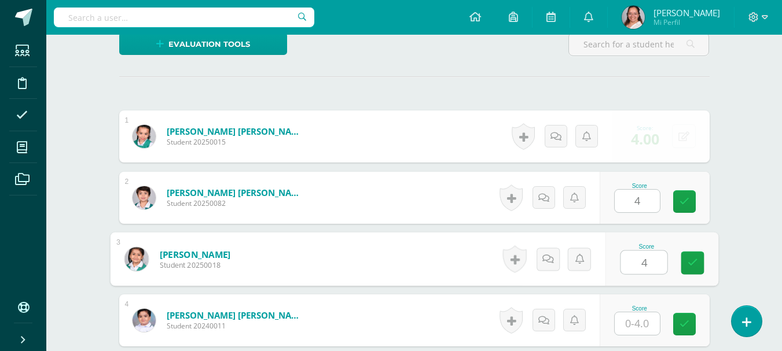
type input "4"
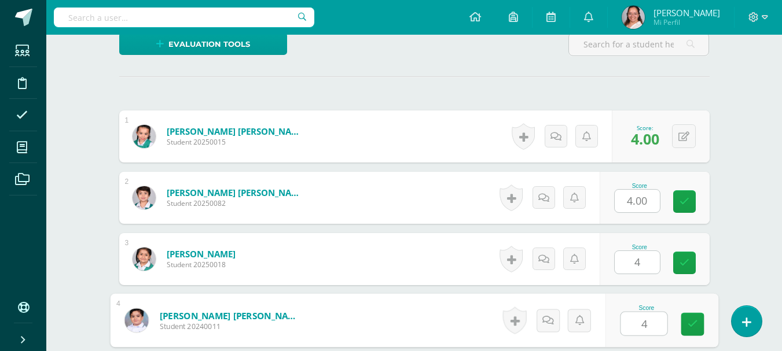
type input "4"
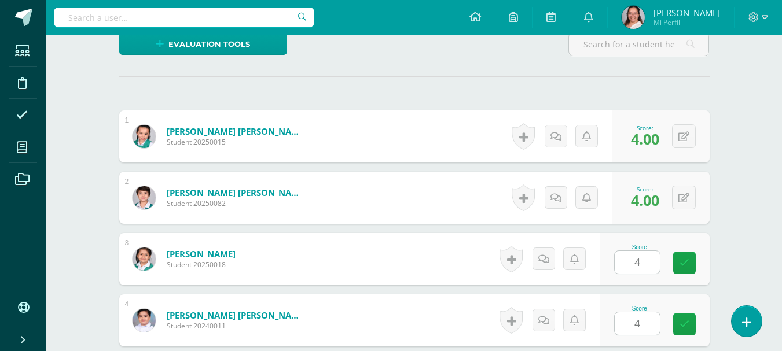
scroll to position [517, 0]
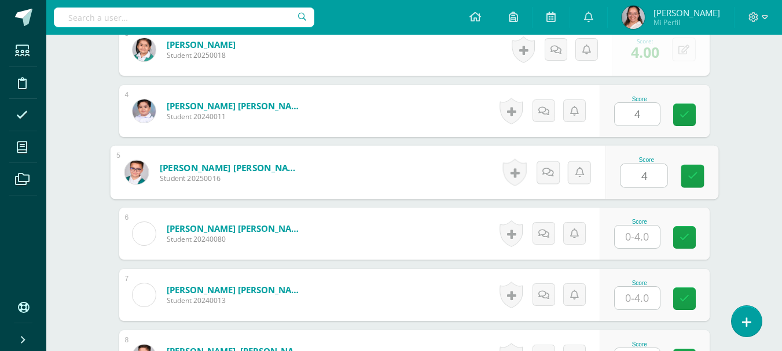
type input "4"
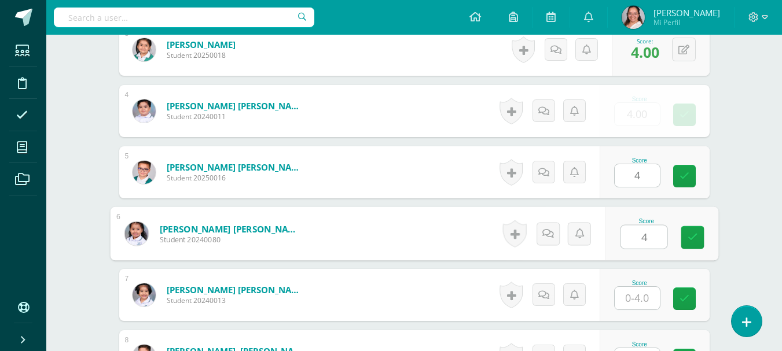
type input "4"
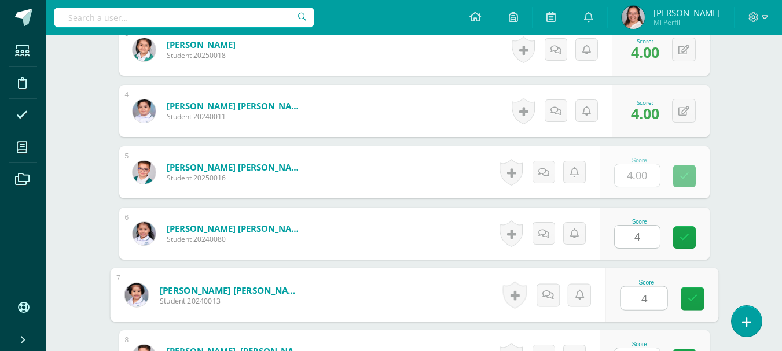
type input "4"
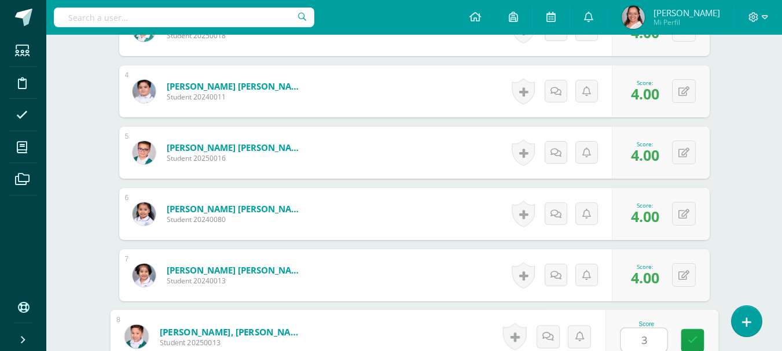
type input "3"
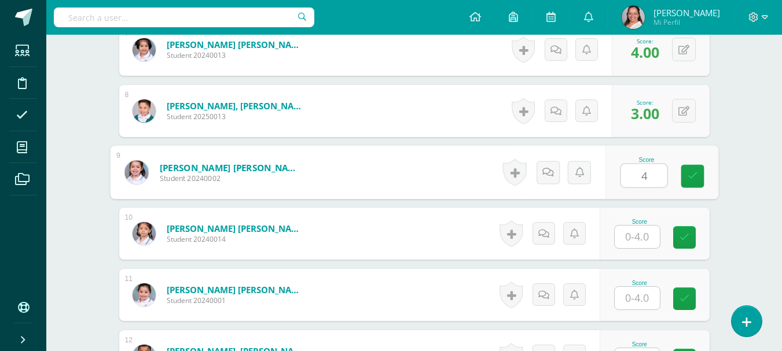
type input "4"
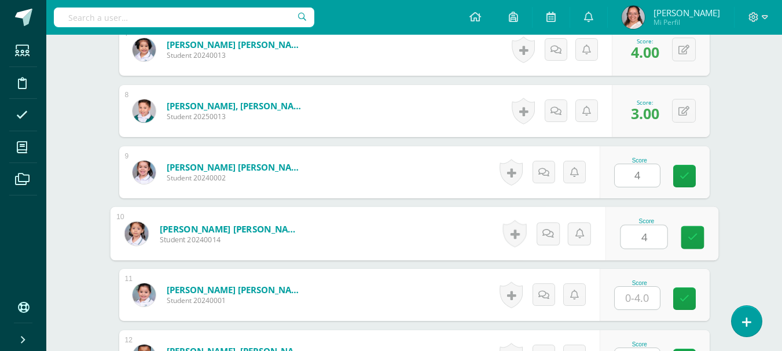
type input "4"
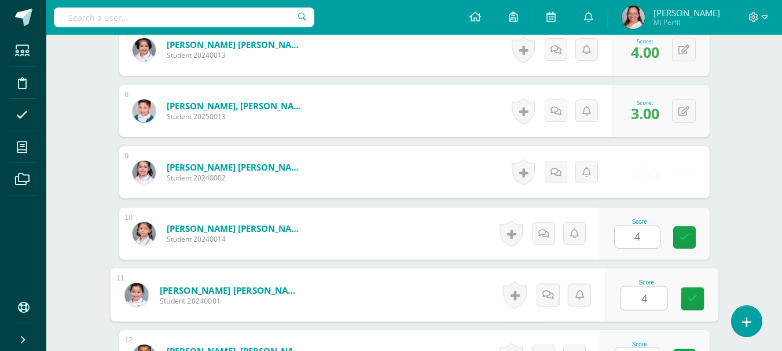
type input "4"
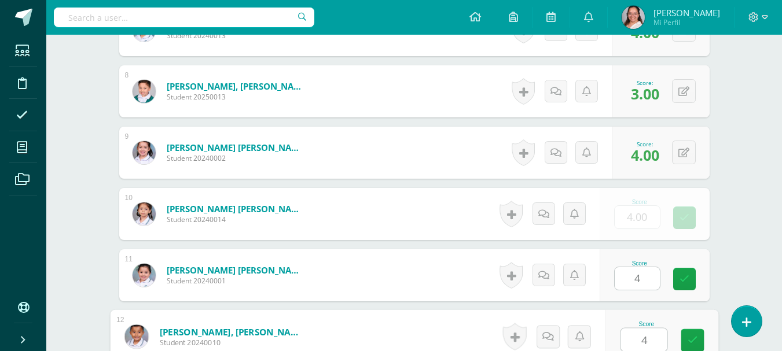
type input "4"
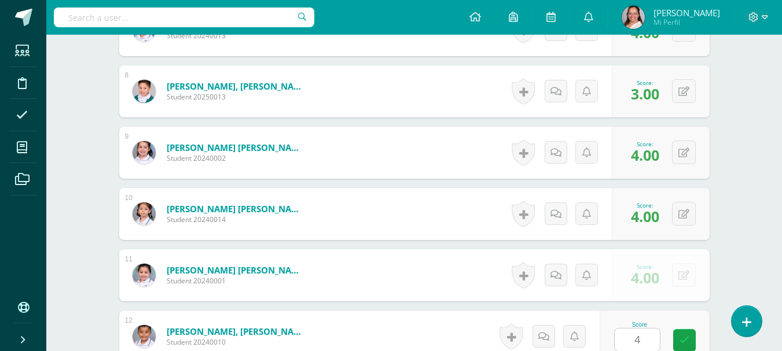
scroll to position [1008, 0]
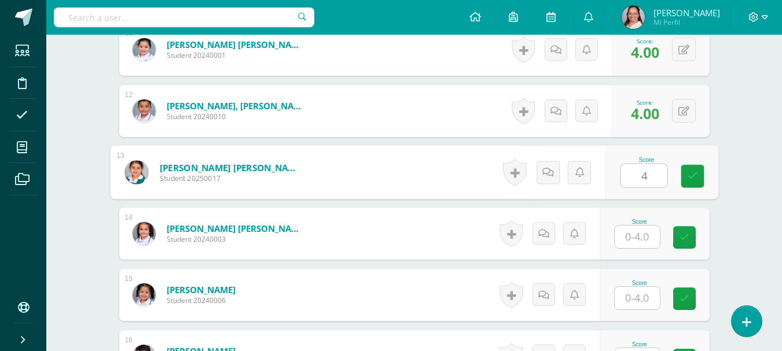
type input "4"
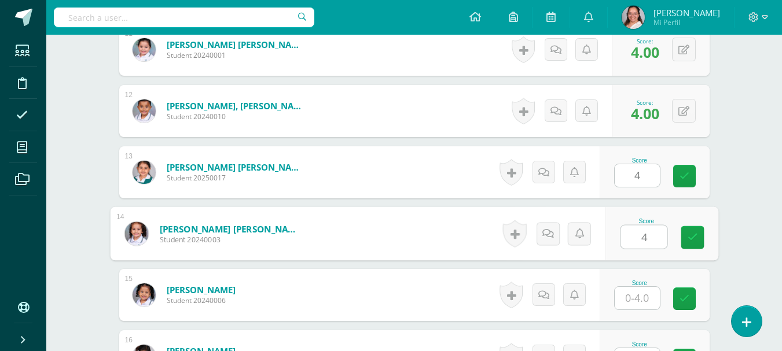
type input "4"
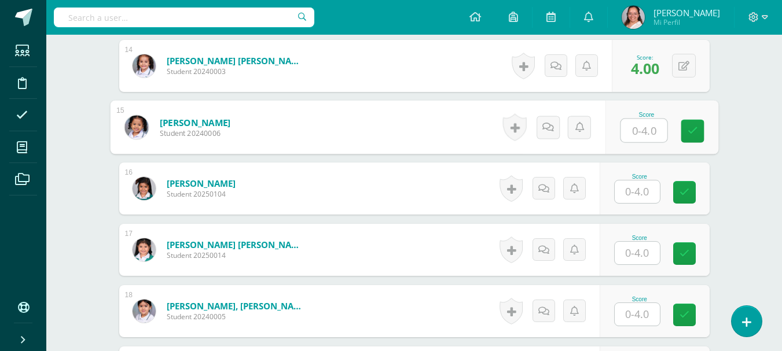
scroll to position [1181, 0]
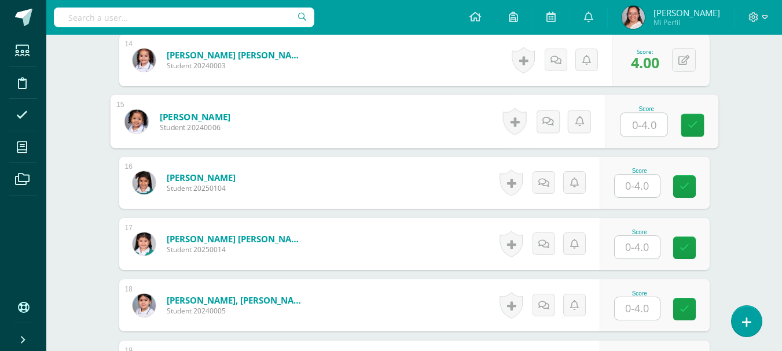
click at [641, 186] on input "text" at bounding box center [637, 186] width 45 height 23
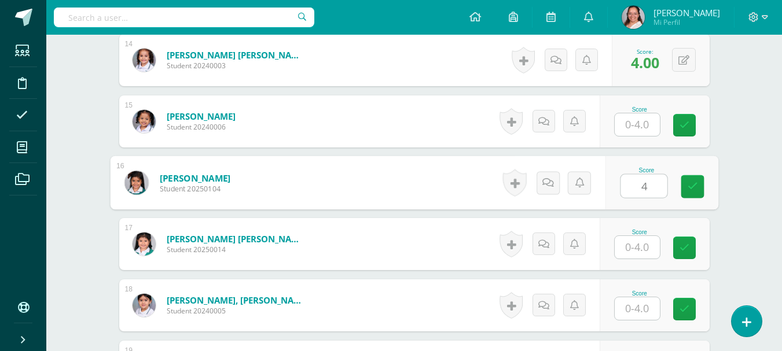
type input "4"
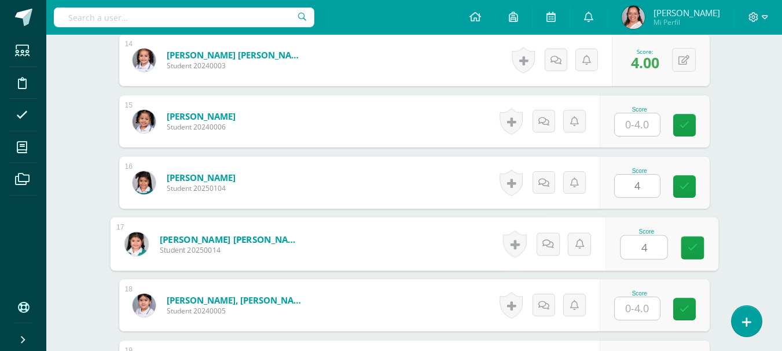
type input "4"
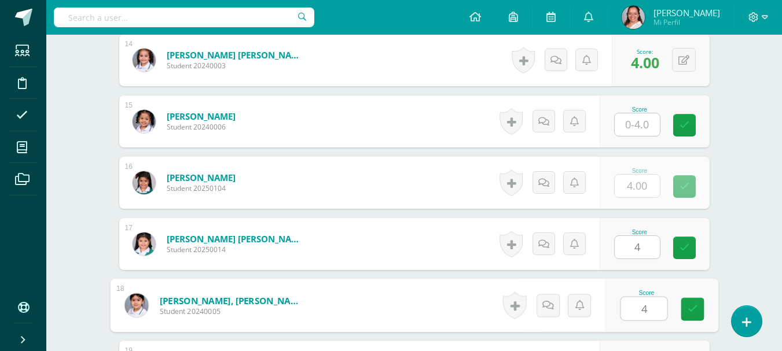
type input "4"
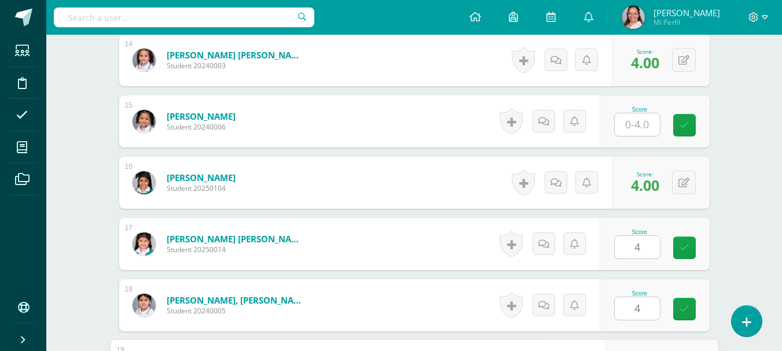
scroll to position [1356, 0]
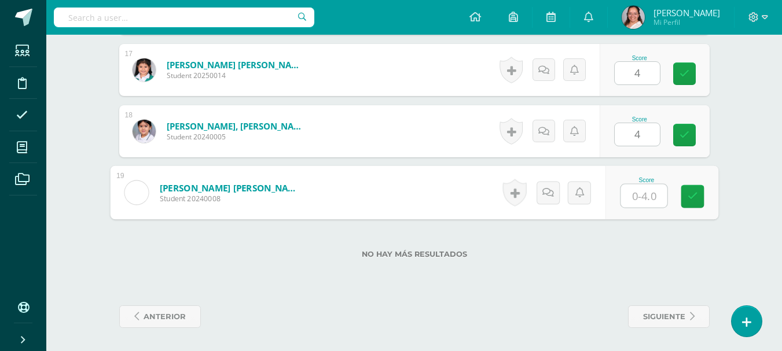
type input "4"
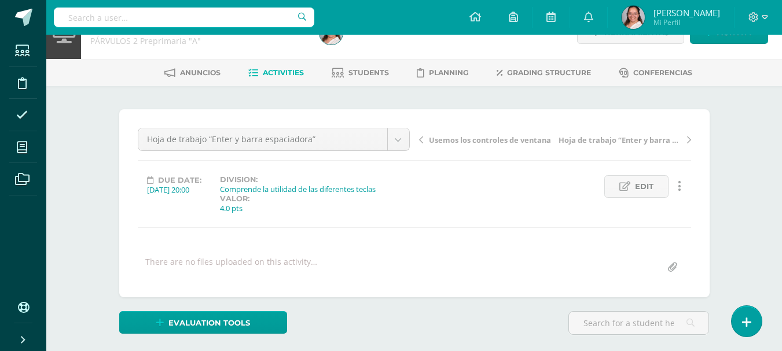
scroll to position [0, 0]
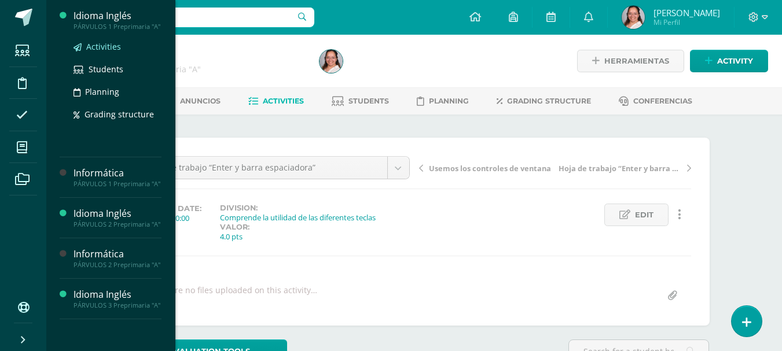
click at [111, 47] on span "Activities" at bounding box center [103, 46] width 35 height 11
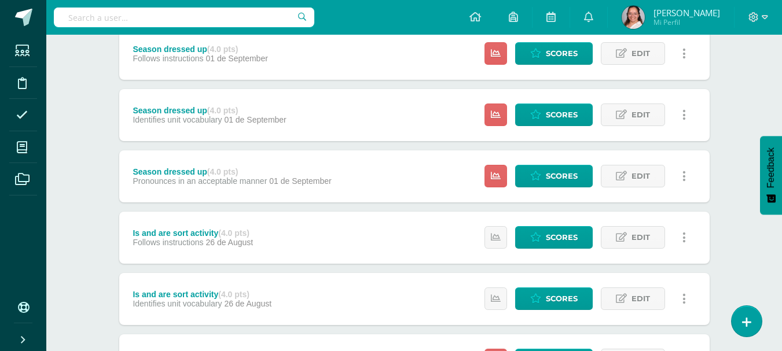
scroll to position [537, 0]
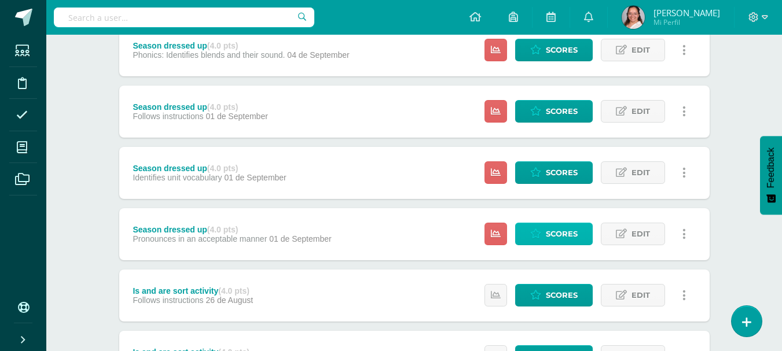
click at [571, 234] on span "Scores" at bounding box center [562, 233] width 32 height 21
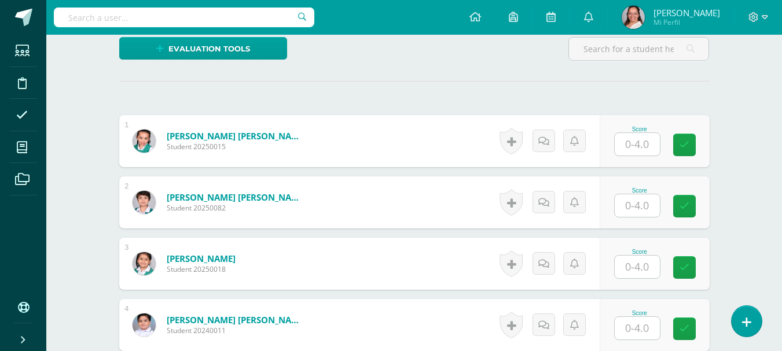
scroll to position [307, 0]
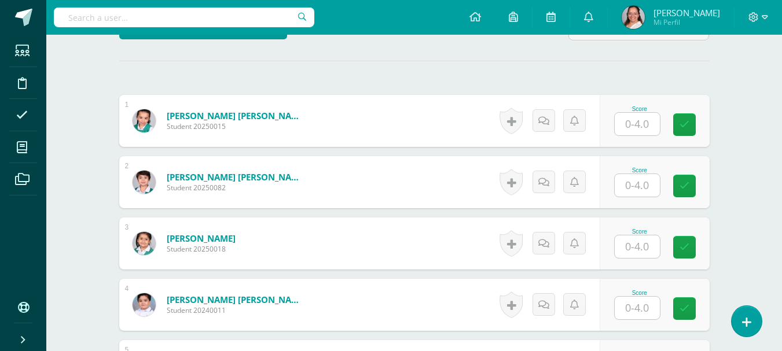
click at [640, 135] on input "text" at bounding box center [637, 124] width 45 height 23
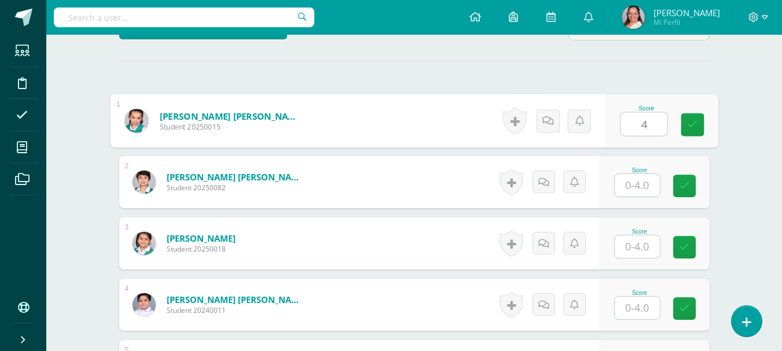
type input "4"
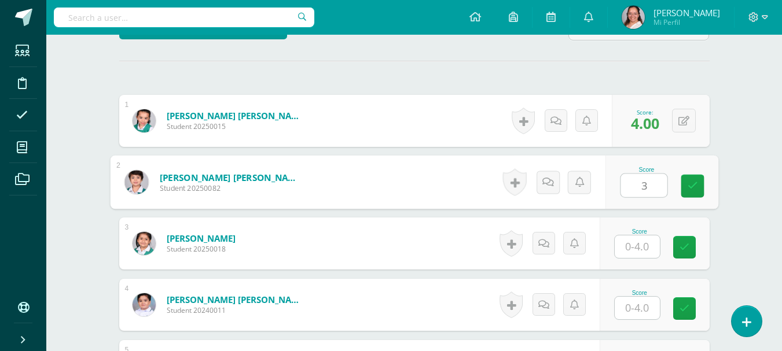
type input "3"
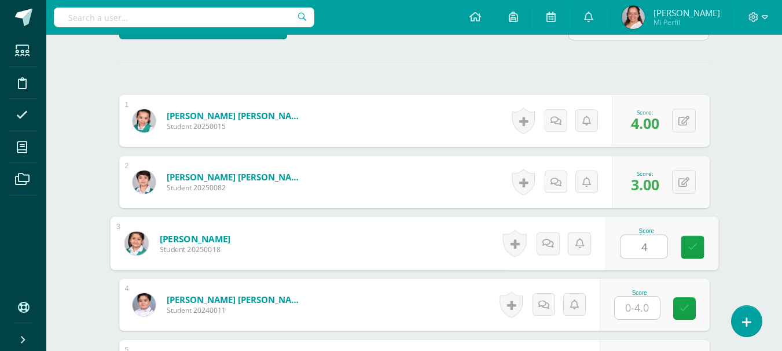
type input "4"
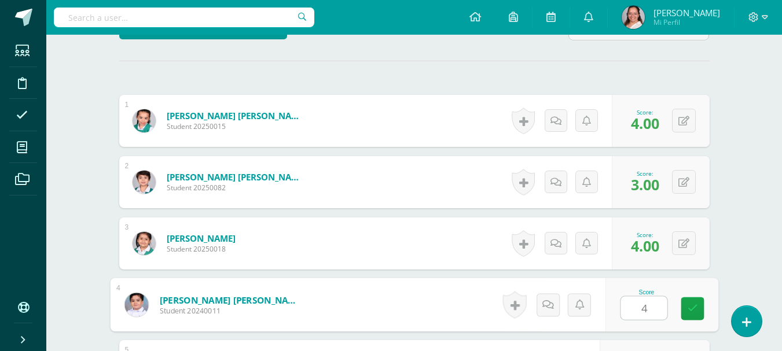
type input "4"
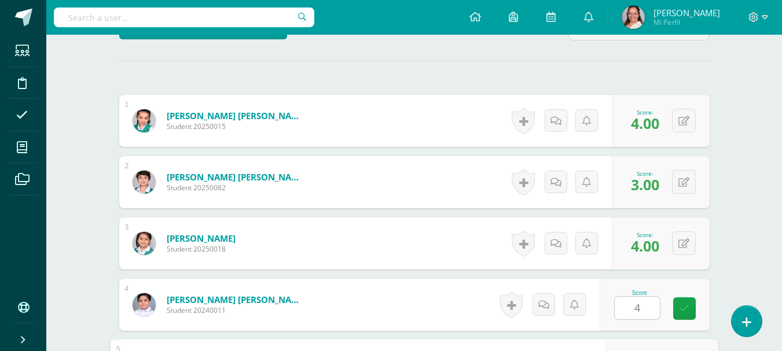
scroll to position [517, 0]
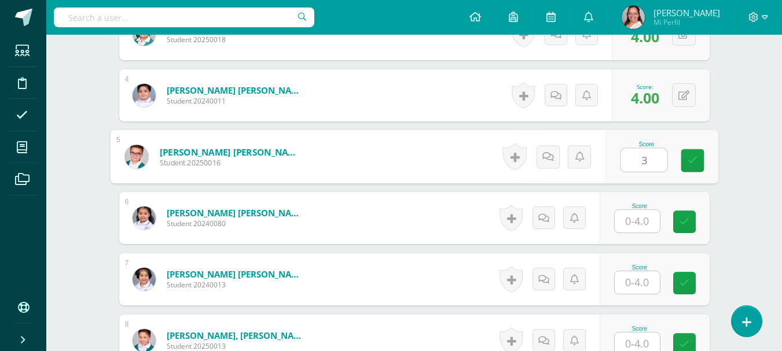
type input "3"
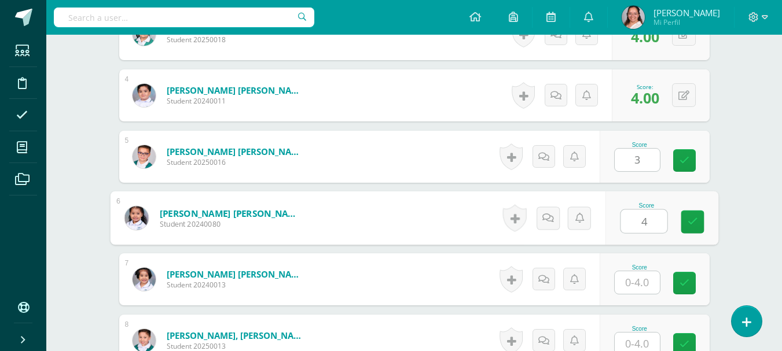
type input "4"
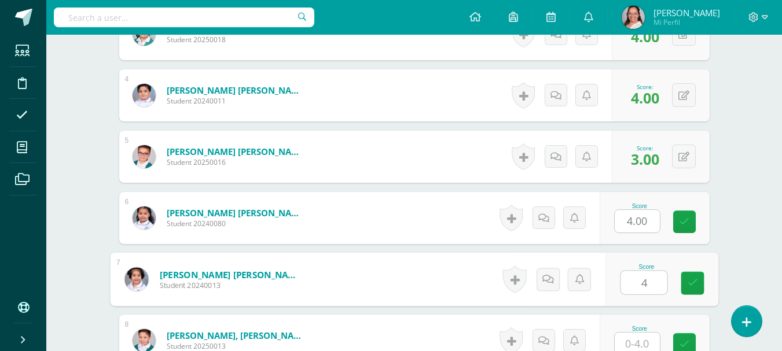
type input "4"
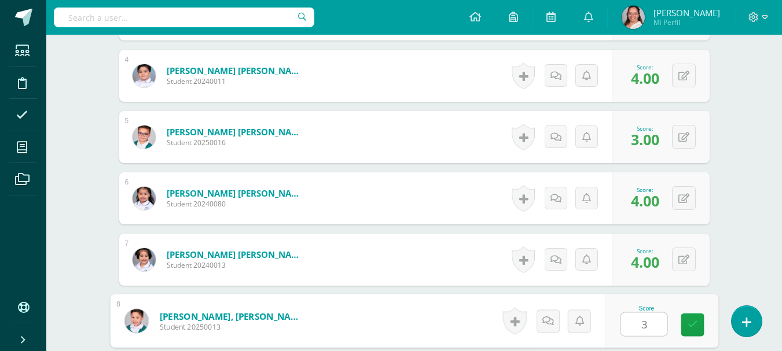
type input "3"
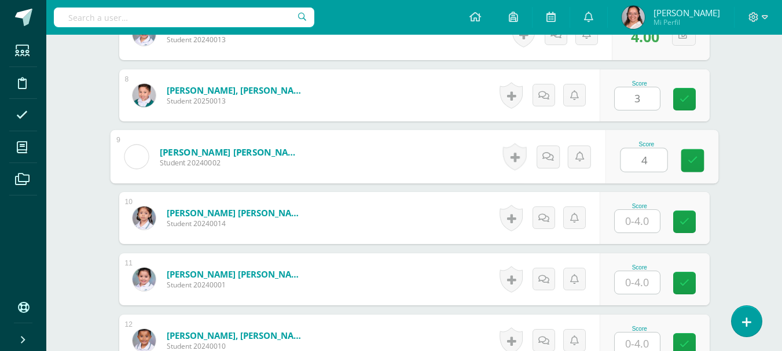
type input "4"
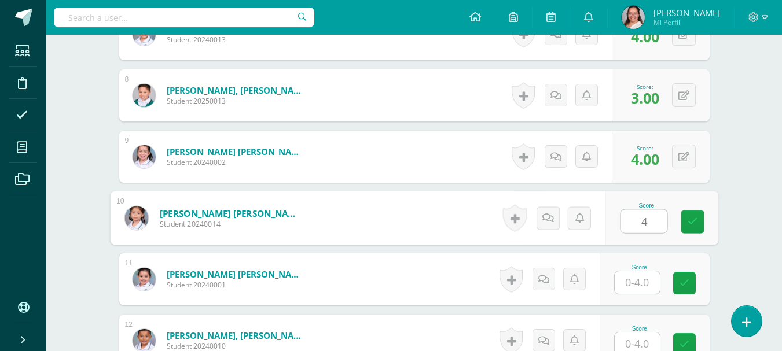
type input "4"
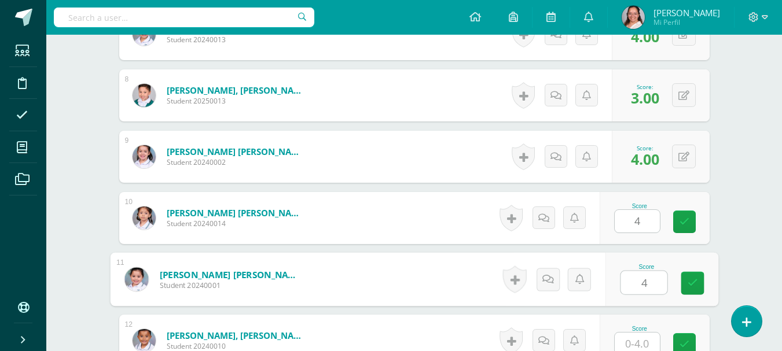
type input "4"
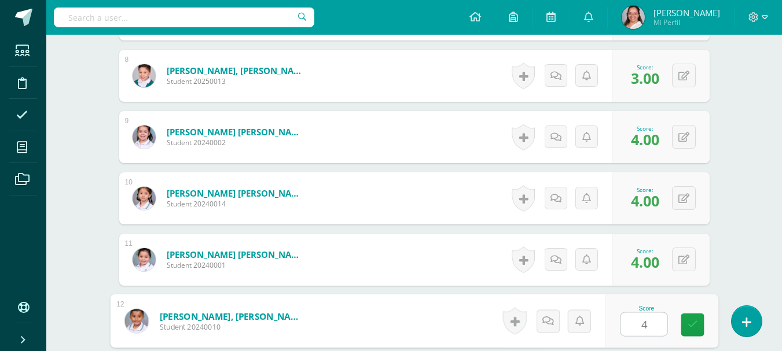
type input "4"
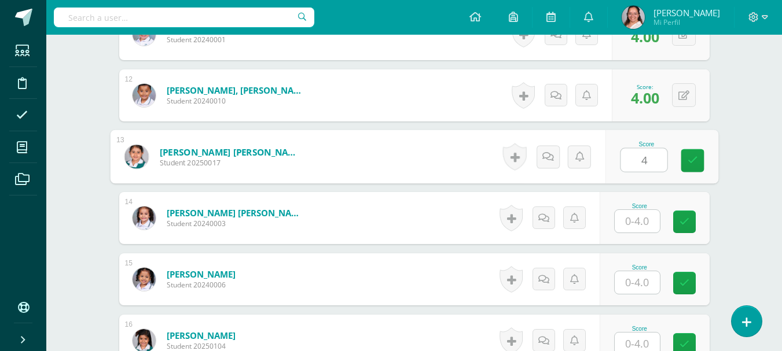
type input "4"
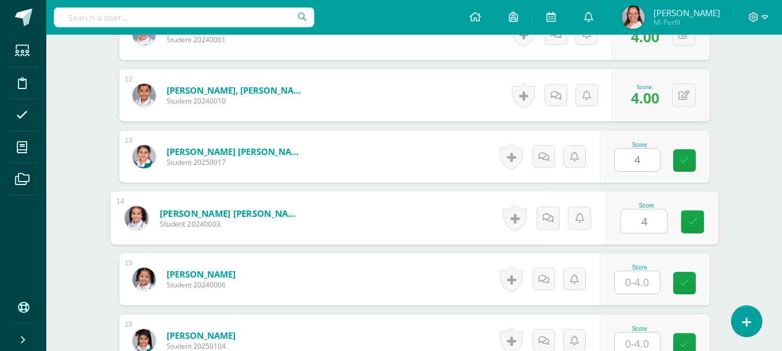
type input "4"
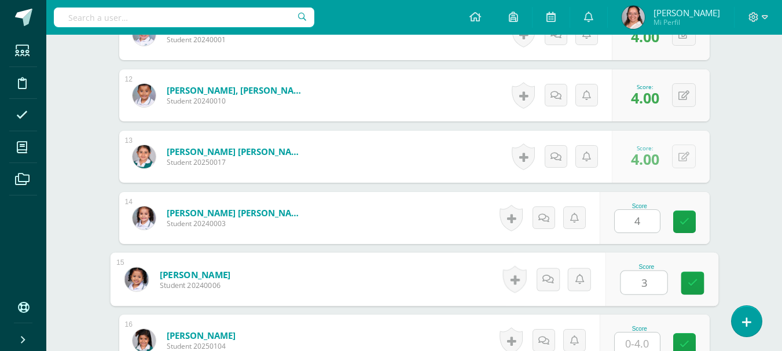
type input "3"
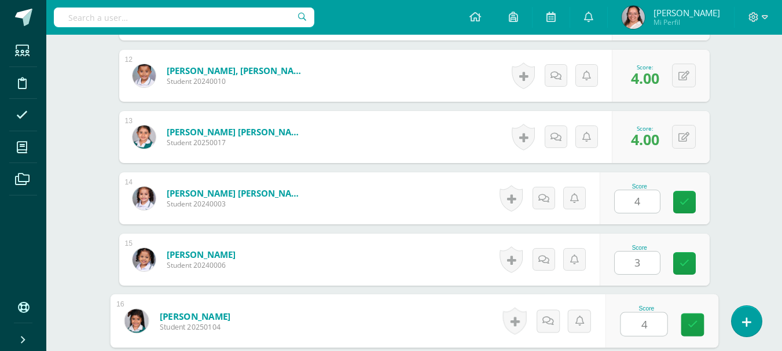
type input "4"
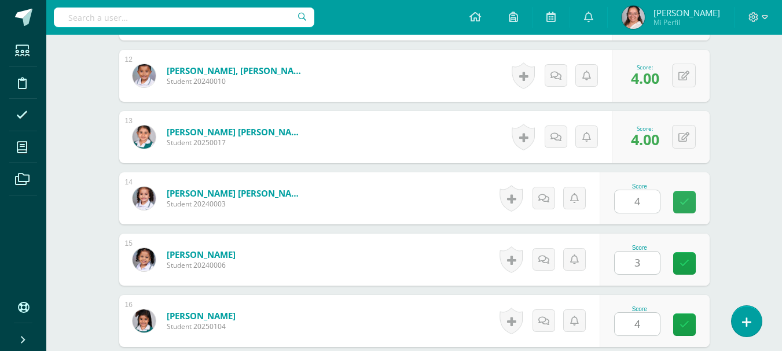
scroll to position [1253, 0]
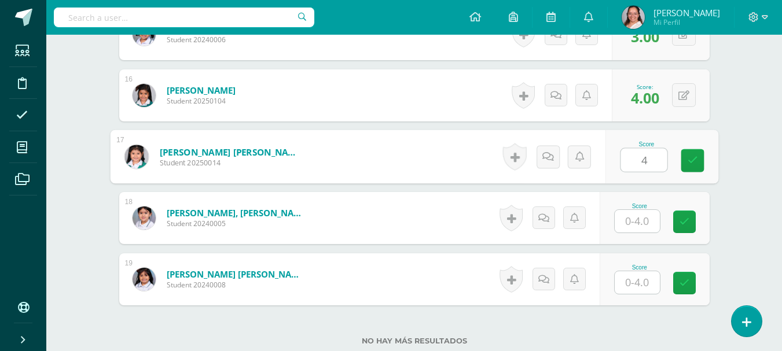
type input "4"
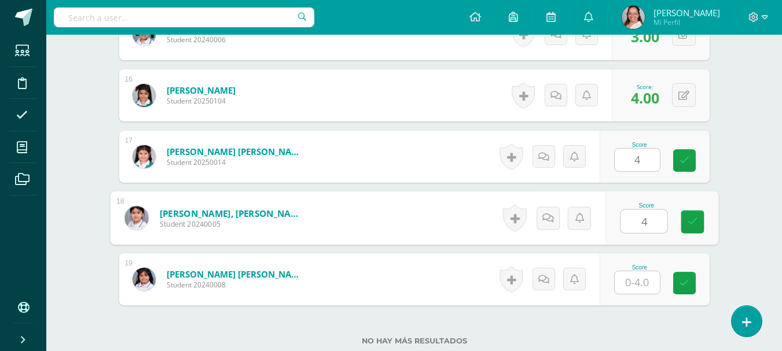
type input "4"
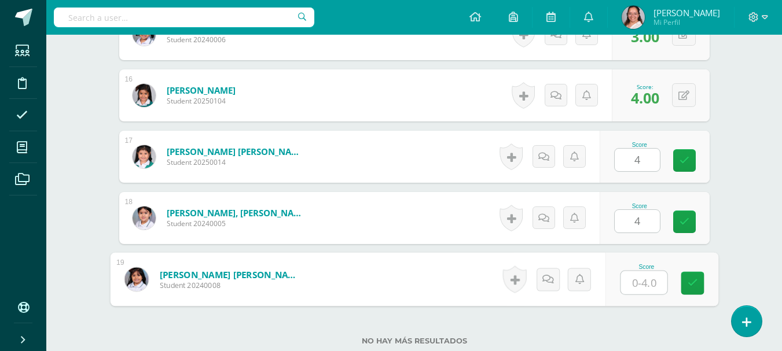
type input "4"
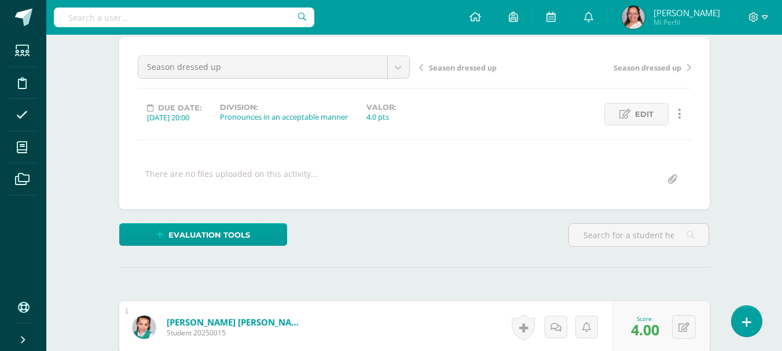
scroll to position [0, 0]
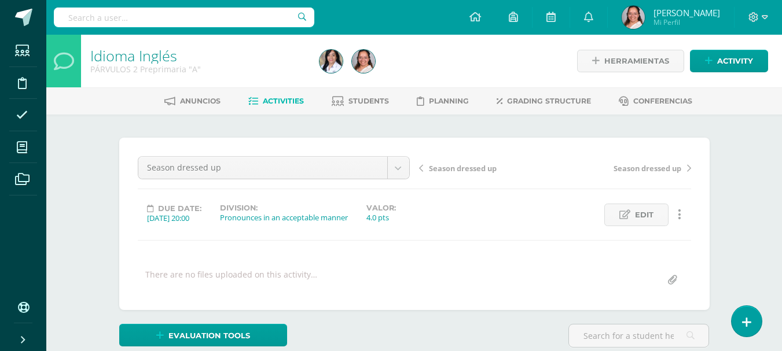
click at [423, 169] on link "Season dressed up" at bounding box center [487, 168] width 136 height 12
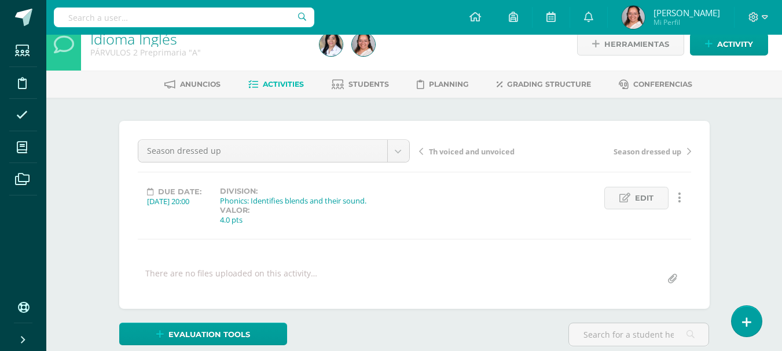
scroll to position [17, 0]
click at [657, 151] on span "Season dressed up" at bounding box center [648, 151] width 68 height 10
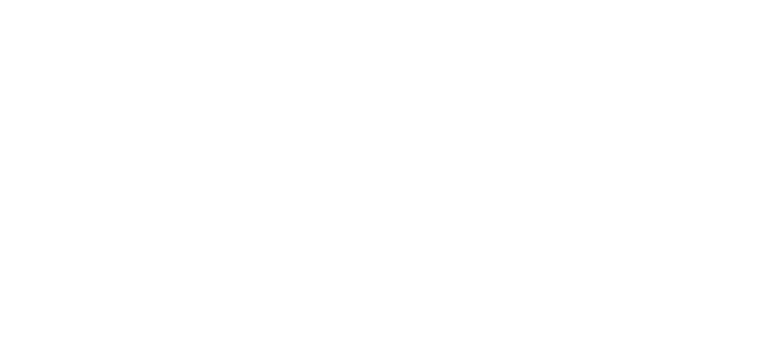
scroll to position [17, 0]
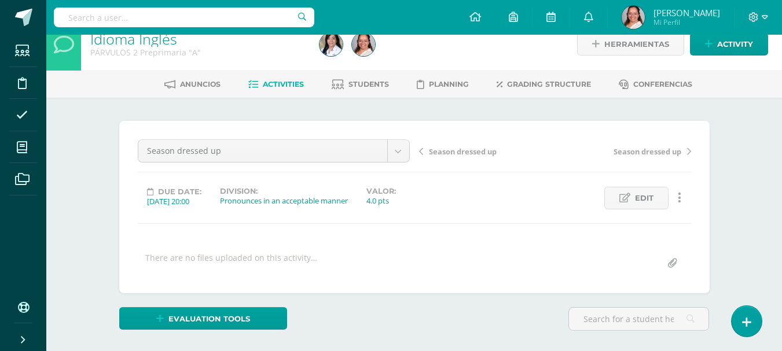
drag, startPoint x: 0, startPoint y: 0, endPoint x: 657, endPoint y: 151, distance: 674.1
click at [657, 151] on span "Season dressed up" at bounding box center [648, 151] width 68 height 10
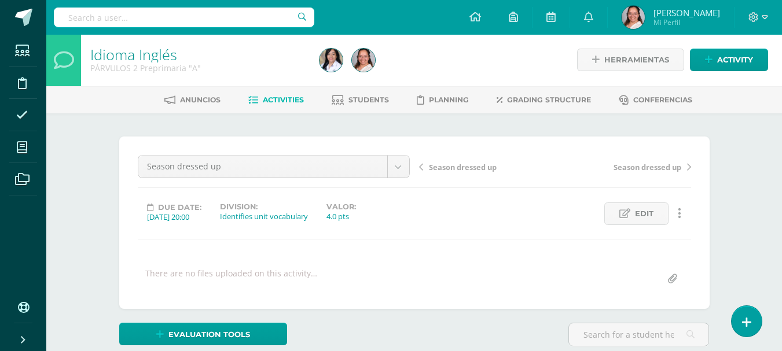
scroll to position [173, 0]
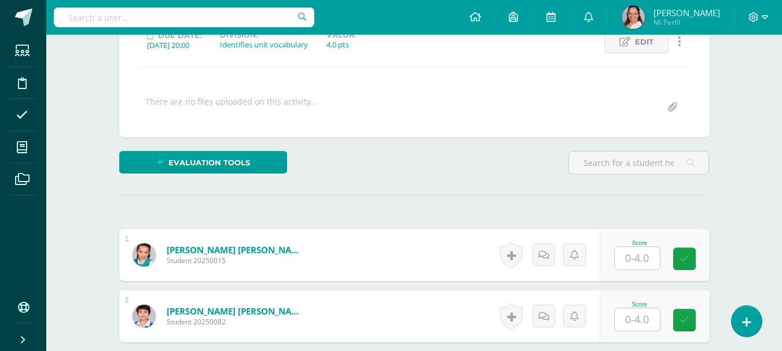
click at [652, 268] on input "text" at bounding box center [637, 258] width 45 height 23
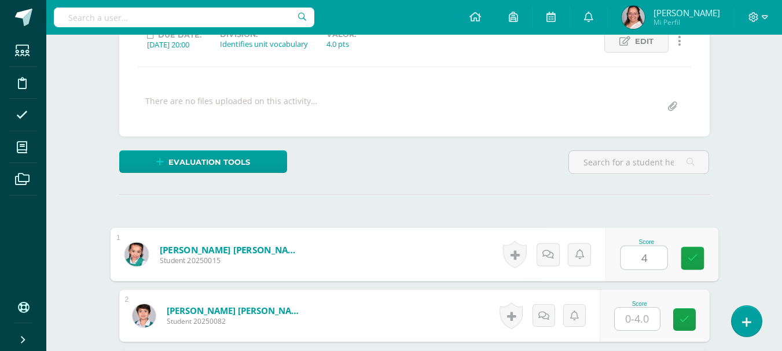
type input "4"
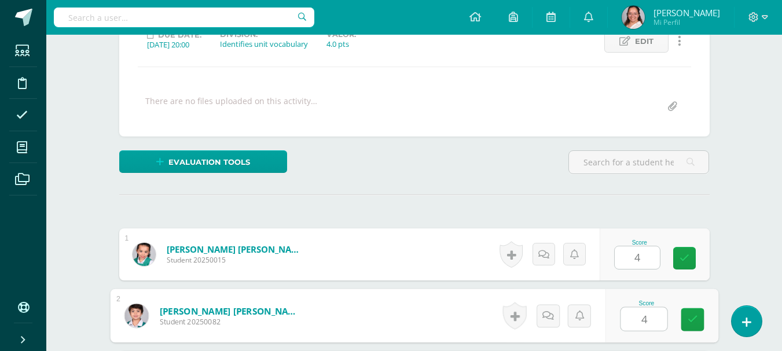
type input "4"
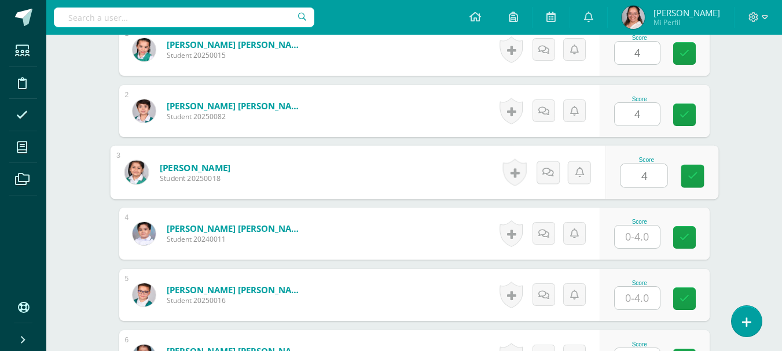
type input "4"
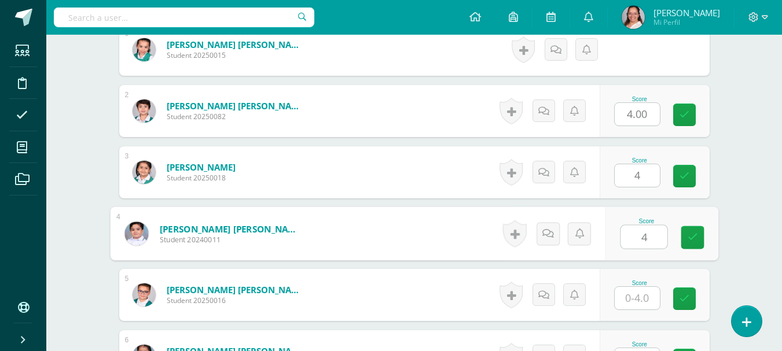
type input "4"
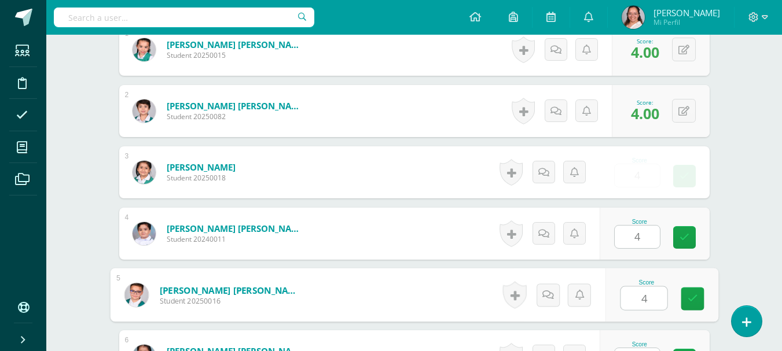
type input "4"
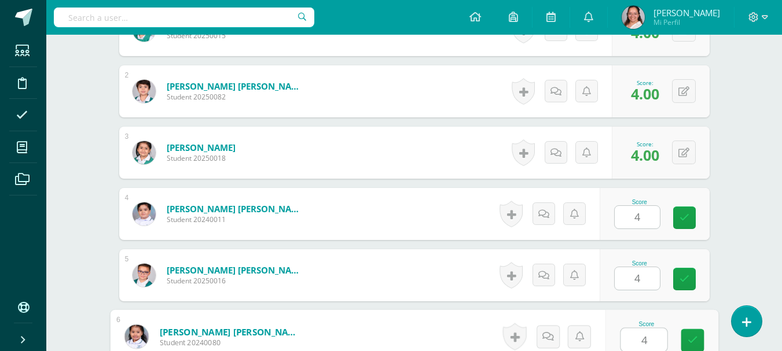
type input "4"
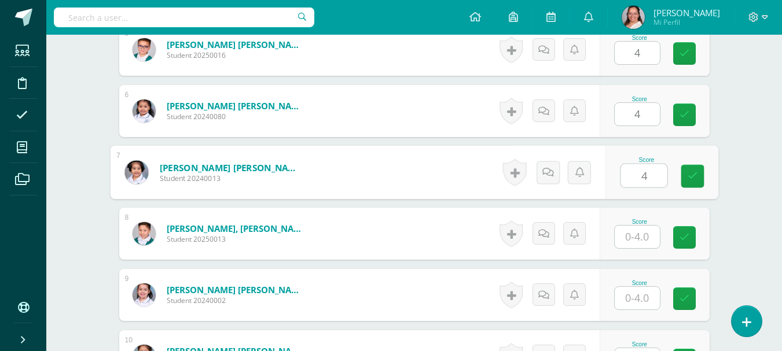
type input "4"
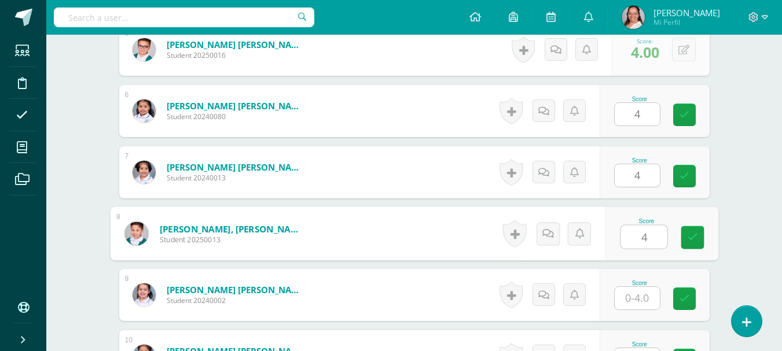
type input "4"
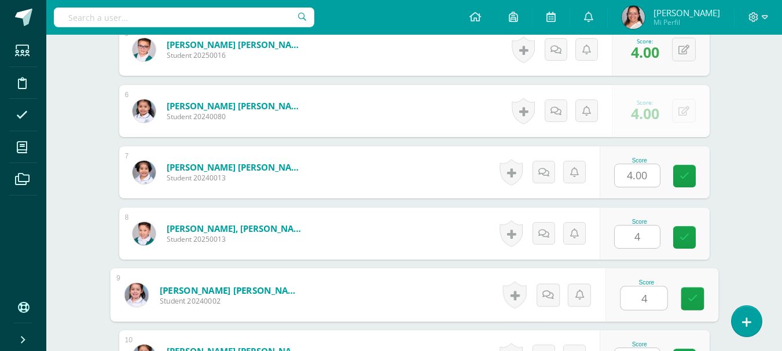
type input "4"
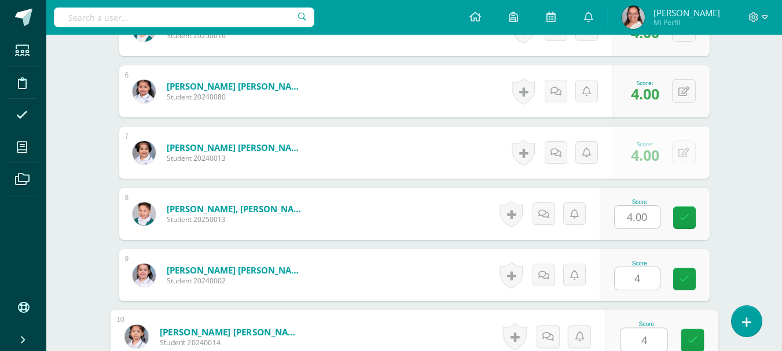
type input "4"
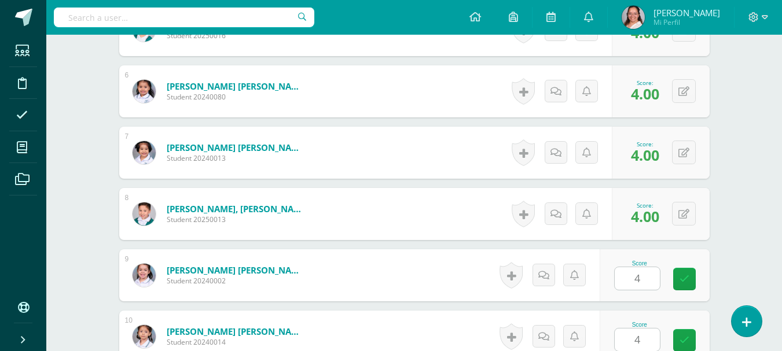
scroll to position [869, 0]
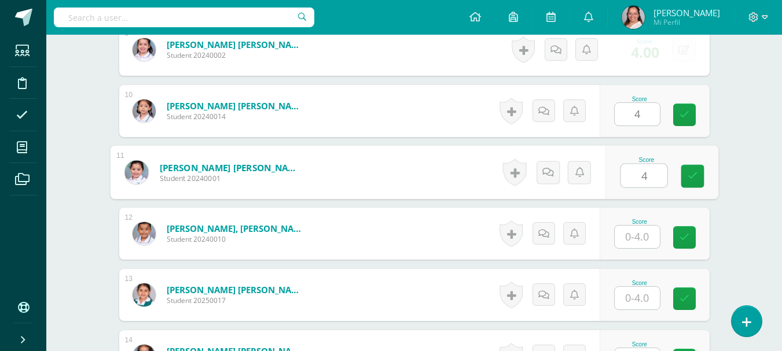
type input "4"
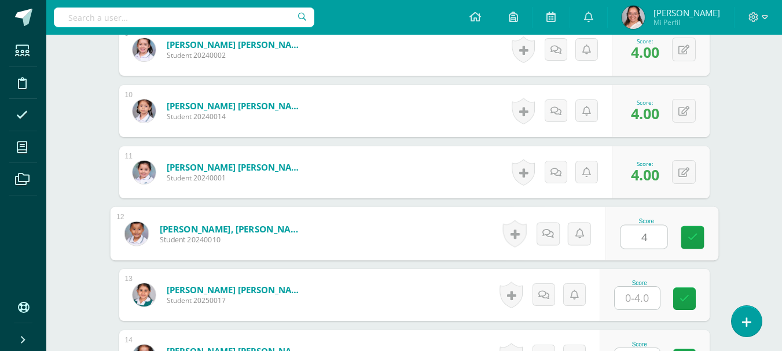
type input "4"
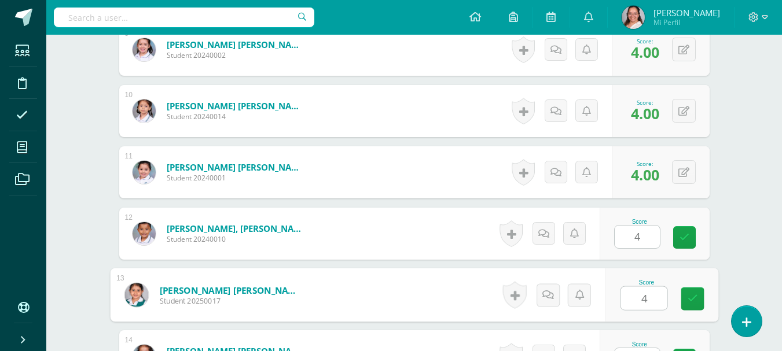
type input "4"
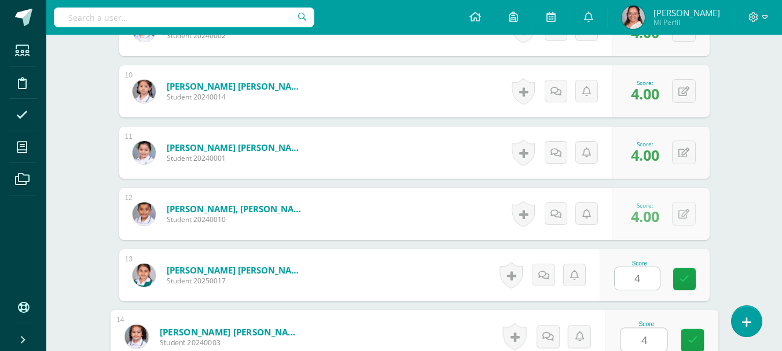
type input "4"
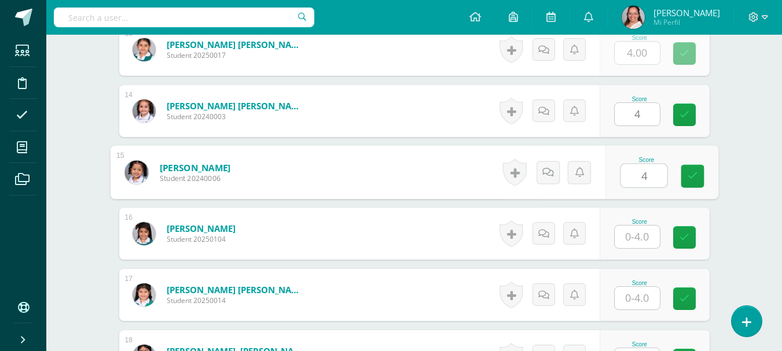
type input "4"
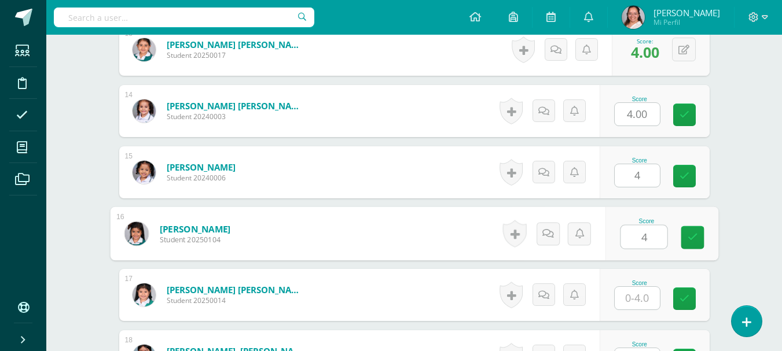
type input "4"
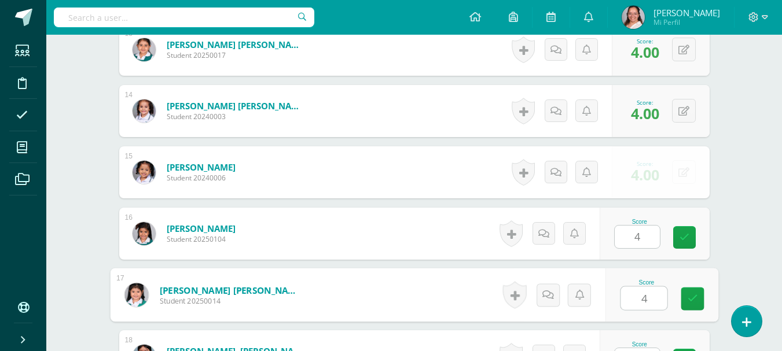
type input "4"
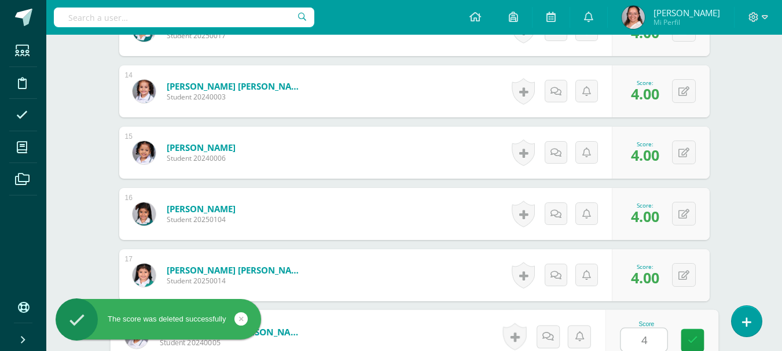
type input "4"
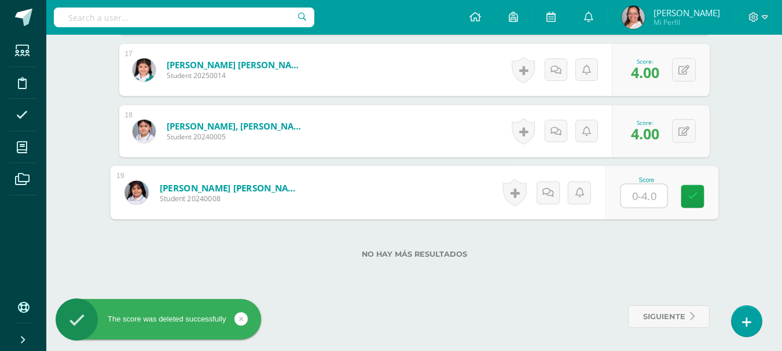
type input "4"
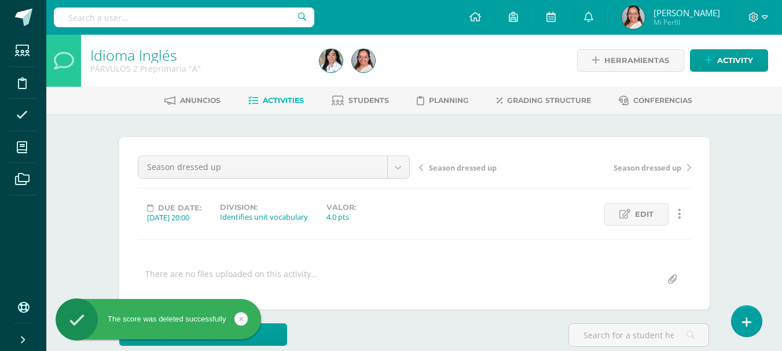
scroll to position [0, 0]
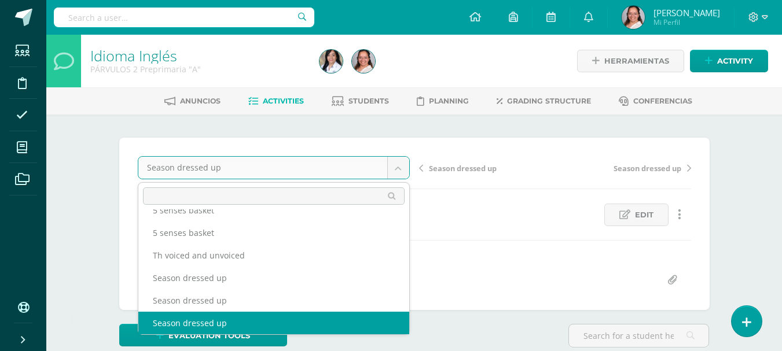
scroll to position [72, 0]
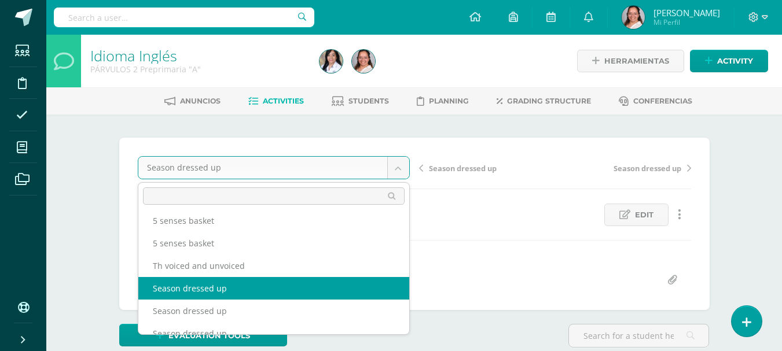
select select "/dashboard/teacher/grade-activity/105999/"
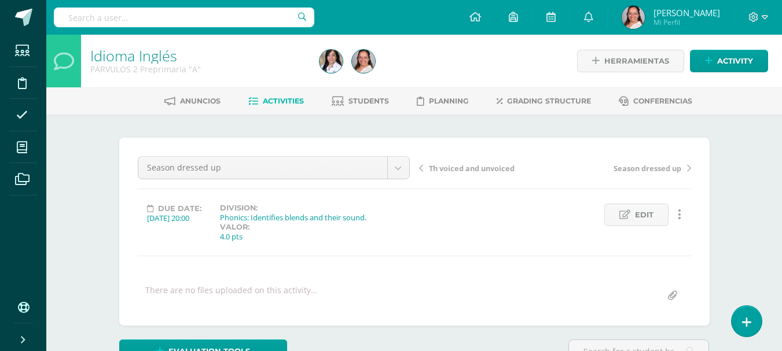
scroll to position [17, 0]
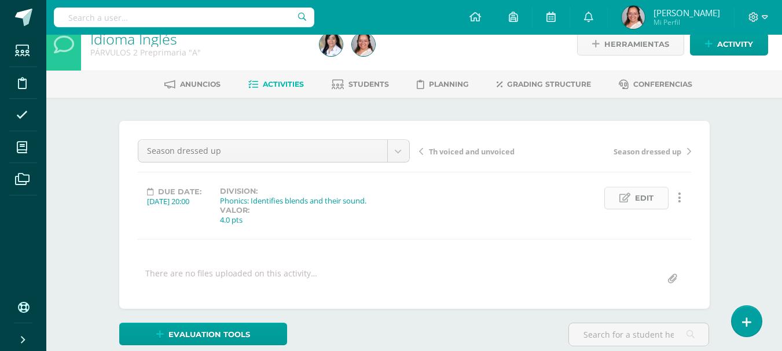
click at [616, 197] on link "Edit" at bounding box center [636, 198] width 64 height 23
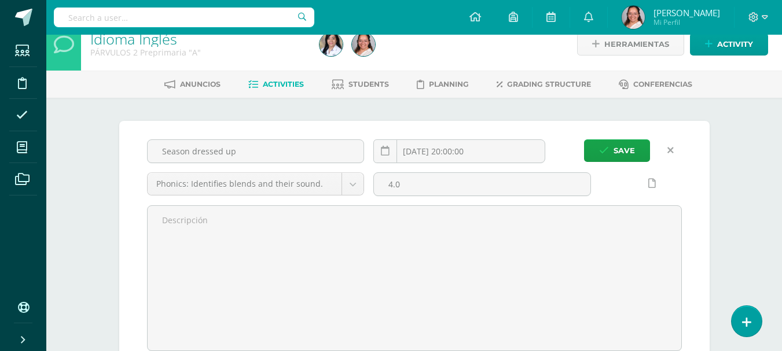
scroll to position [0, 0]
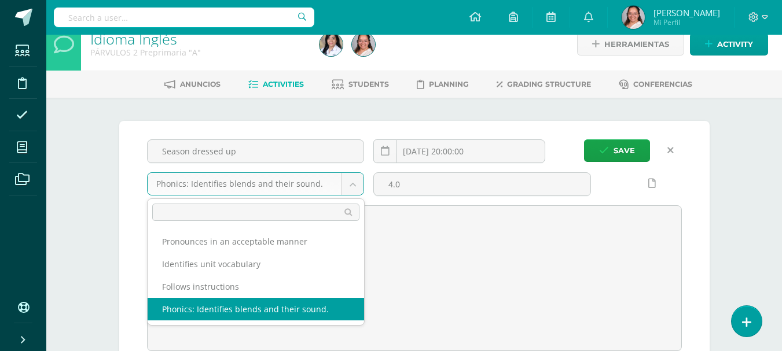
click at [359, 187] on body "Students Discipline Attendance My courses Archivos Soporte Help Reportar un pro…" at bounding box center [391, 250] width 782 height 535
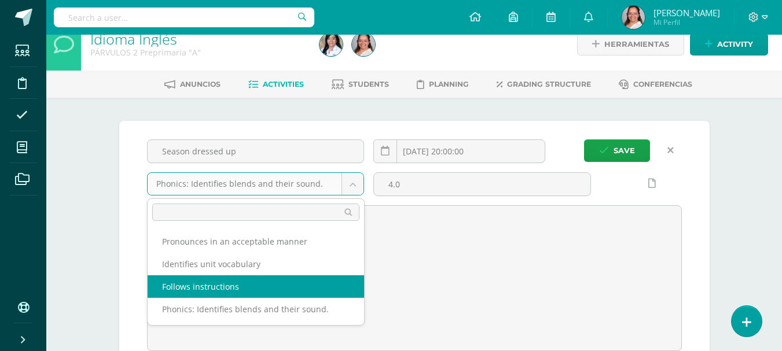
select select "105988"
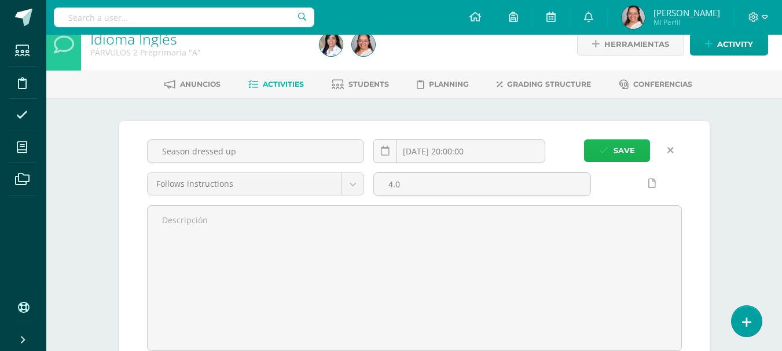
click at [635, 155] on button "Save" at bounding box center [617, 150] width 66 height 23
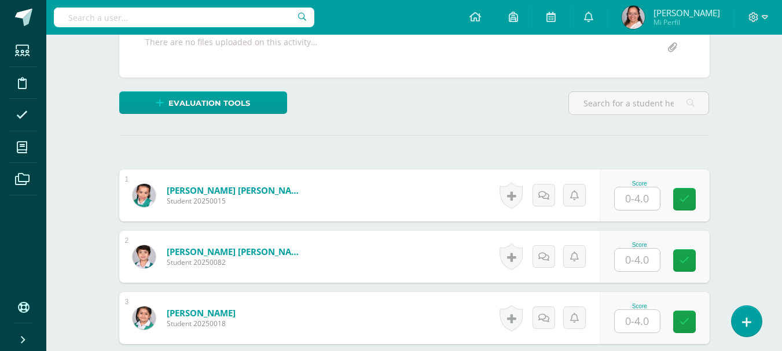
click at [639, 195] on input "text" at bounding box center [637, 199] width 45 height 23
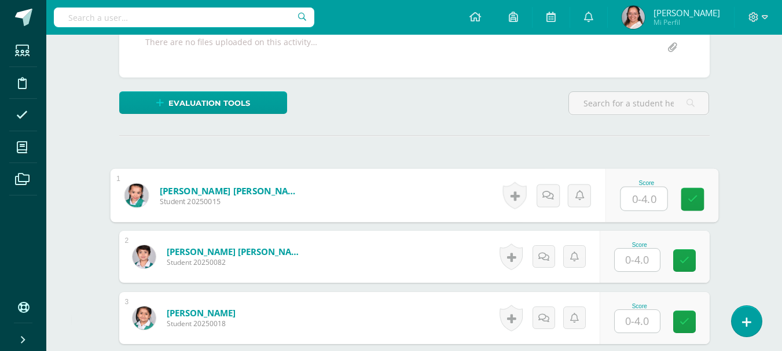
scroll to position [233, 0]
type input "4"
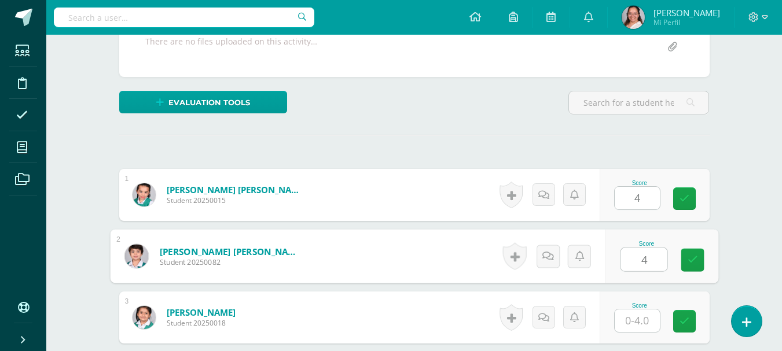
type input "4"
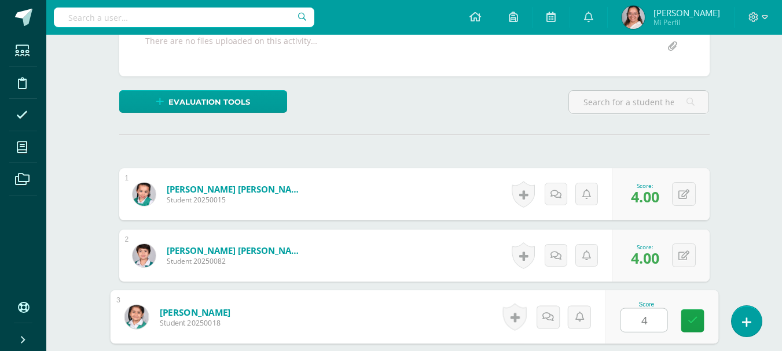
type input "4"
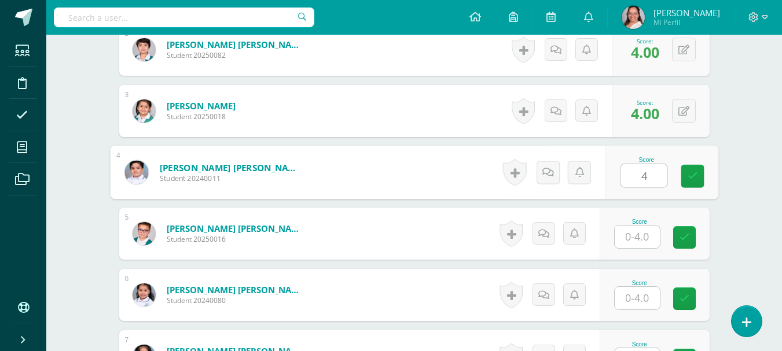
type input "4"
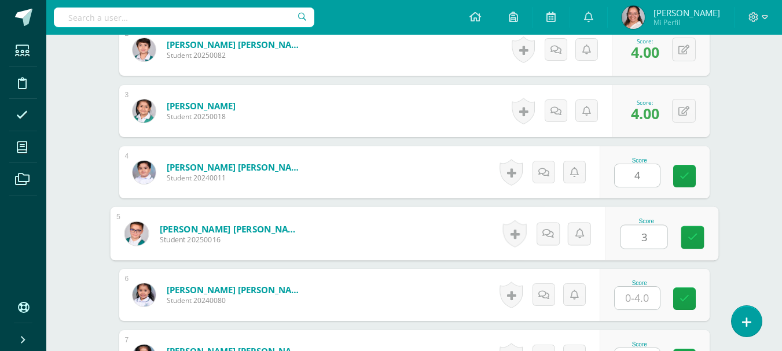
type input "3"
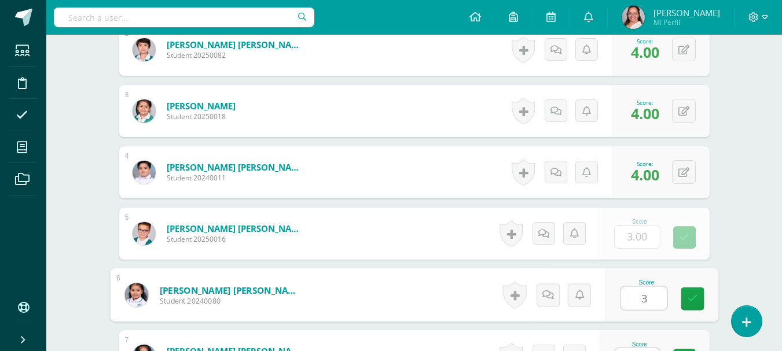
type input "3"
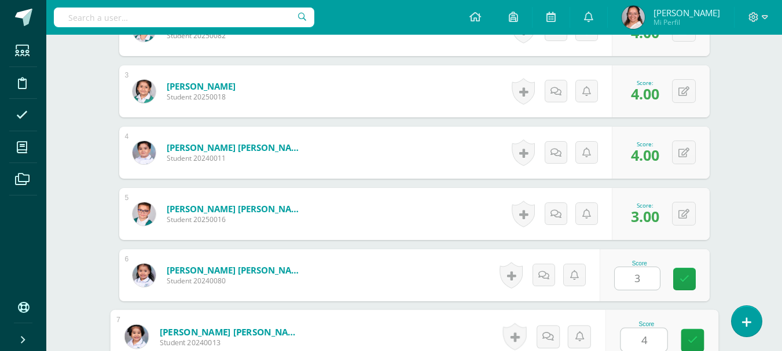
type input "4"
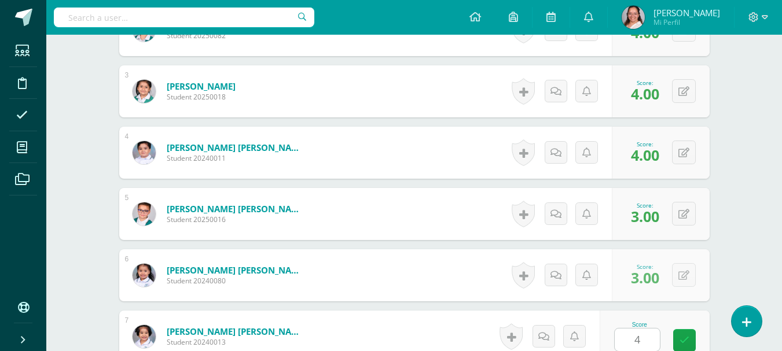
scroll to position [685, 0]
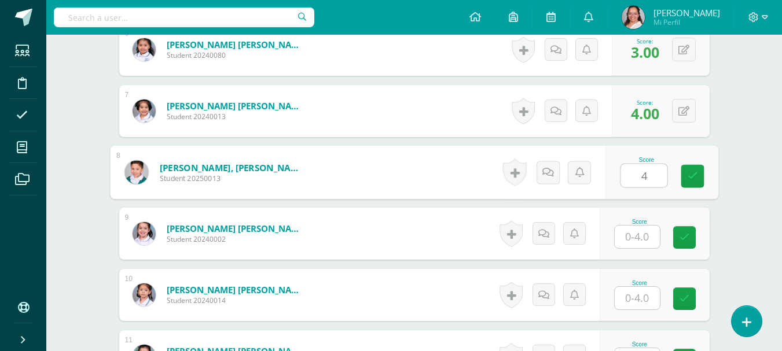
type input "4"
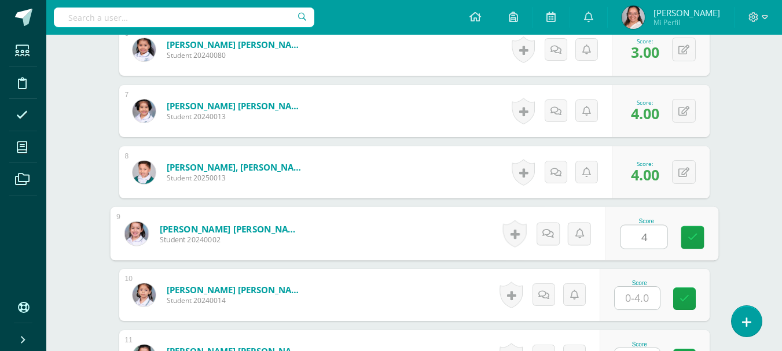
type input "4"
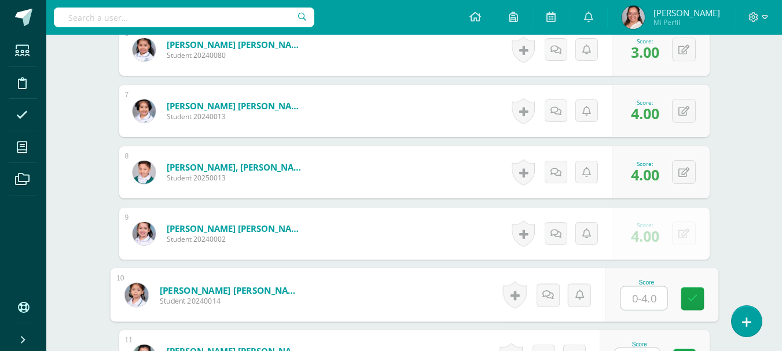
type input "3"
type input "4"
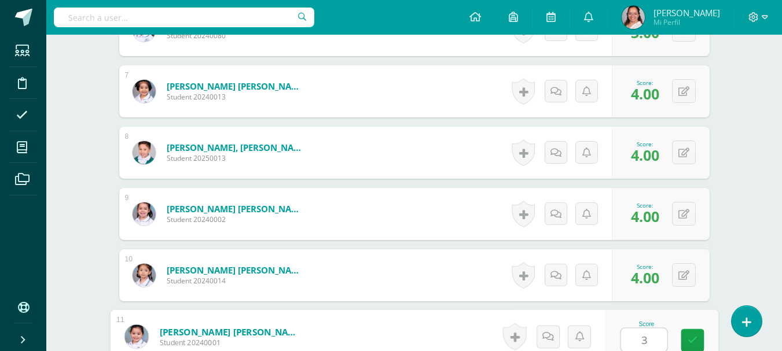
type input "3"
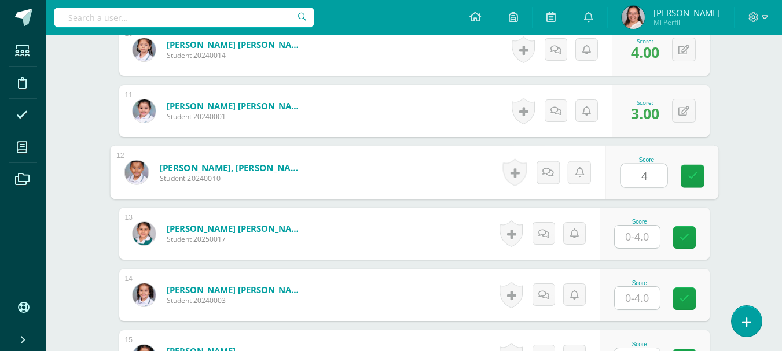
type input "4"
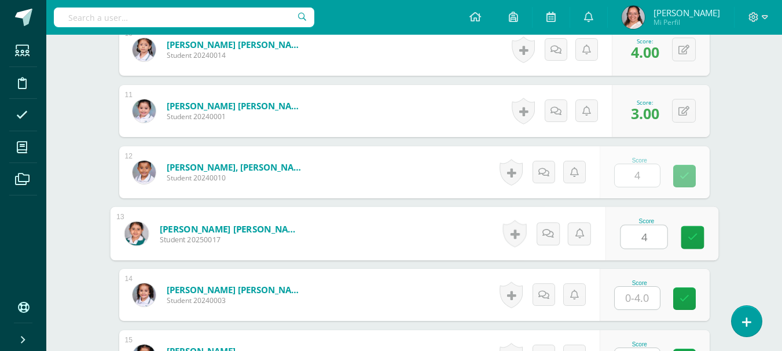
type input "4"
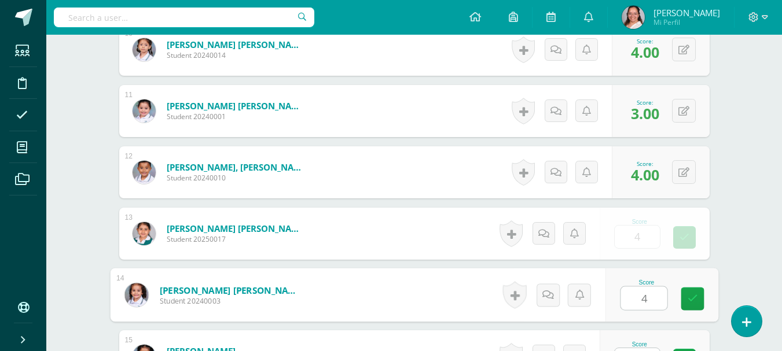
type input "4"
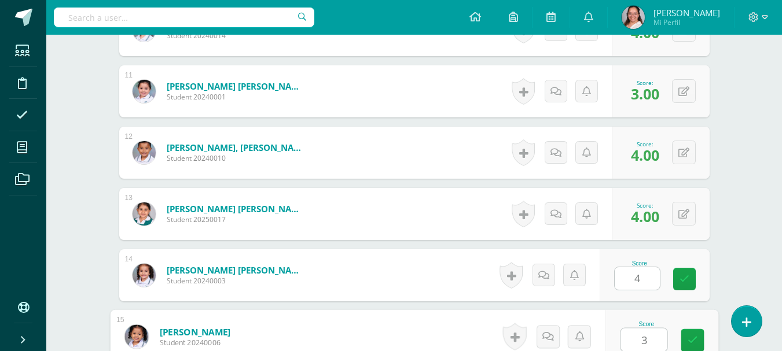
type input "3"
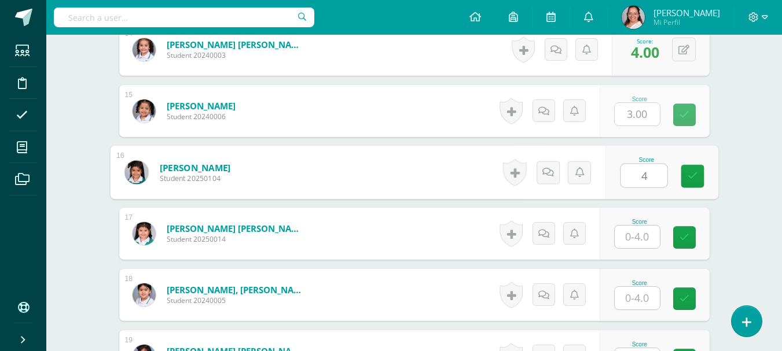
type input "4"
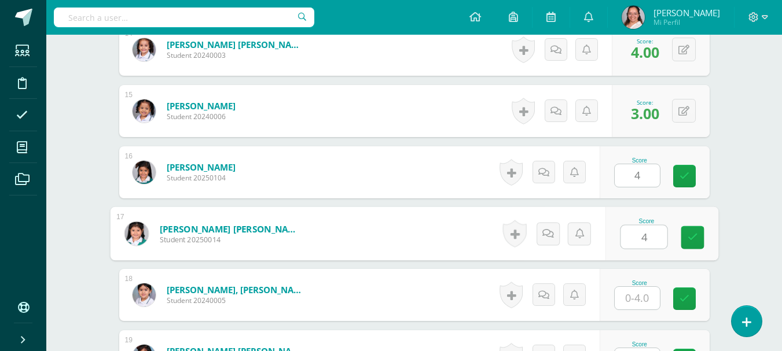
type input "4"
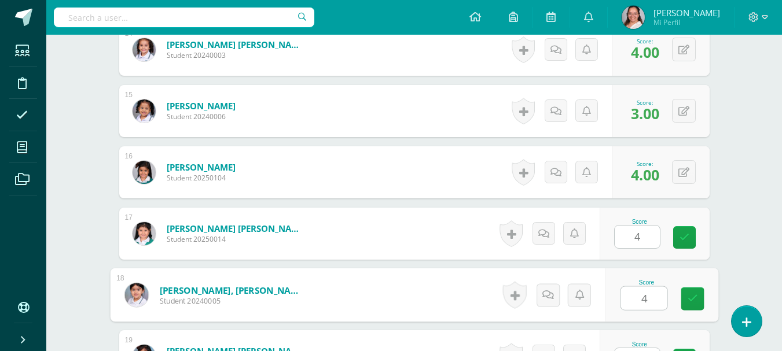
type input "4"
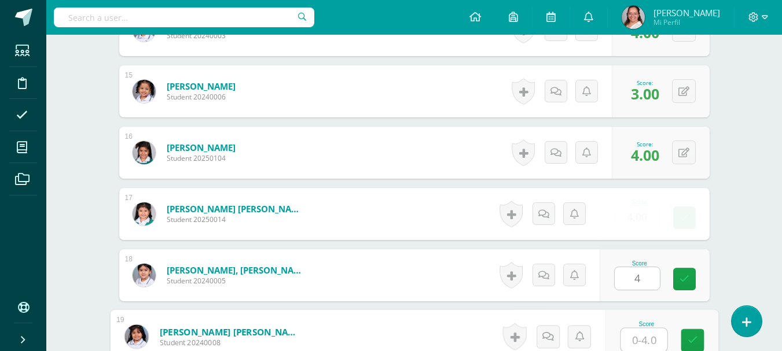
type input "4"
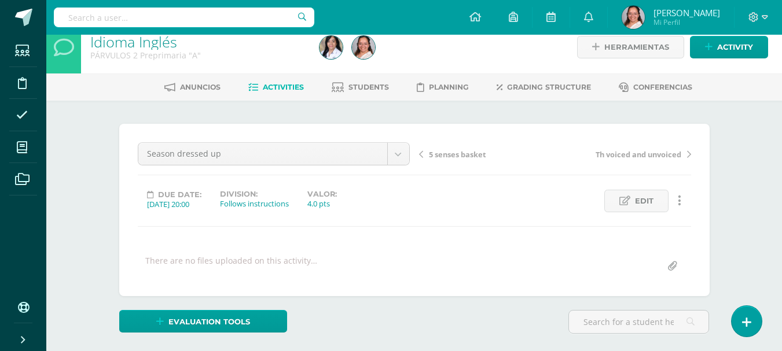
scroll to position [0, 0]
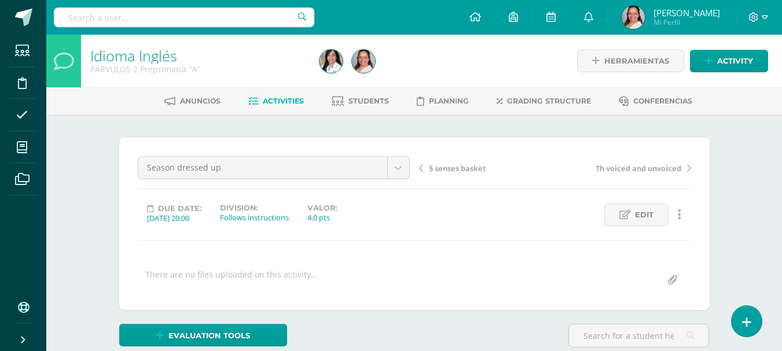
drag, startPoint x: 296, startPoint y: 113, endPoint x: 291, endPoint y: 101, distance: 13.6
click at [296, 112] on div "Anuncios Activities Students Planning Grading structure Conferencias" at bounding box center [427, 100] width 763 height 27
click at [291, 101] on span "Activities" at bounding box center [283, 101] width 41 height 9
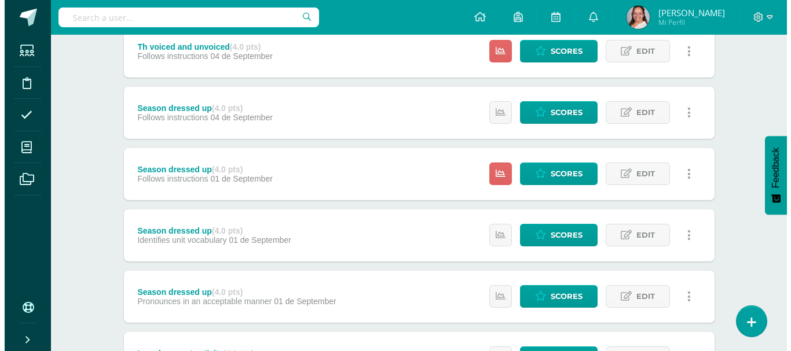
scroll to position [461, 0]
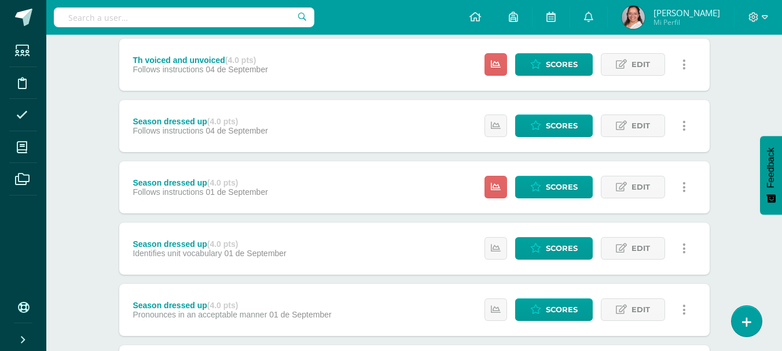
click at [692, 190] on link at bounding box center [684, 187] width 23 height 23
click at [655, 260] on link "Delete" at bounding box center [661, 261] width 93 height 18
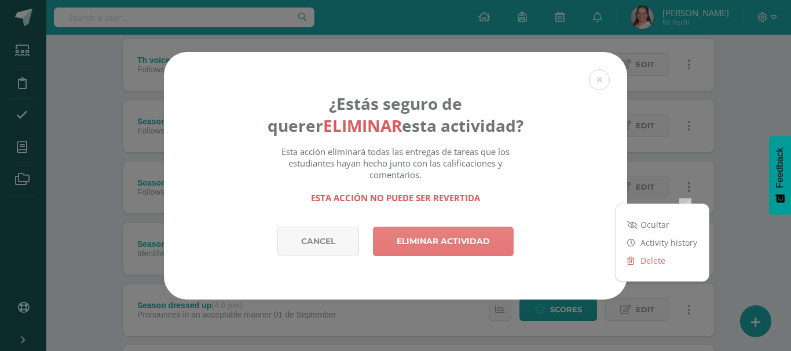
click at [494, 240] on link "Eliminar actividad" at bounding box center [443, 242] width 141 height 30
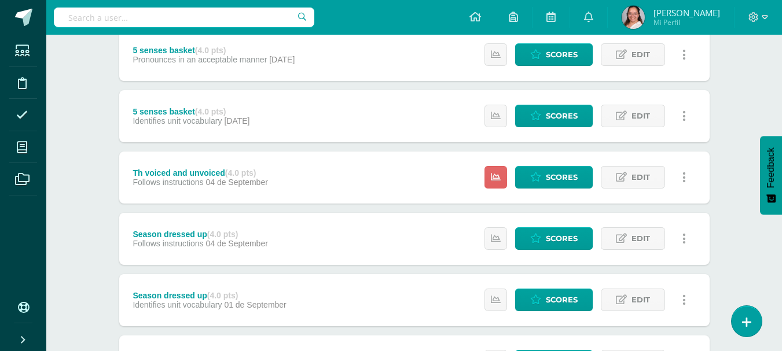
scroll to position [347, 0]
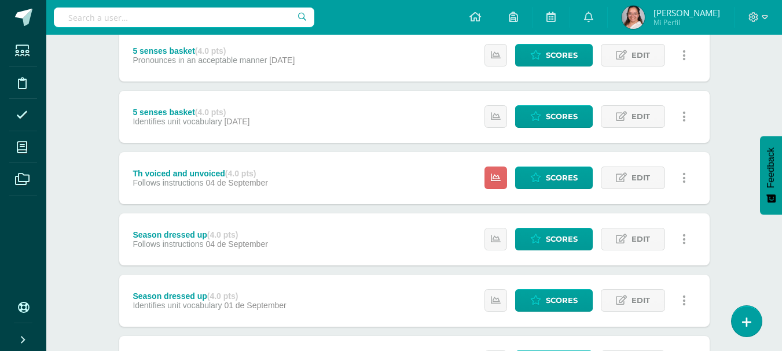
click at [693, 185] on link at bounding box center [684, 178] width 23 height 23
click at [355, 185] on div "Th voiced and unvoiced (4.0 pts) Follows instructions [DATE] Estatus de Activid…" at bounding box center [414, 178] width 590 height 52
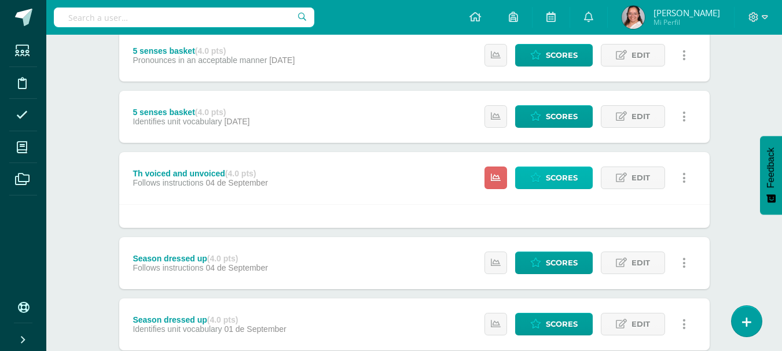
click at [538, 184] on link "Scores" at bounding box center [554, 178] width 78 height 23
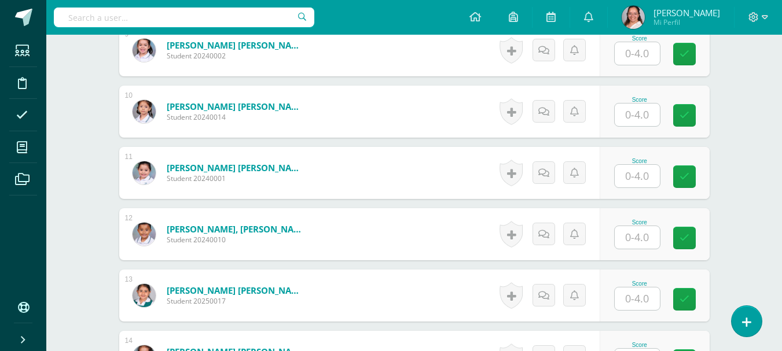
scroll to position [1042, 0]
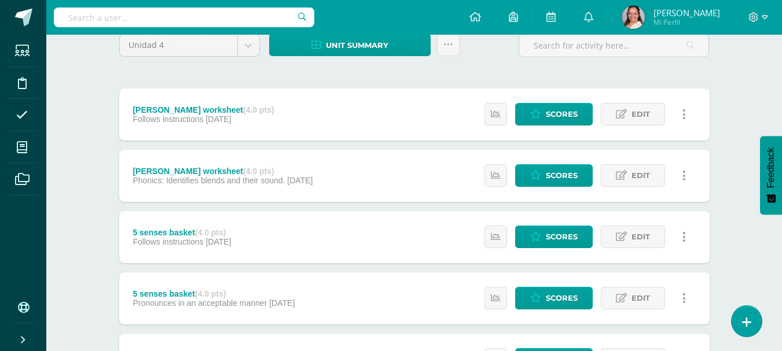
scroll to position [116, 0]
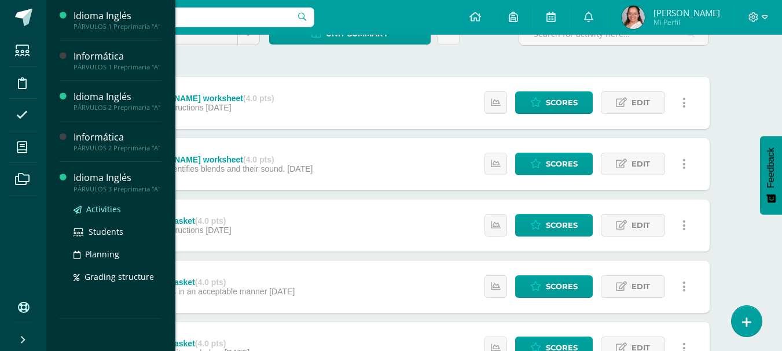
click at [100, 207] on span "Activities" at bounding box center [103, 209] width 35 height 11
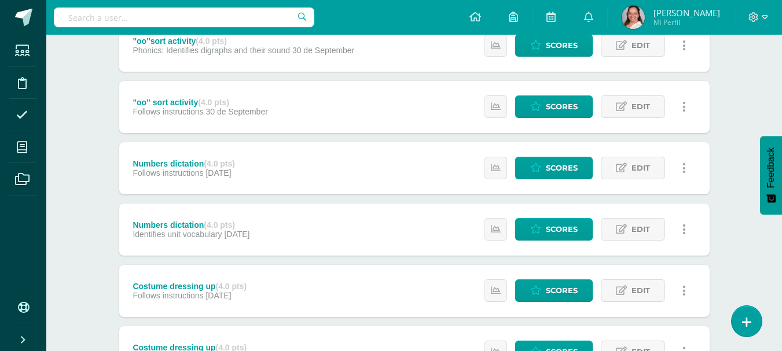
scroll to position [174, 0]
